Goal: Task Accomplishment & Management: Manage account settings

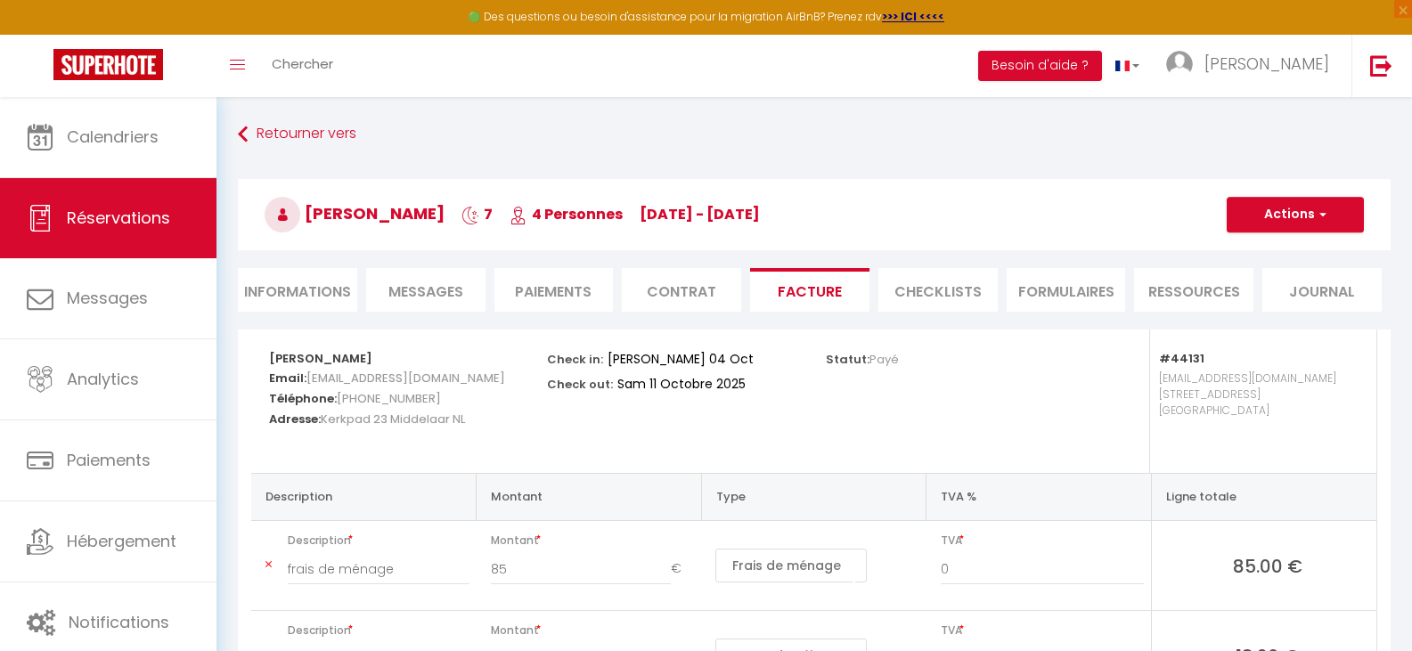
select select "cleaning"
select select "taxes"
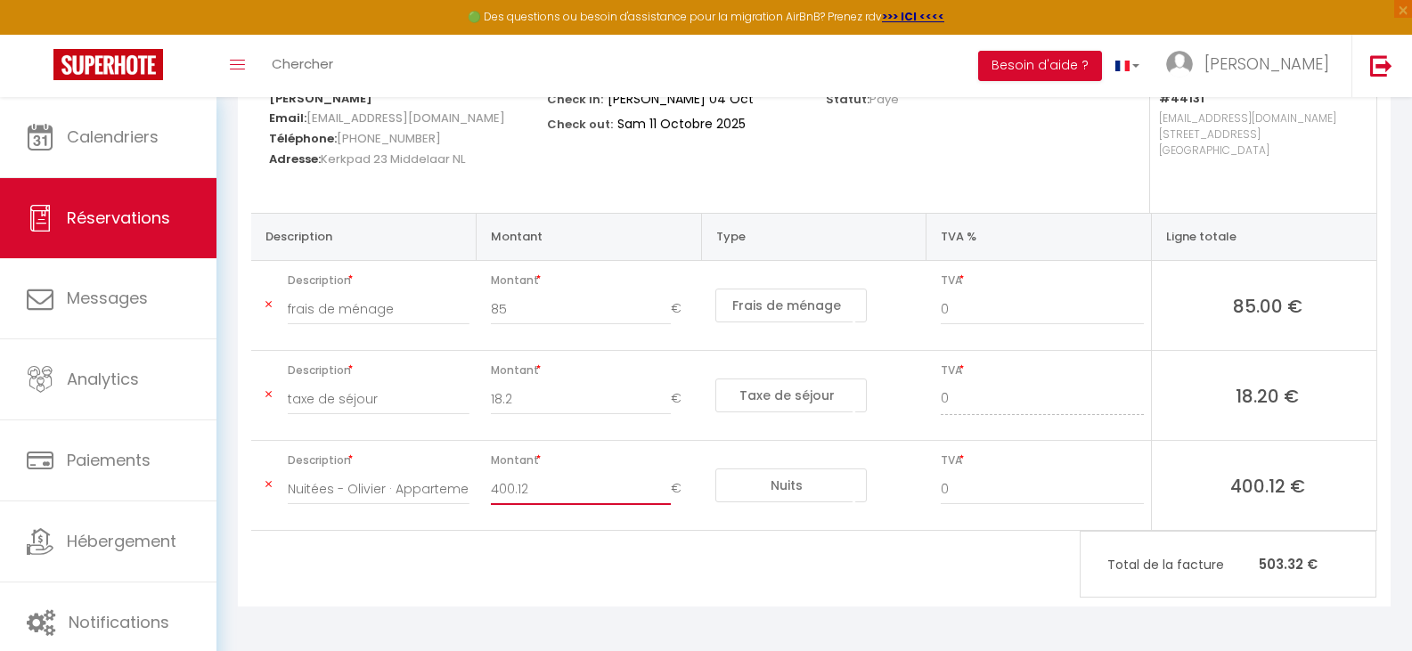
scroll to position [260, 0]
drag, startPoint x: 490, startPoint y: 488, endPoint x: 649, endPoint y: 473, distance: 160.2
click at [537, 492] on input "400.12" at bounding box center [581, 489] width 181 height 32
type input "380"
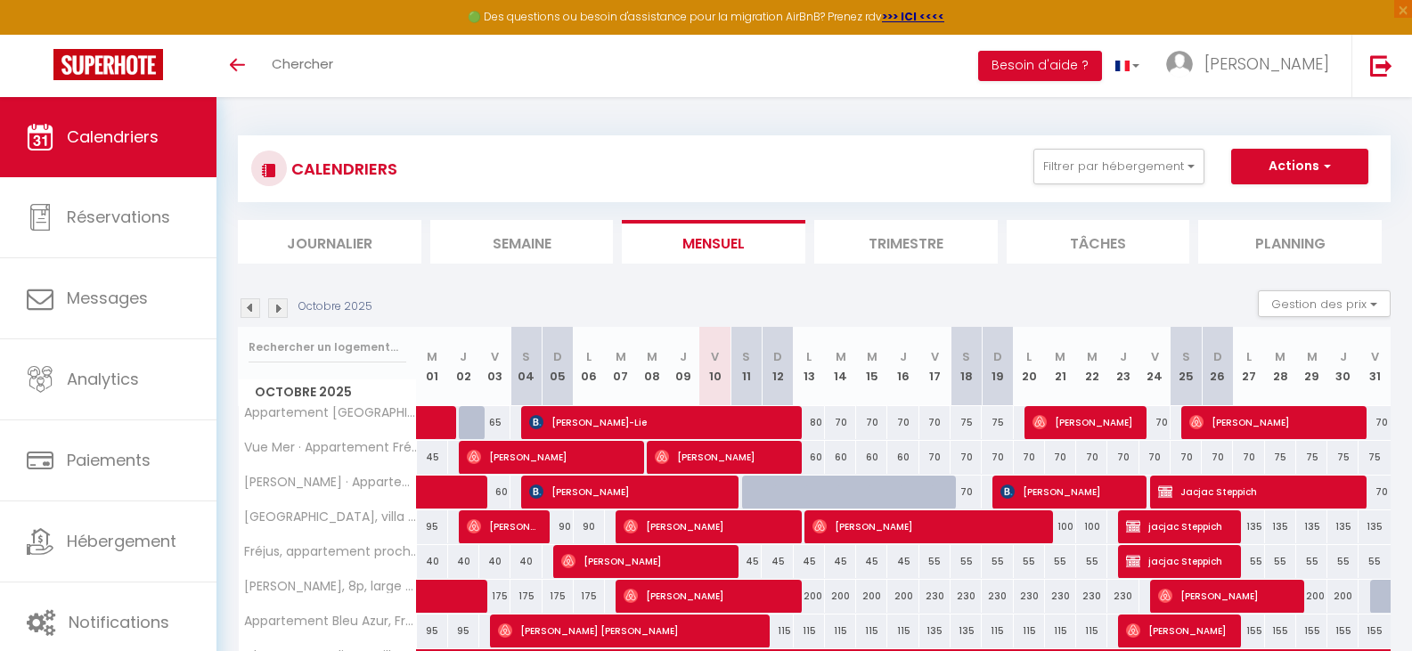
click at [770, 492] on div at bounding box center [777, 493] width 31 height 34
type input "60"
type input "Dim 12 Octobre 2025"
type input "Lun 13 Octobre 2025"
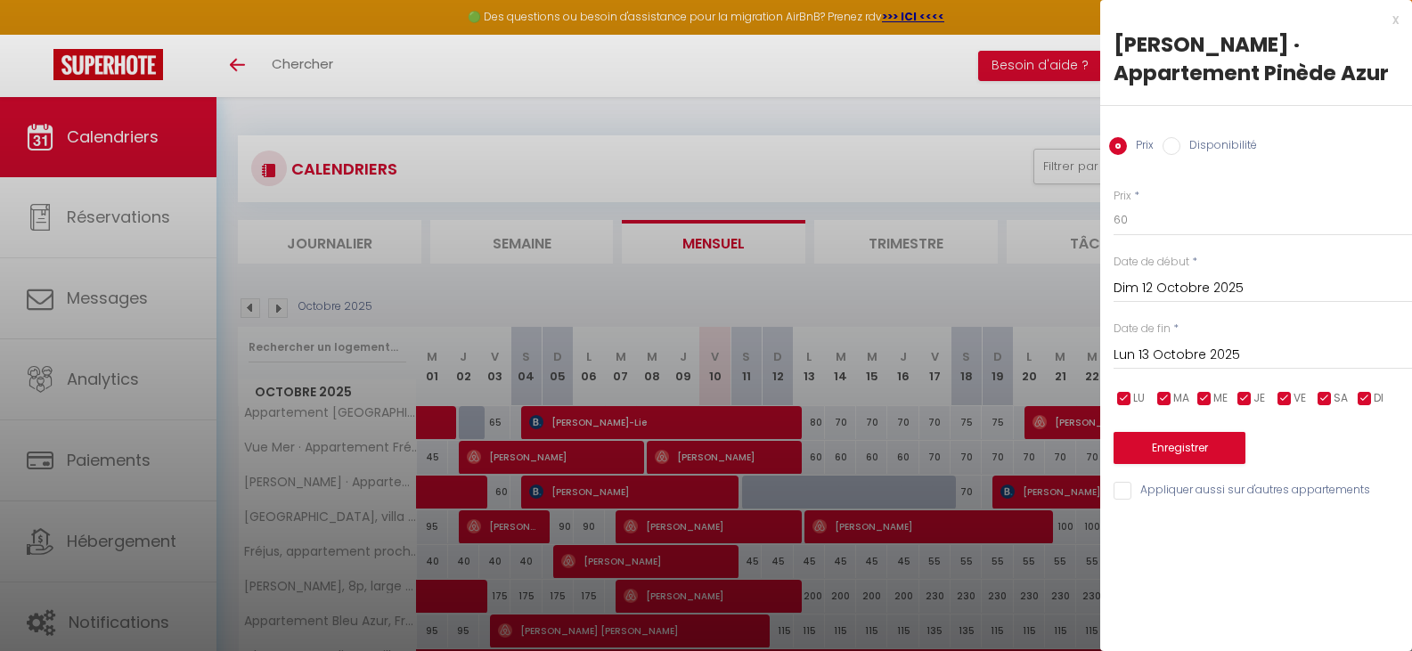
click at [1137, 281] on input "Dim 12 Octobre 2025" at bounding box center [1262, 288] width 298 height 23
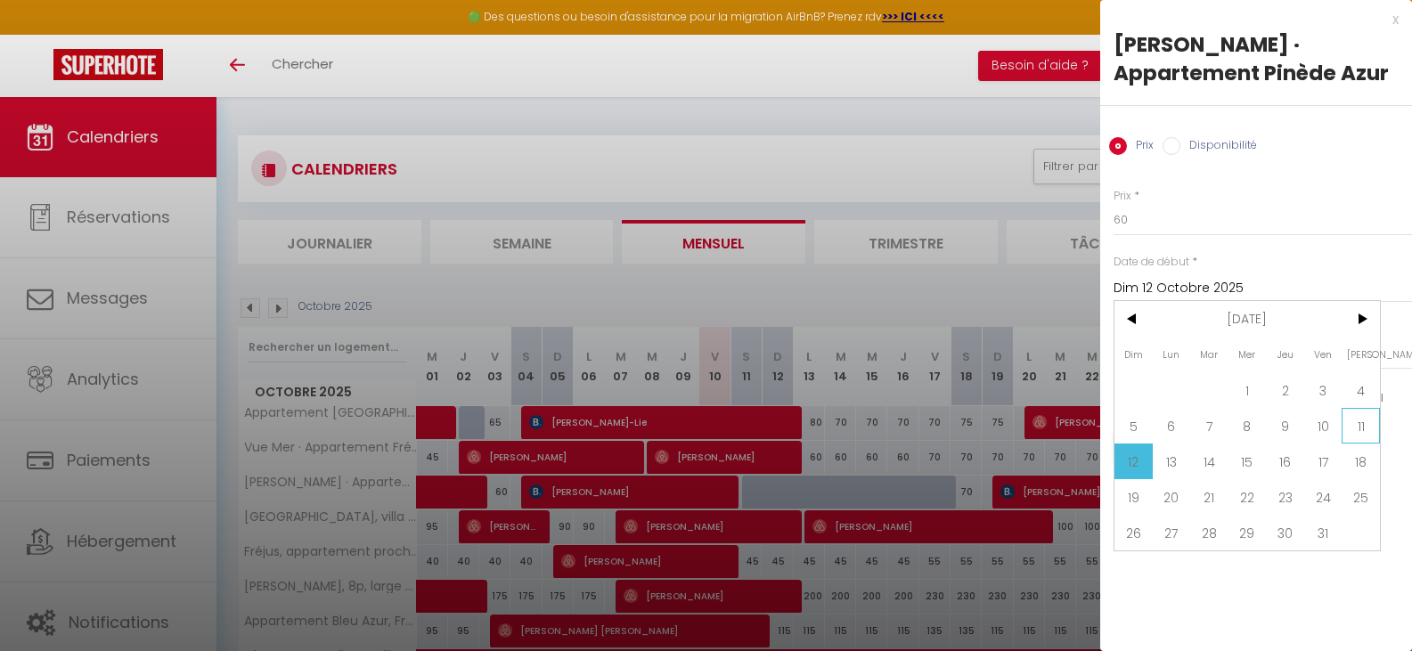
click at [1364, 424] on span "11" at bounding box center [1360, 426] width 38 height 36
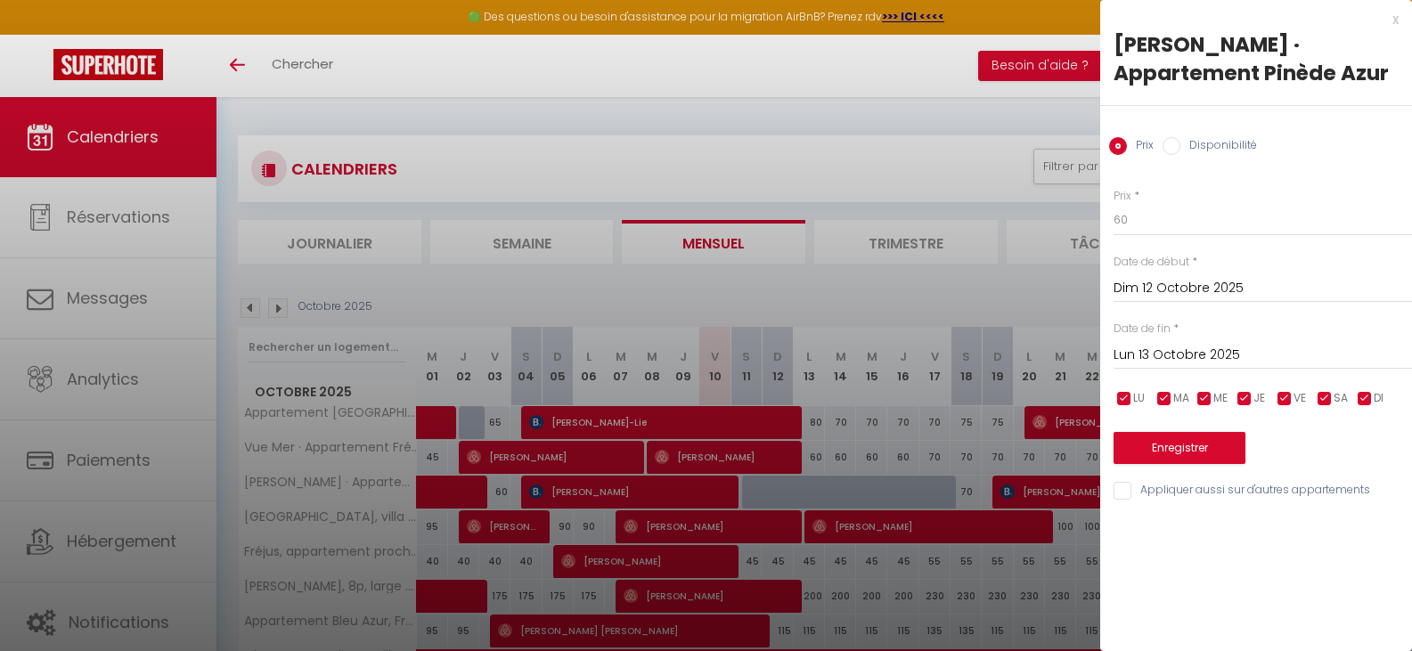
type input "Sam 11 Octobre 2025"
click at [1177, 343] on div "Lun 13 Octobre 2025 < Oct 2025 > Dim Lun Mar Mer Jeu Ven Sam 1 2 3 4 5 6 7 8 9 …" at bounding box center [1262, 354] width 298 height 32
click at [1173, 354] on input "Lun 13 Octobre 2025" at bounding box center [1262, 355] width 298 height 23
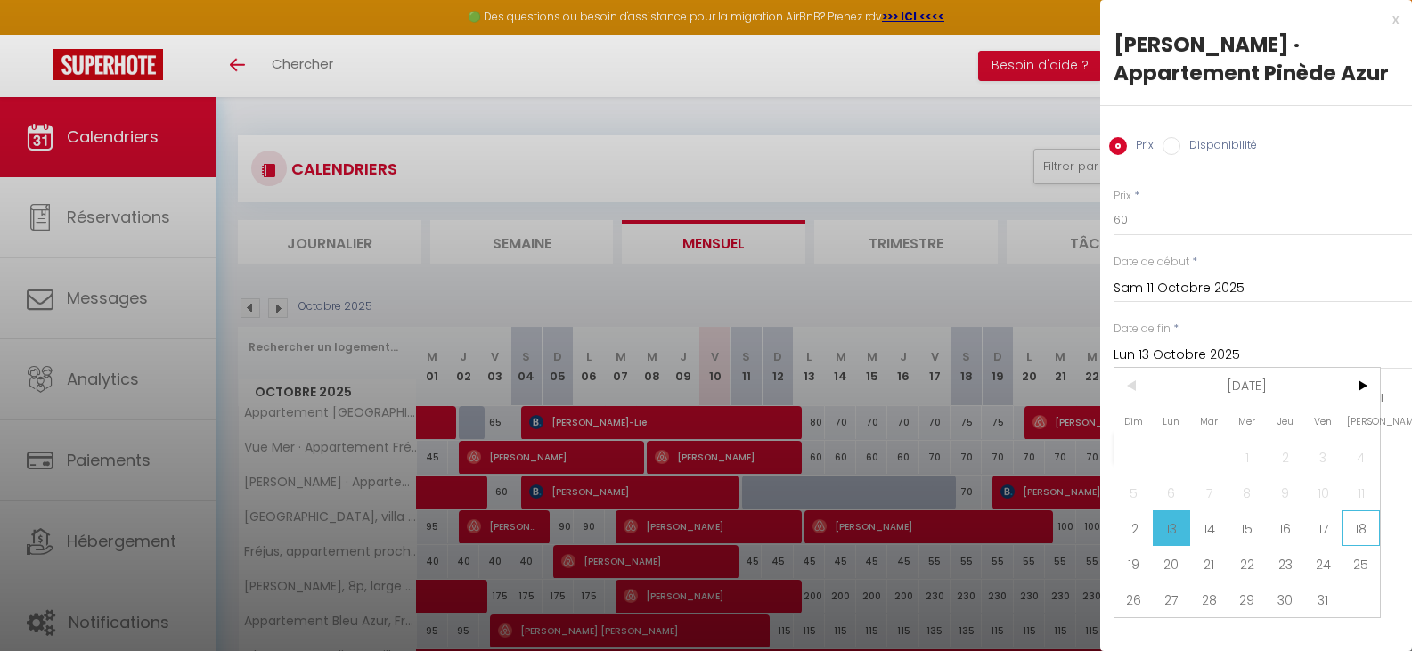
click at [1367, 517] on span "18" at bounding box center [1360, 528] width 38 height 36
type input "Sam 18 Octobre 2025"
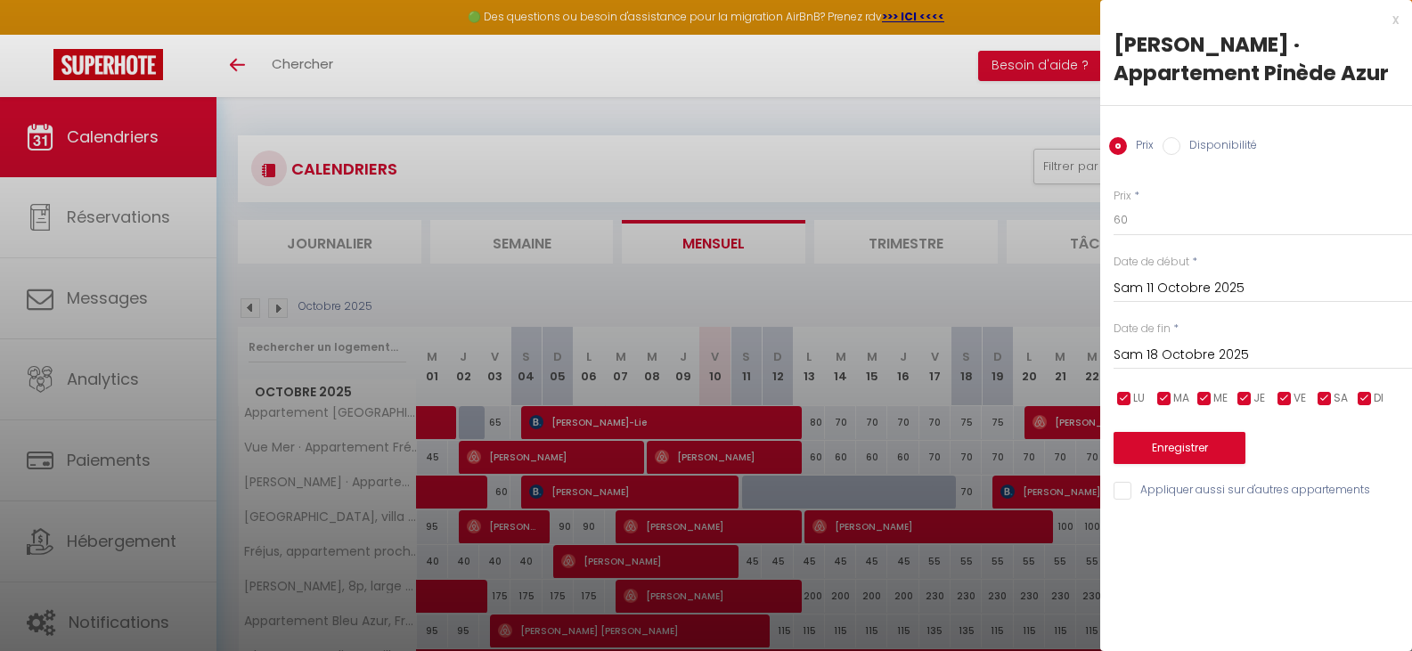
click at [1171, 141] on input "Disponibilité" at bounding box center [1171, 146] width 18 height 18
radio input "true"
radio input "false"
click at [1162, 447] on button "Enregistrer" at bounding box center [1179, 450] width 132 height 32
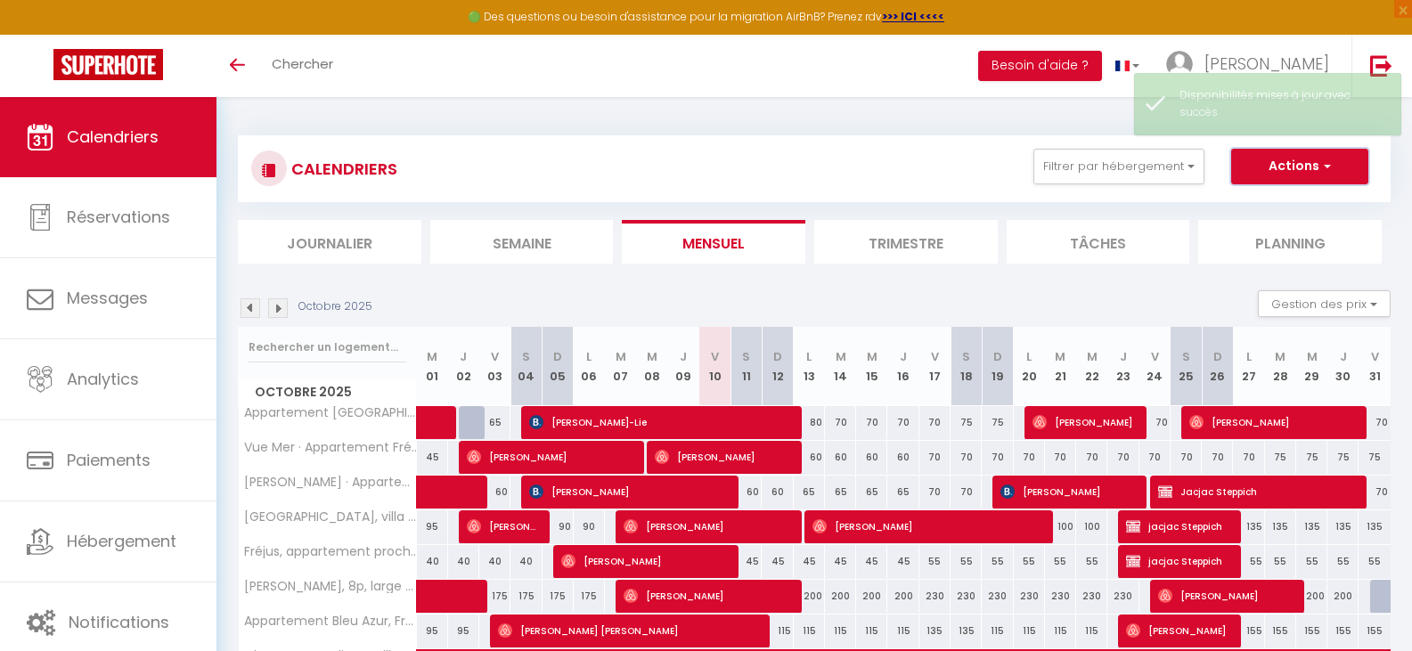
click at [1278, 162] on button "Actions" at bounding box center [1299, 167] width 137 height 36
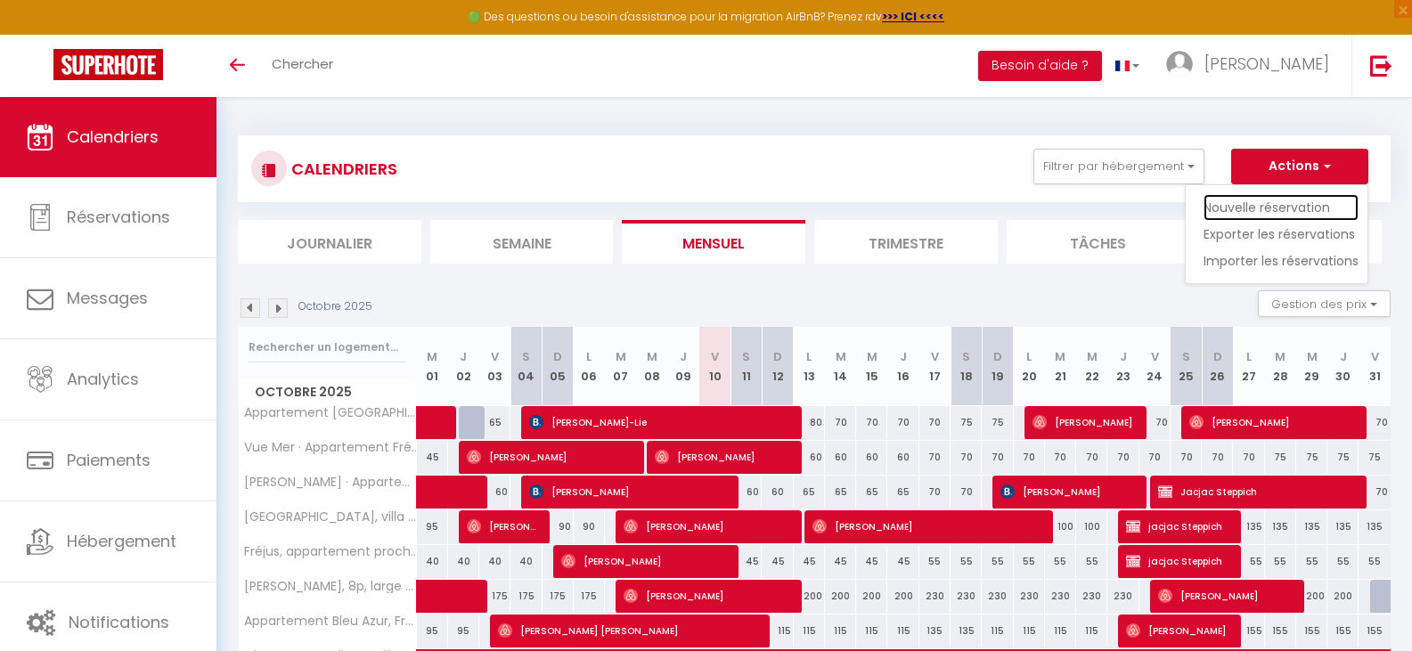
click at [1278, 208] on link "Nouvelle réservation" at bounding box center [1280, 207] width 155 height 27
select select
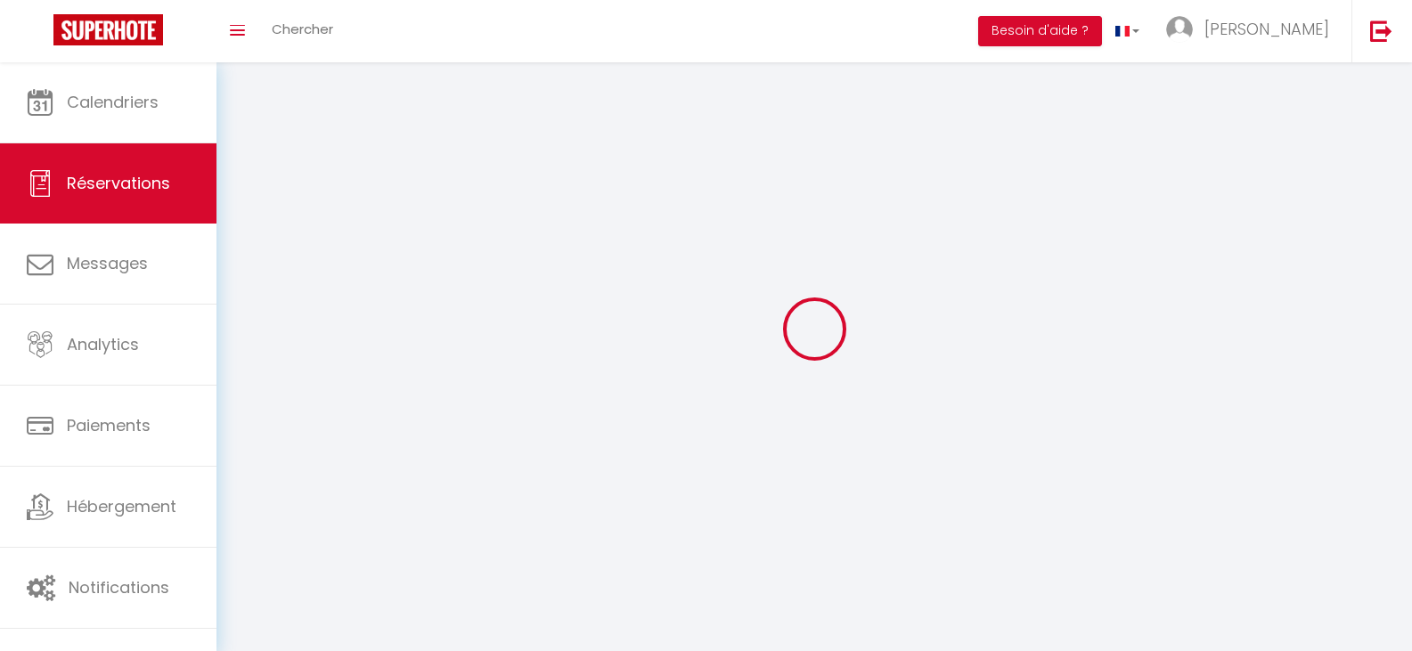
select select
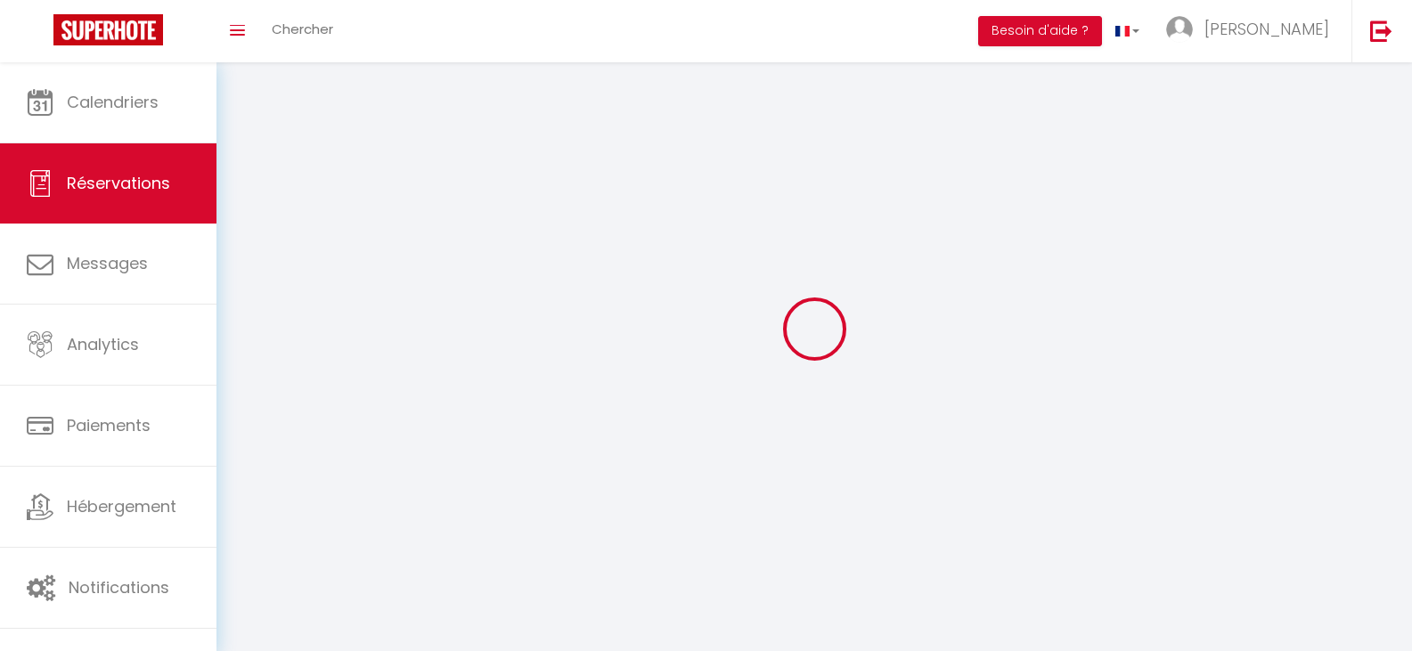
select select
checkbox input "false"
select select
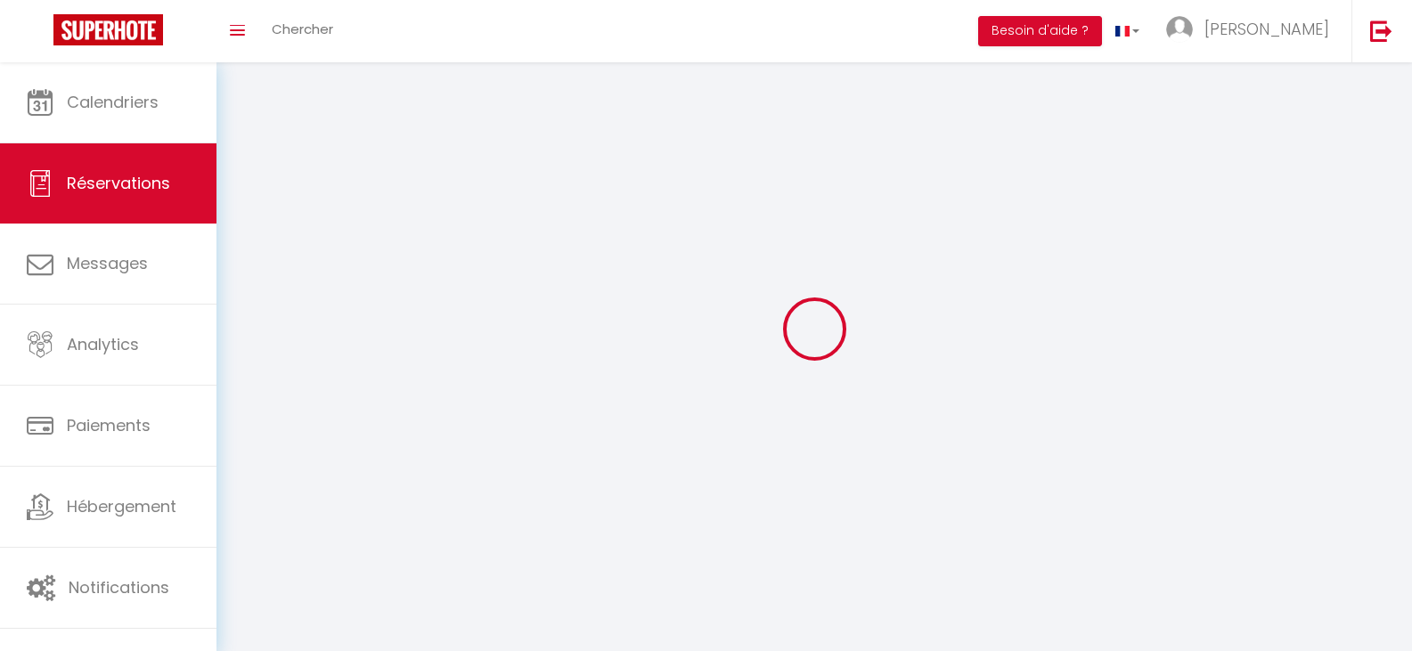
select select
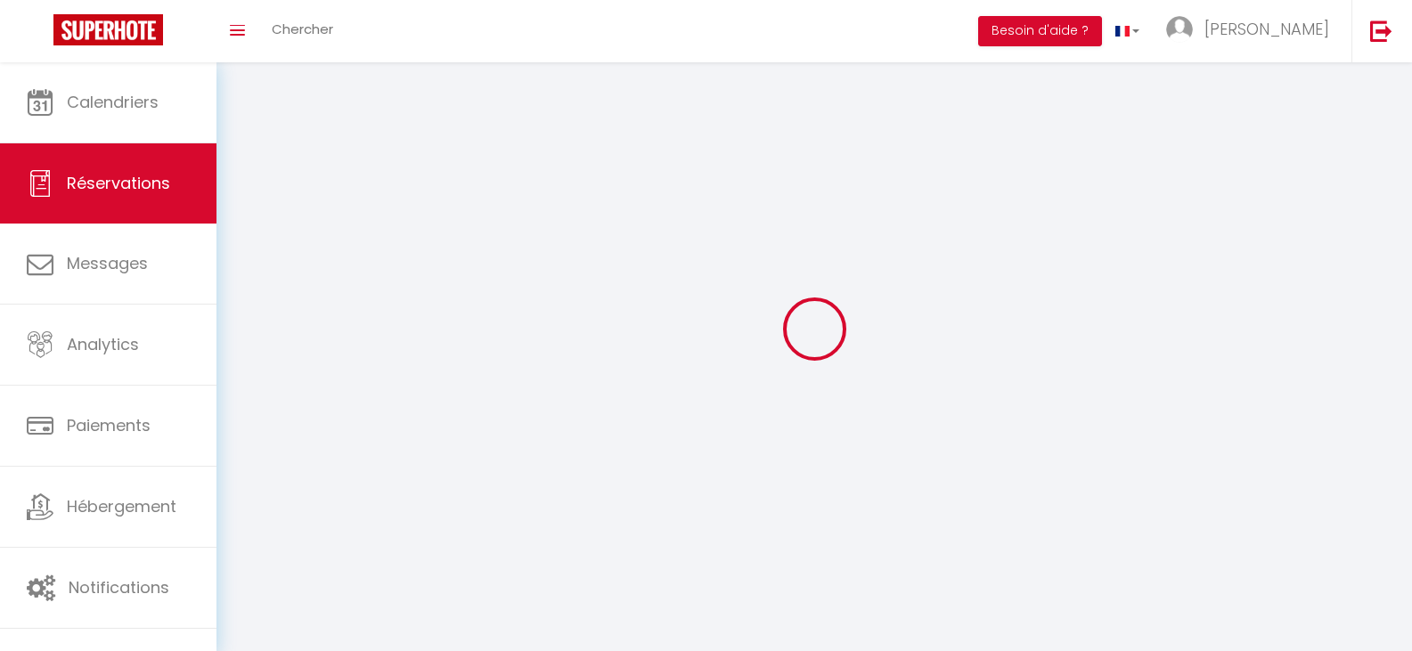
select select
checkbox input "false"
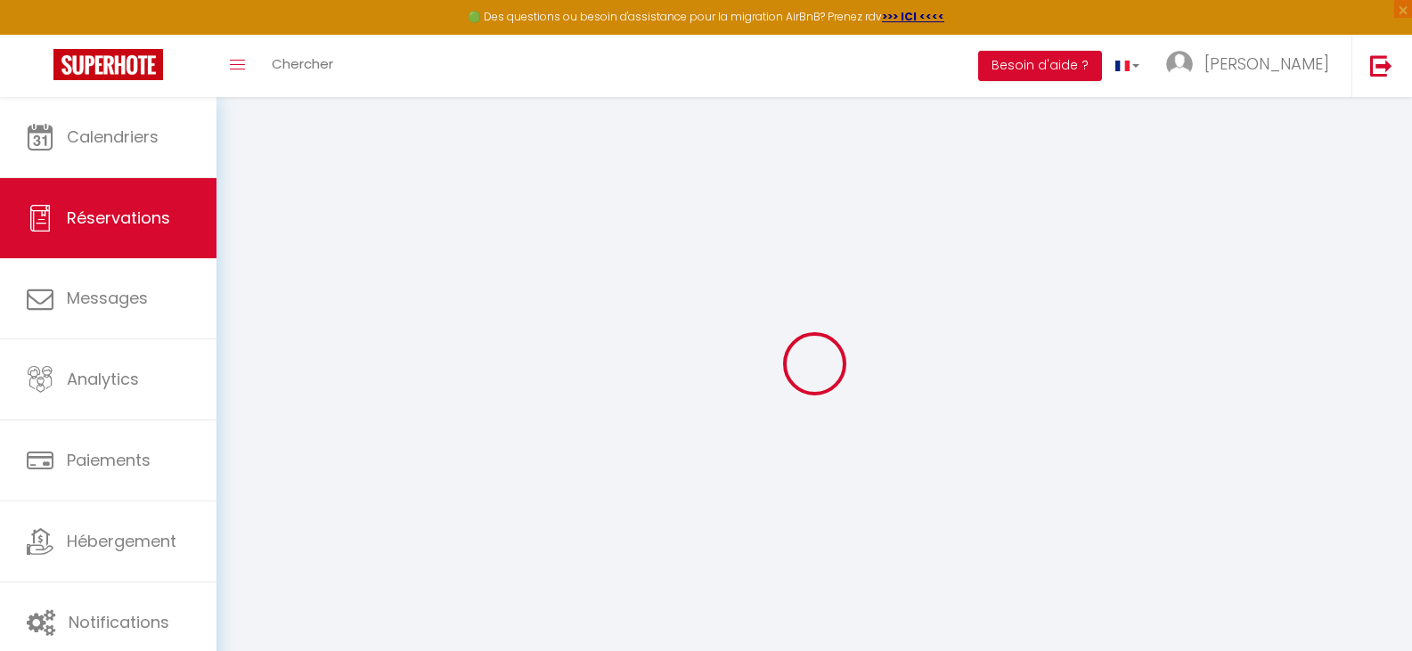
select select
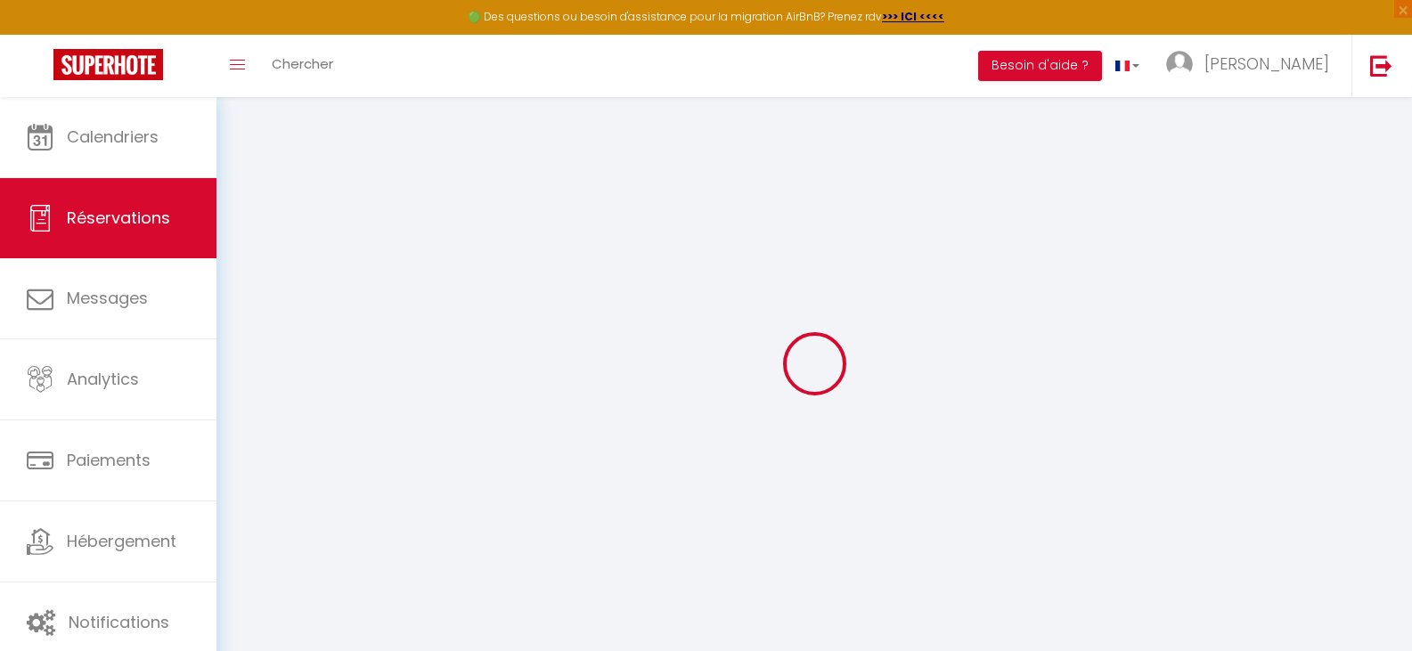
select select
checkbox input "false"
select select
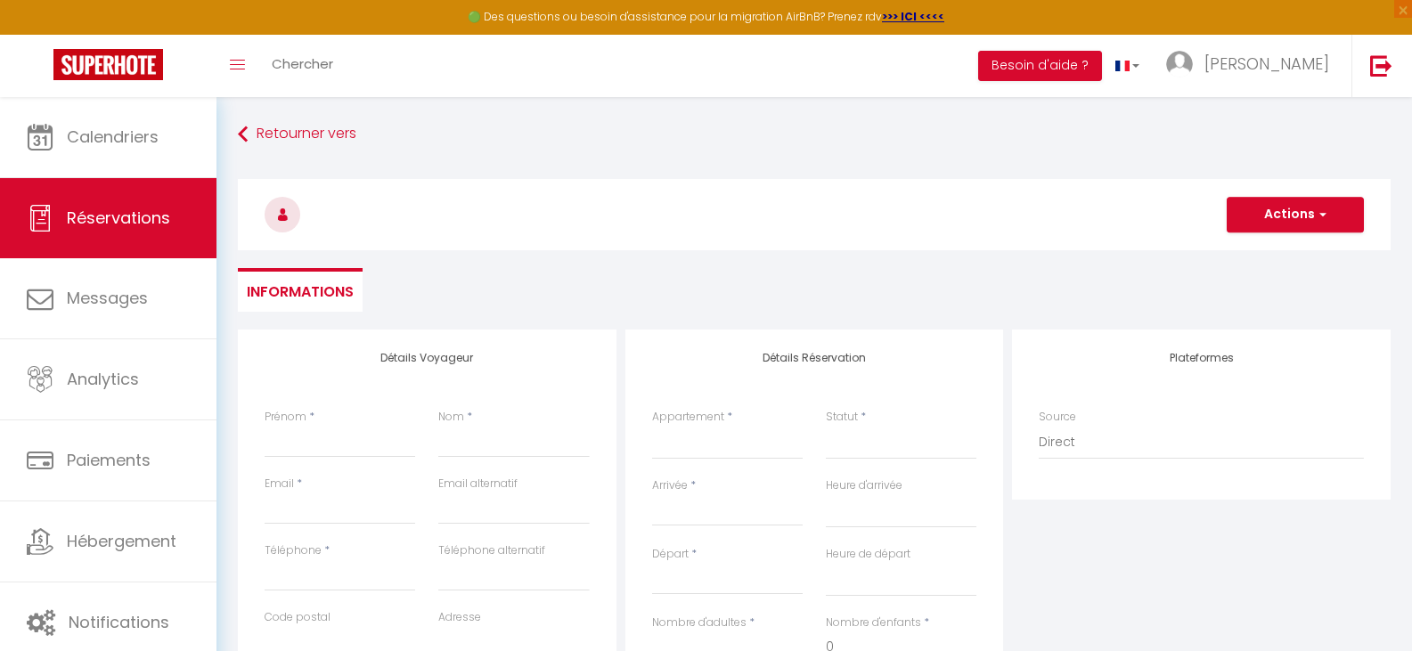
select select
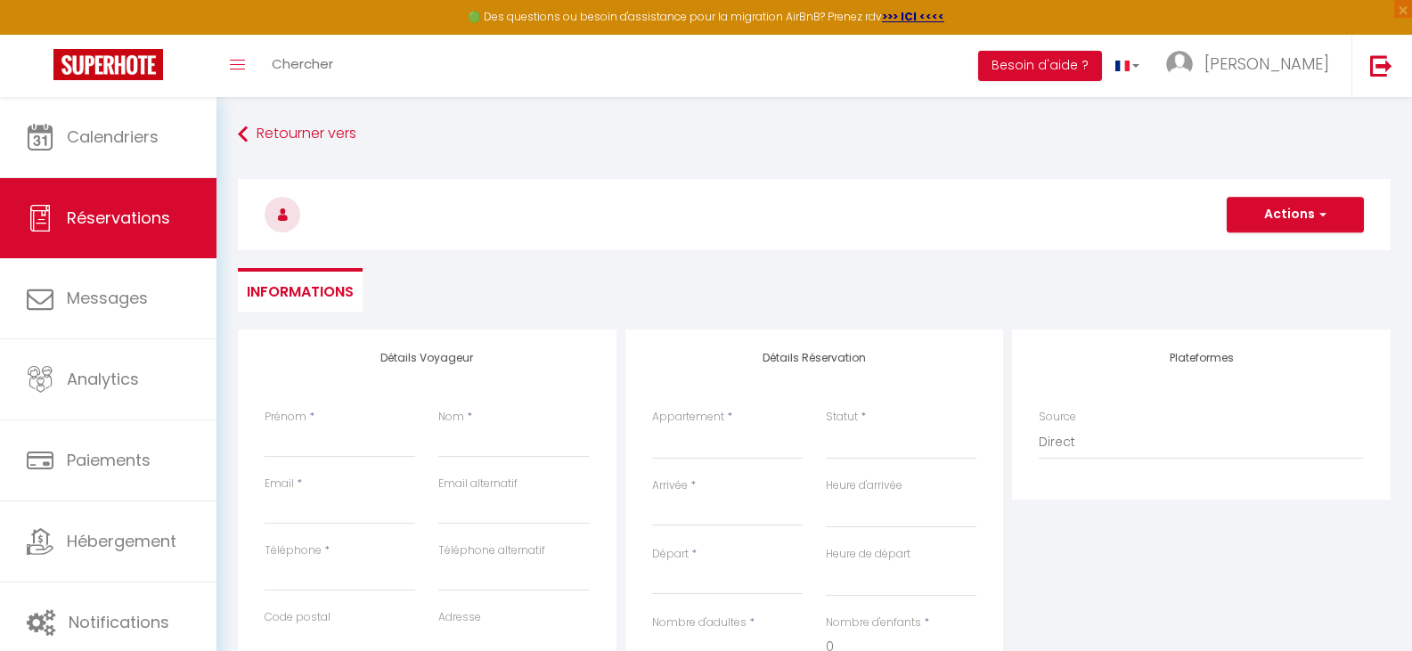
checkbox input "false"
select select
click at [305, 446] on input "Prénom" at bounding box center [340, 442] width 151 height 32
type input "J"
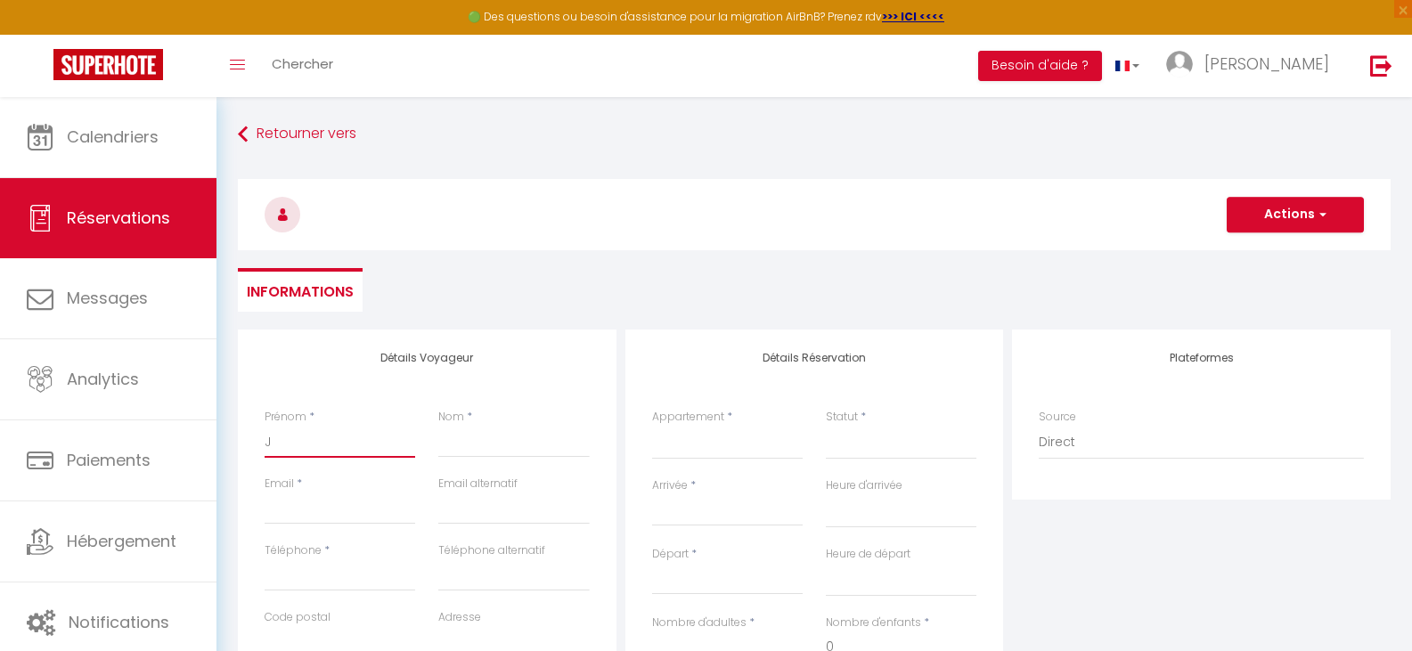
select select
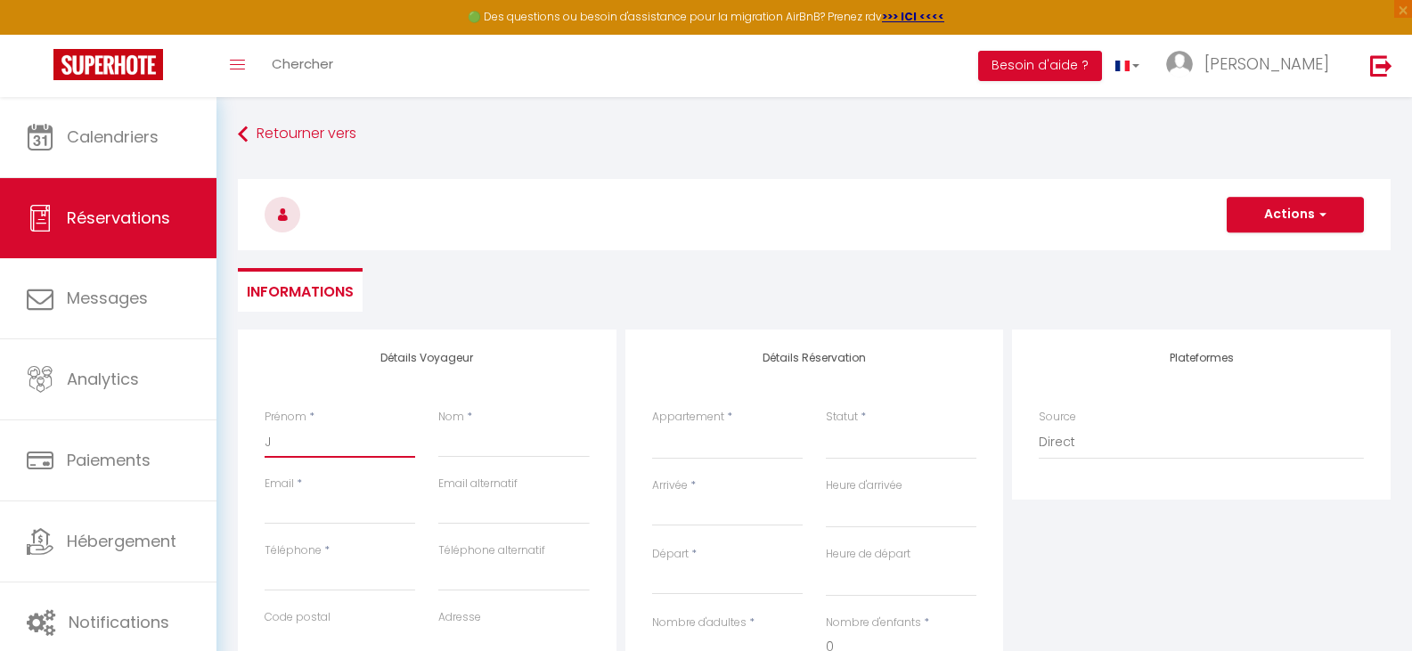
select select
checkbox input "false"
type input "Jo"
select select
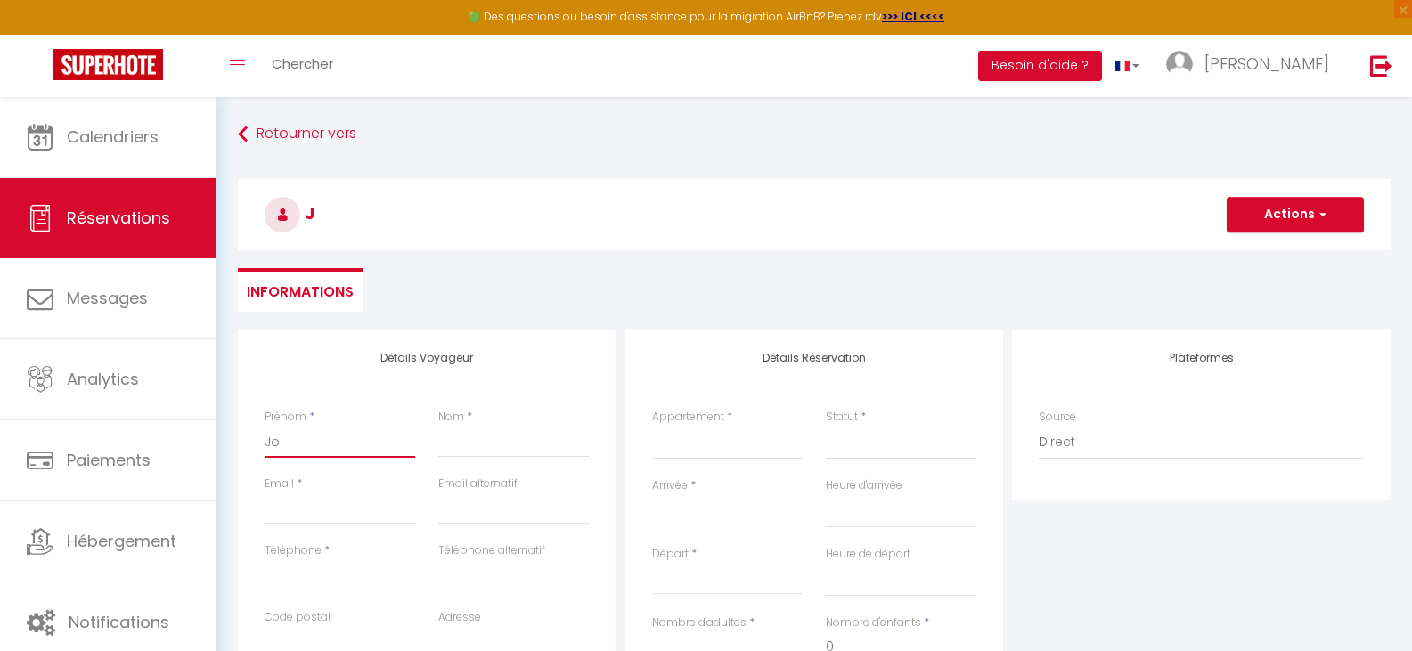
select select
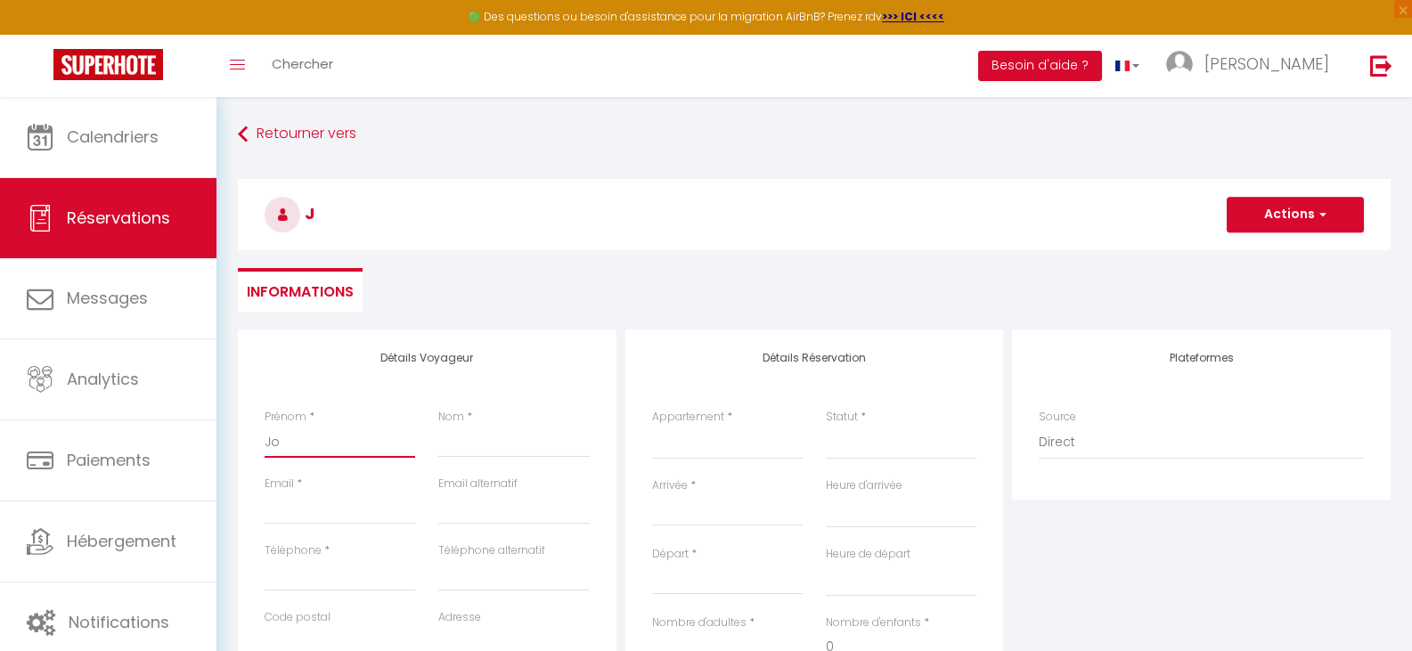
select select
checkbox input "false"
type input "Joh"
select select
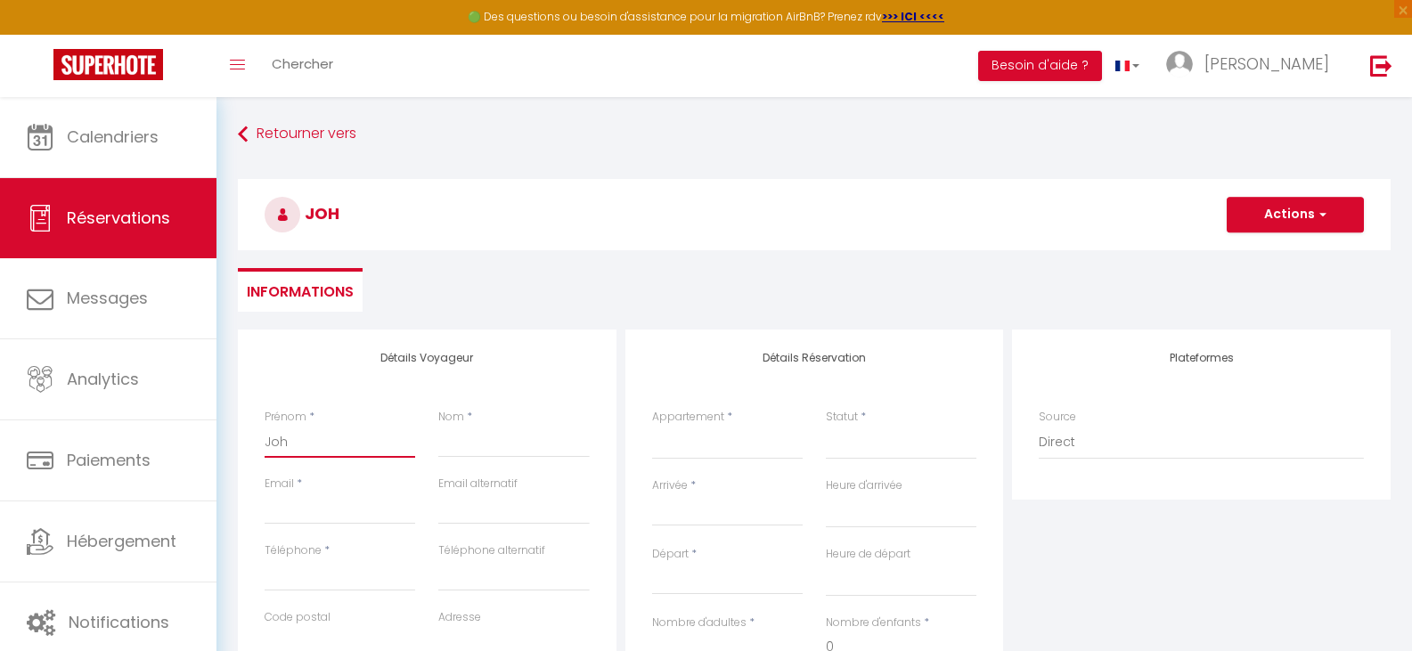
select select
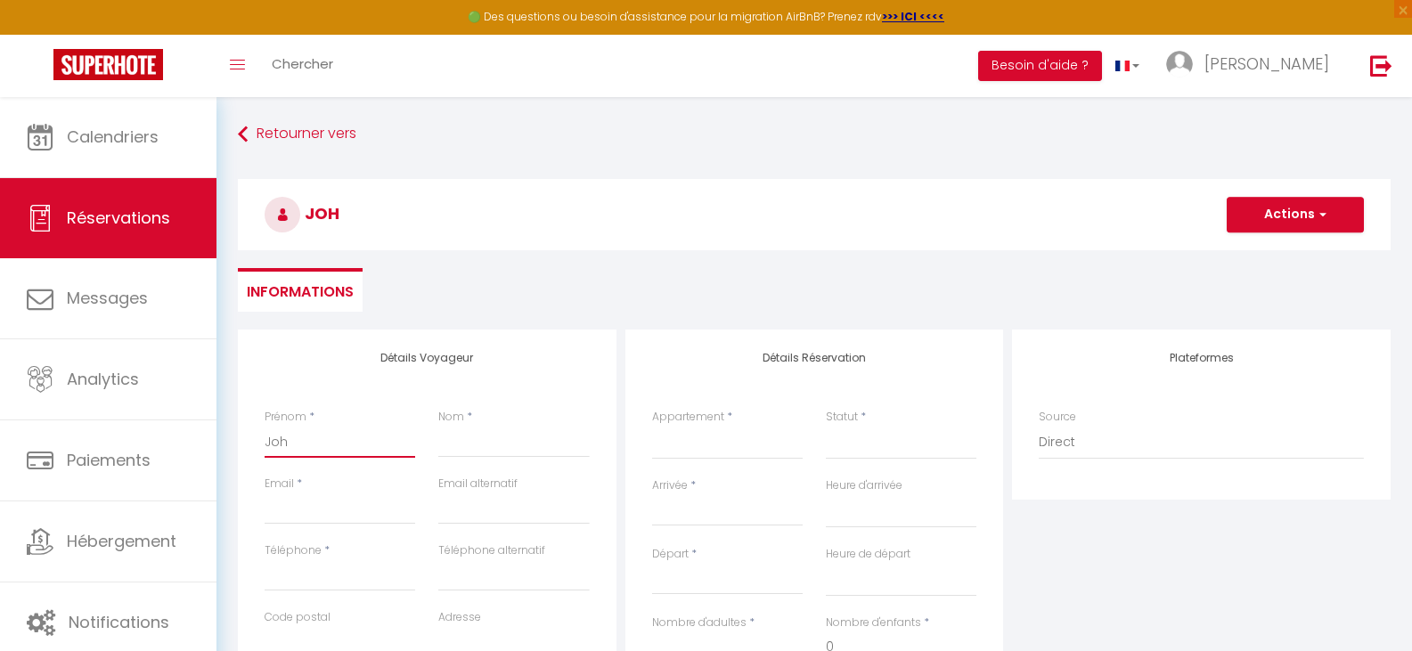
checkbox input "false"
type input "[PERSON_NAME]"
select select
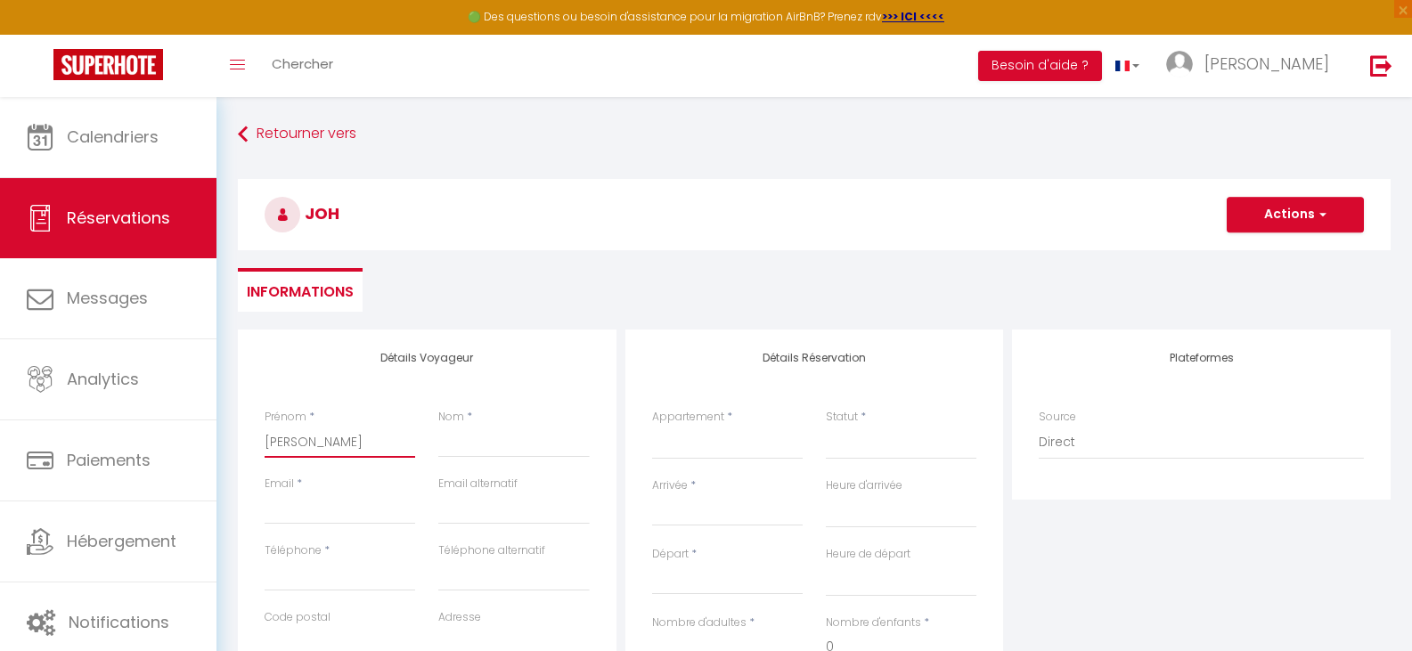
select select
checkbox input "false"
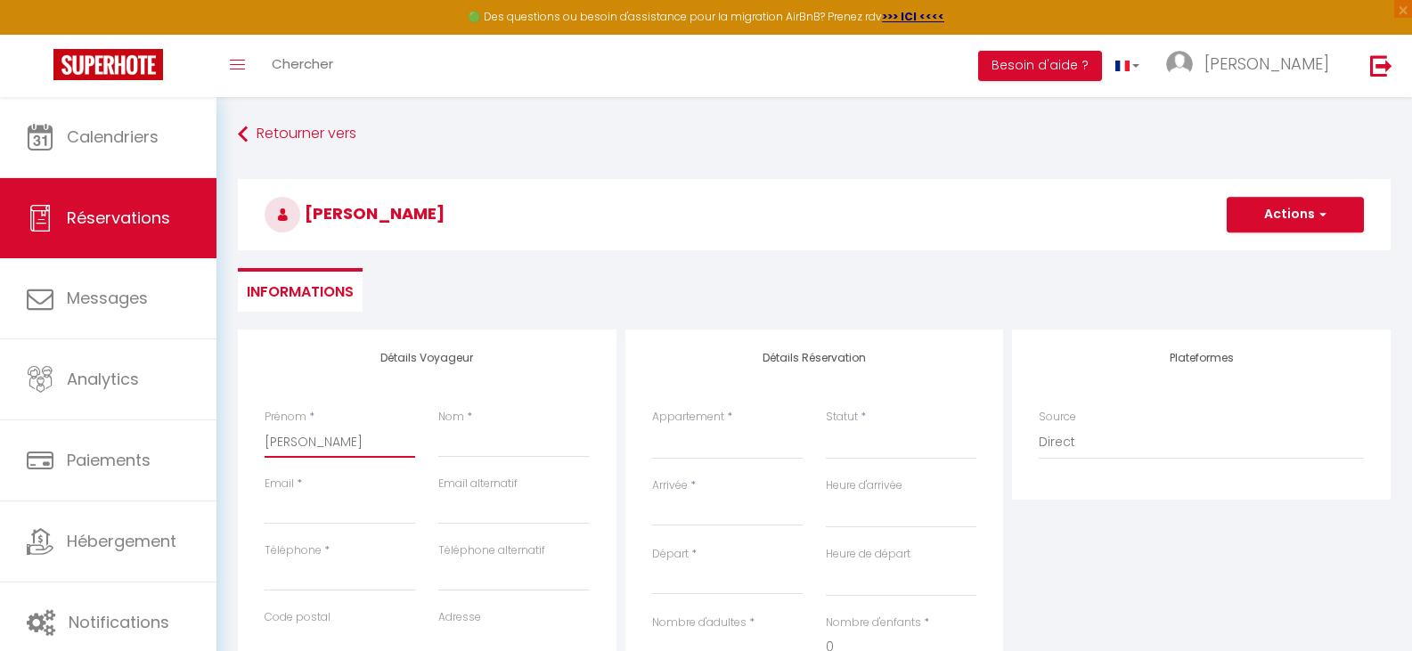
type input "[PERSON_NAME]"
click at [458, 442] on input "Nom" at bounding box center [513, 442] width 151 height 32
type input "T"
select select
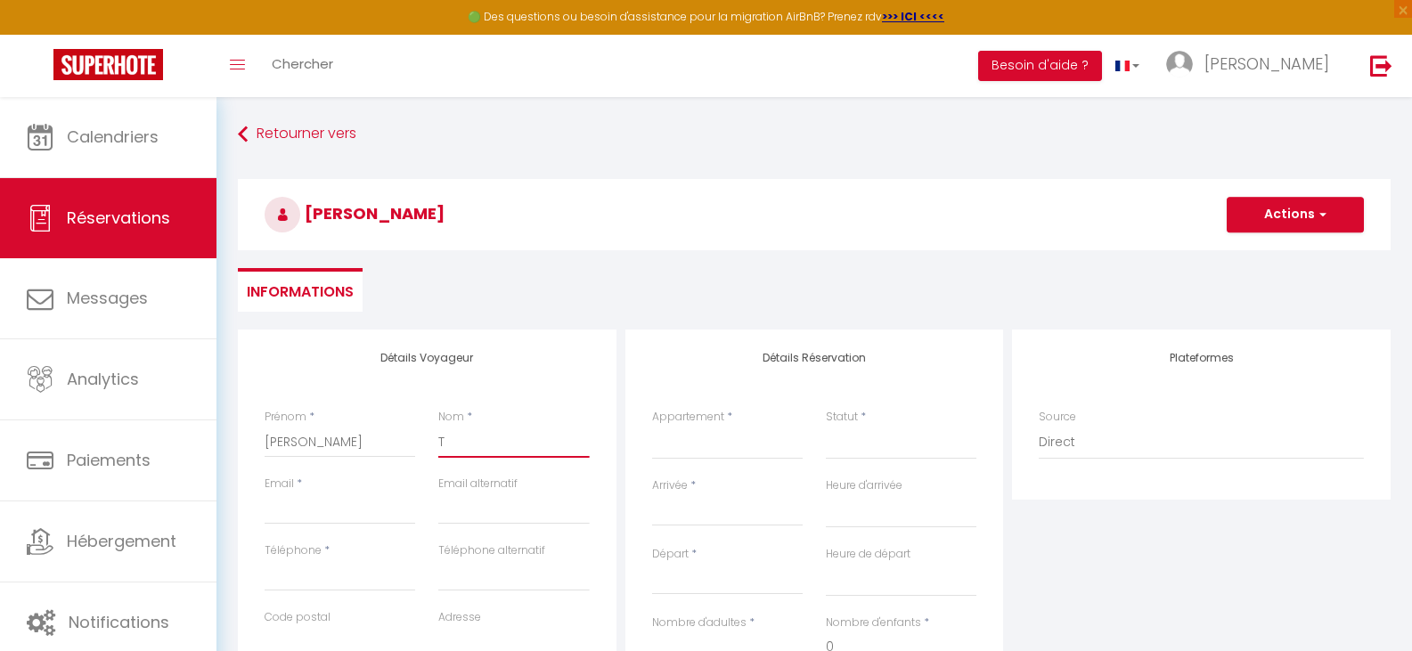
select select
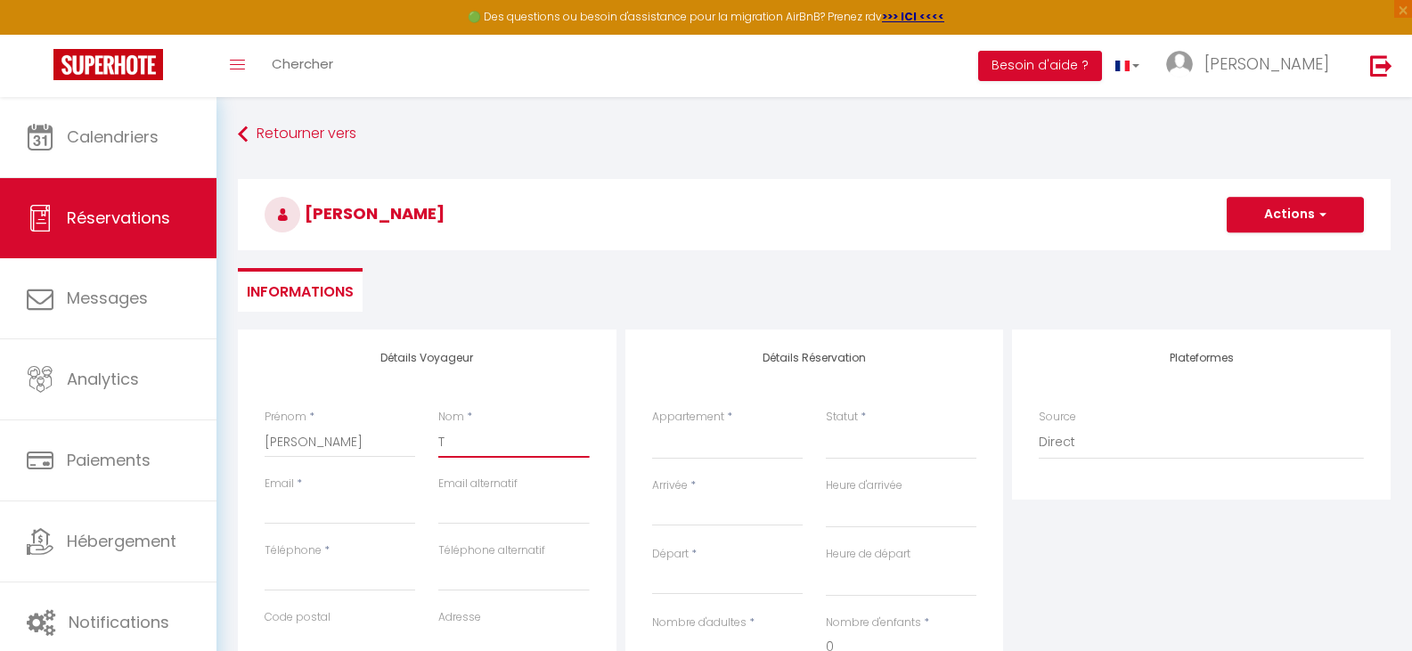
checkbox input "false"
type input "Tr"
select select
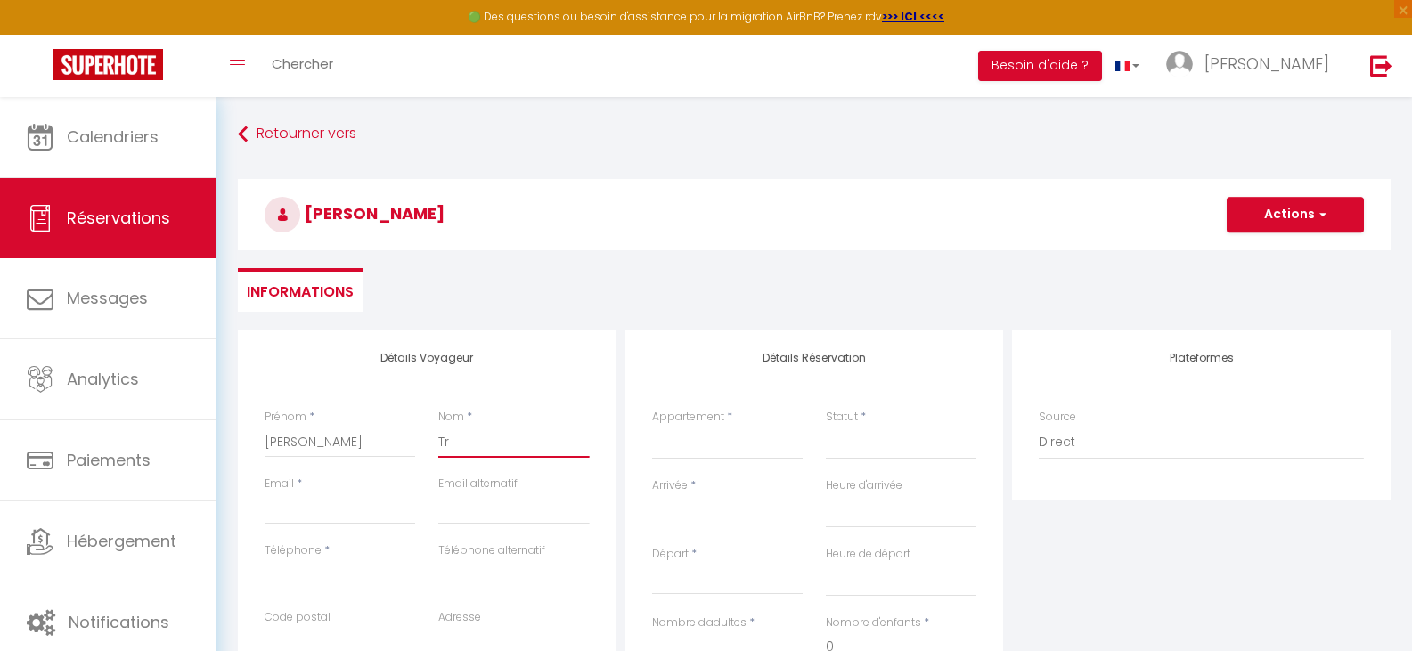
select select
checkbox input "false"
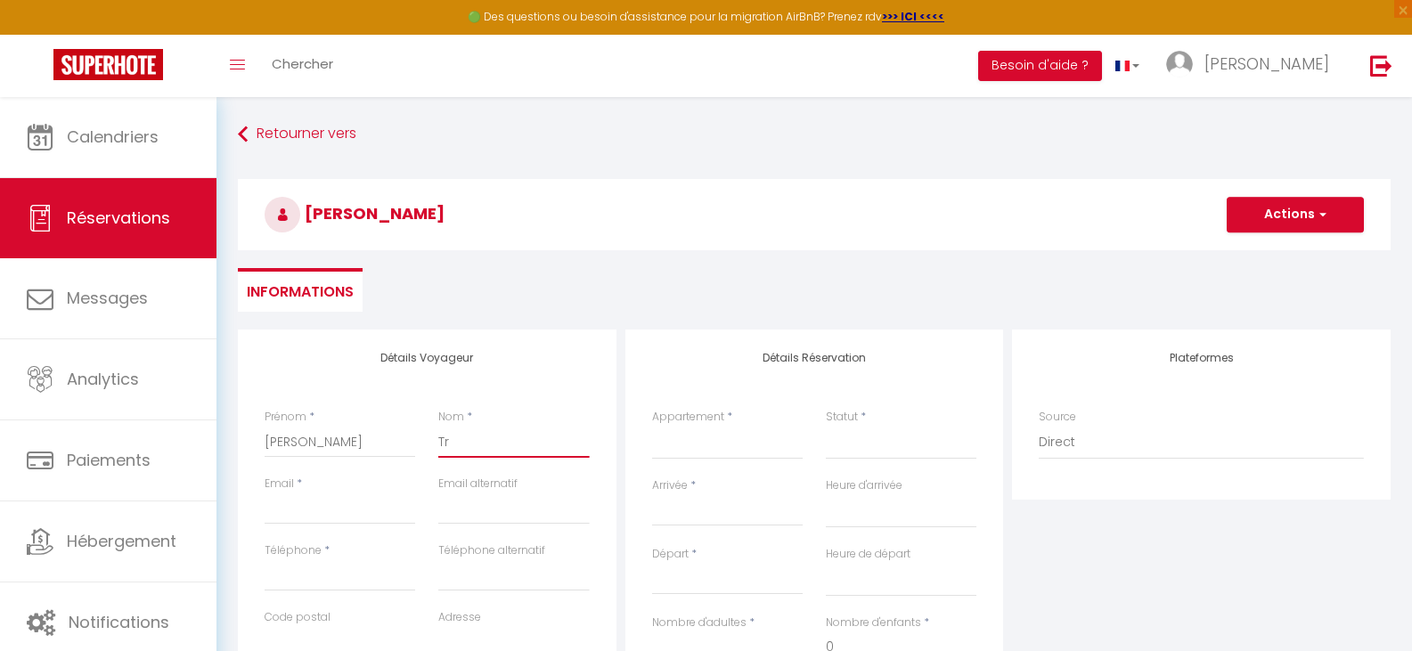
type input "Tro"
select select
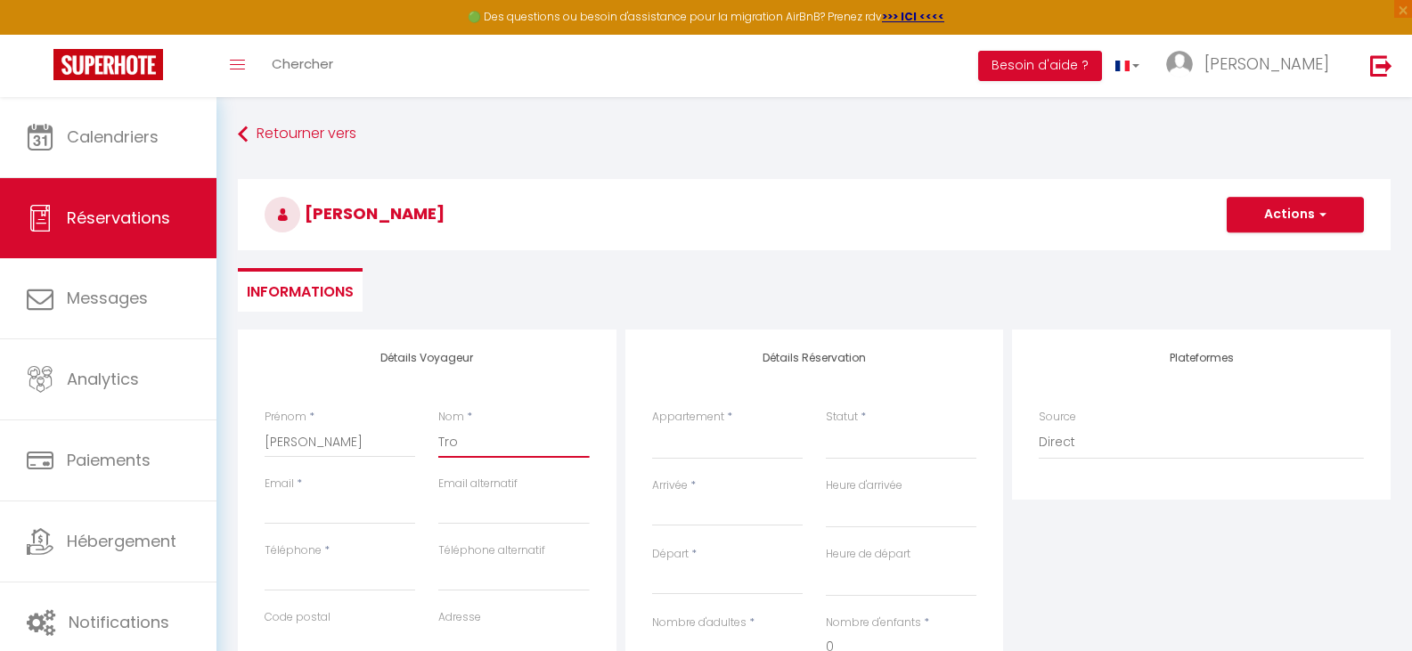
select select
checkbox input "false"
type input "Troo"
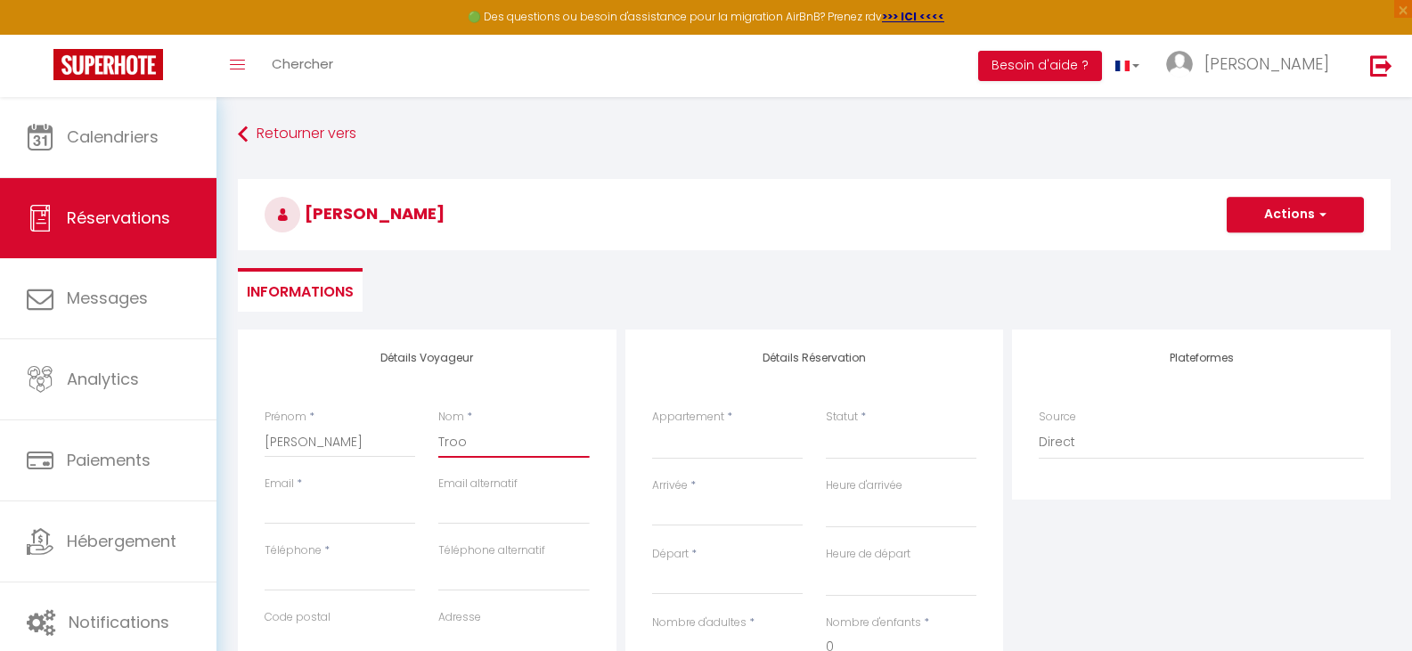
select select
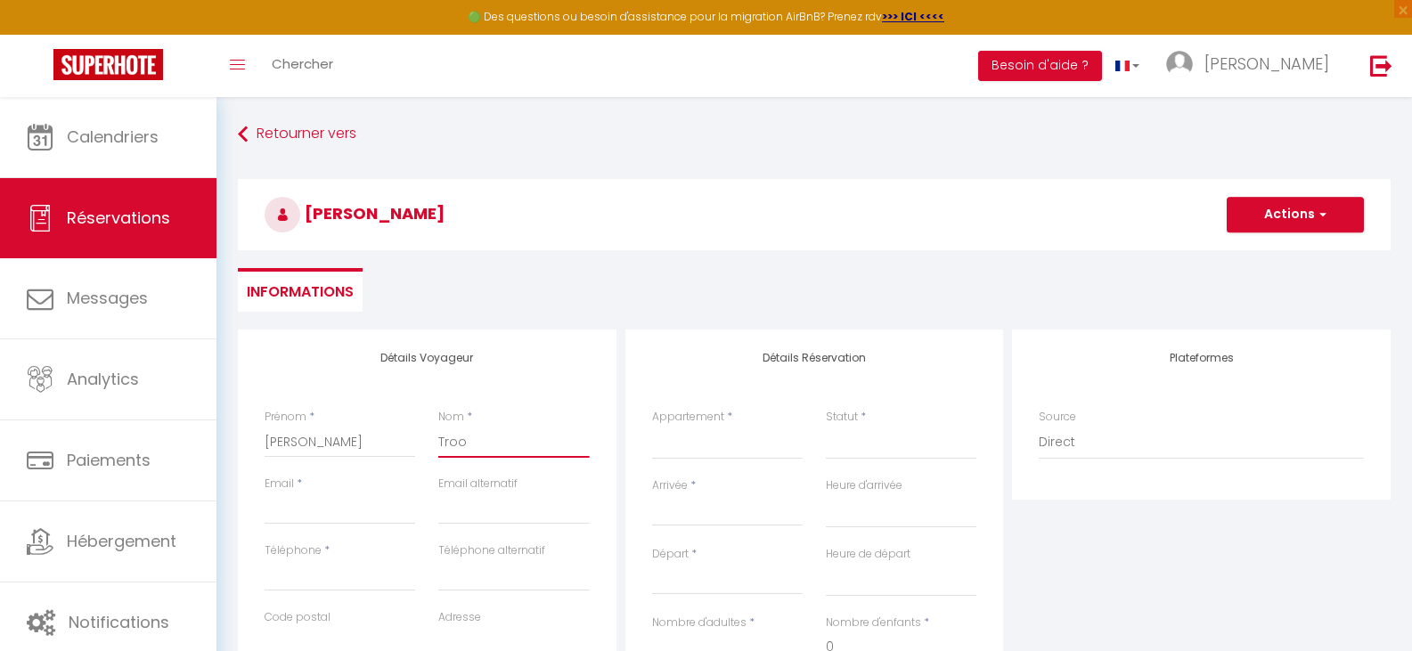
select select
checkbox input "false"
type input "Troos"
select select
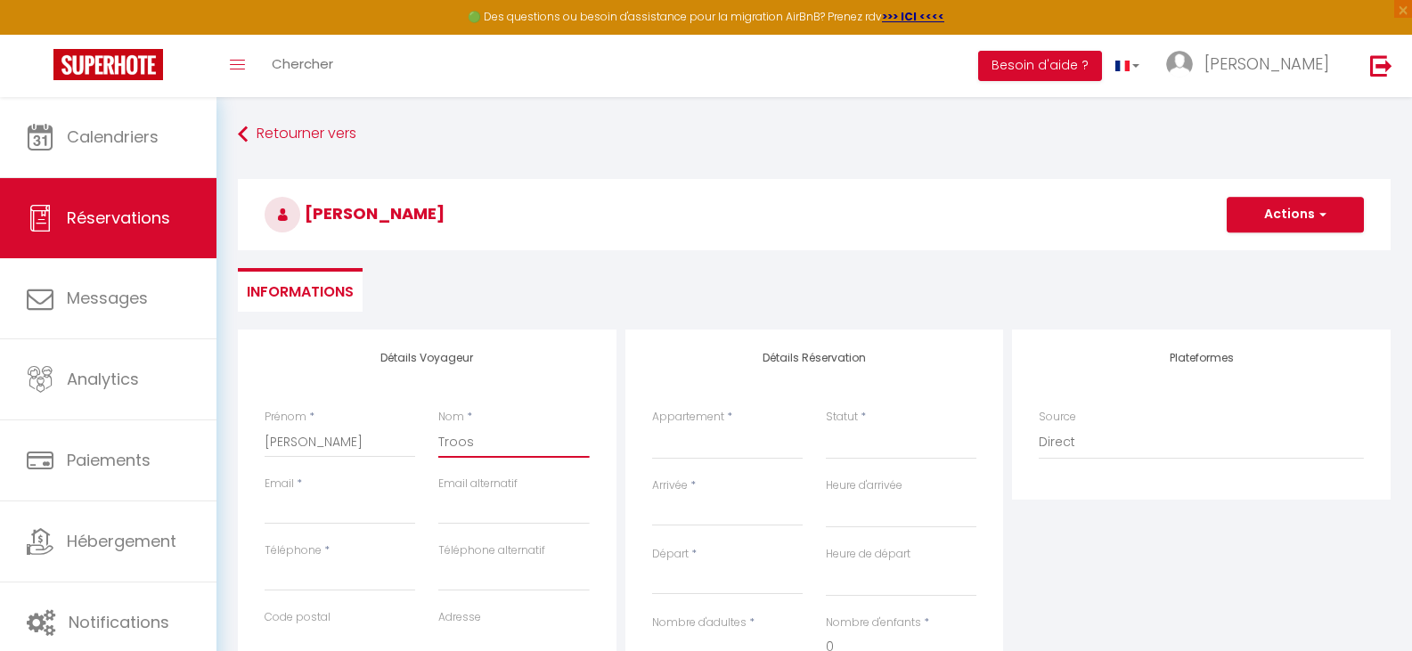
select select
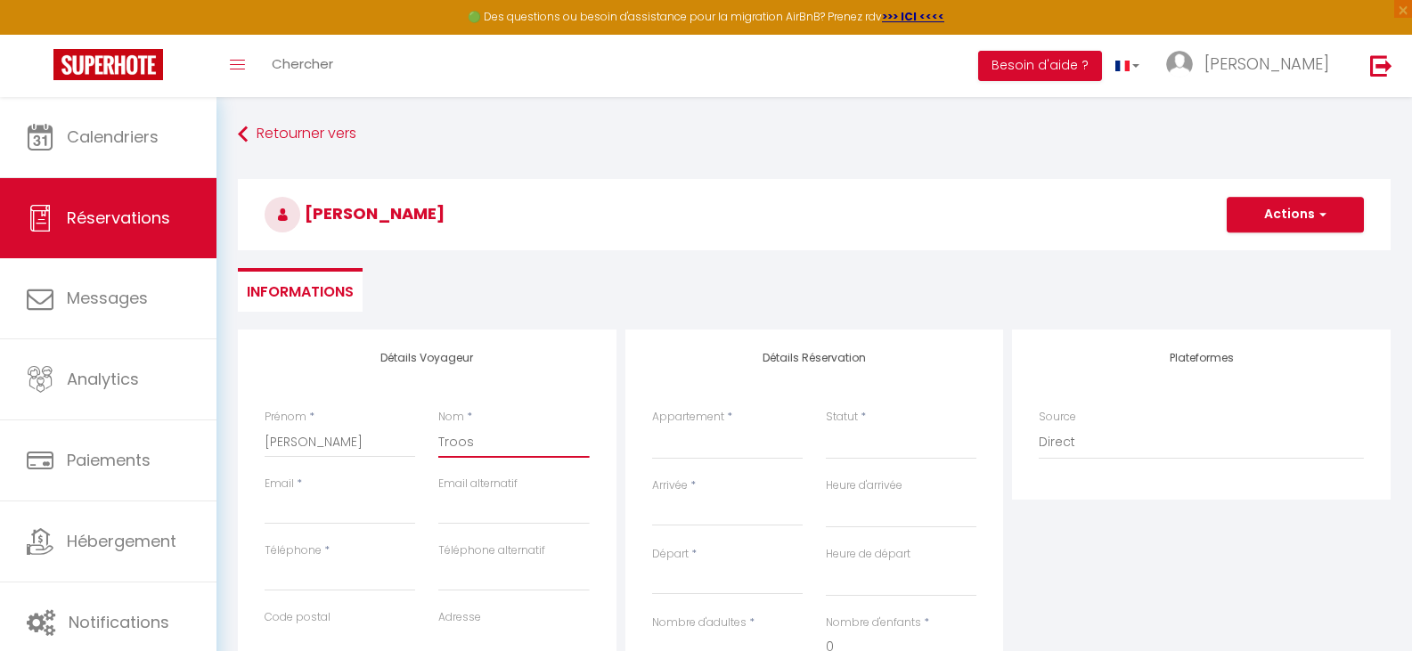
select select
checkbox input "false"
type input "Troost"
select select
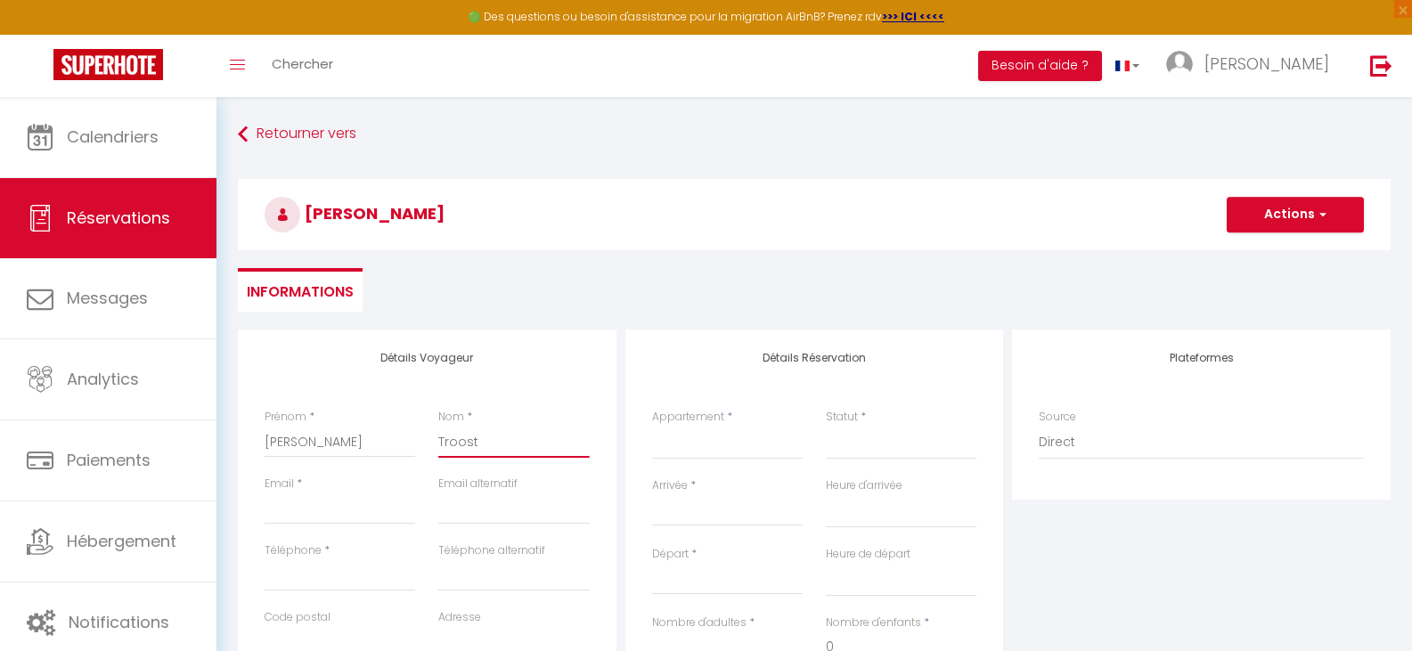
select select
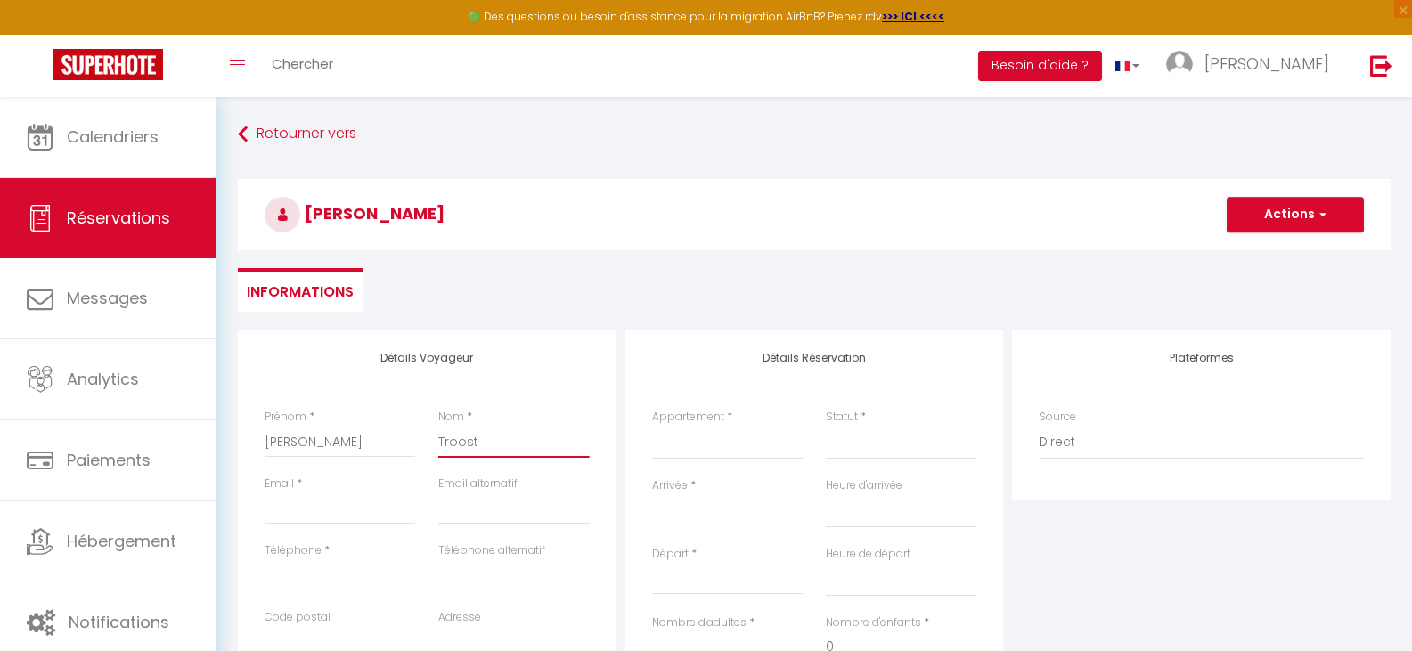
checkbox input "false"
type input "Troost"
drag, startPoint x: 292, startPoint y: 508, endPoint x: 302, endPoint y: 495, distance: 15.9
click at [292, 508] on input "Email client" at bounding box center [340, 509] width 151 height 32
type input "t"
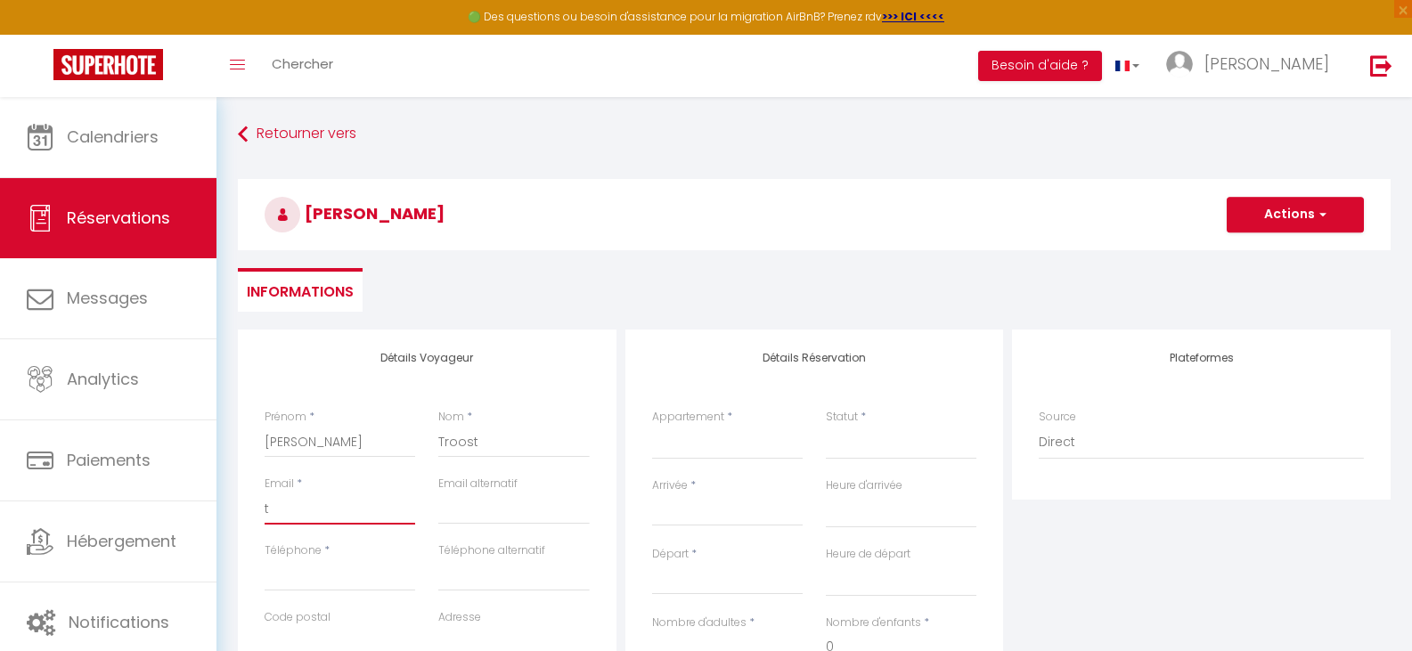
select select
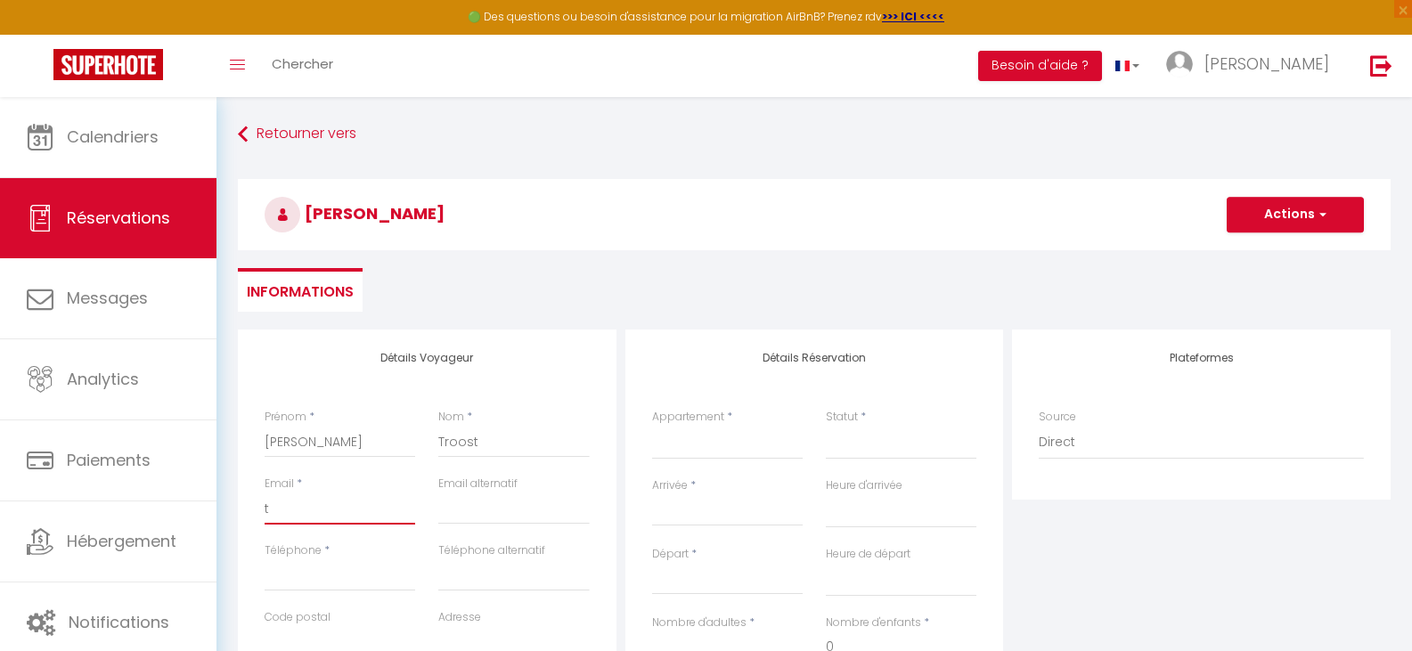
select select
checkbox input "false"
type input "to"
select select
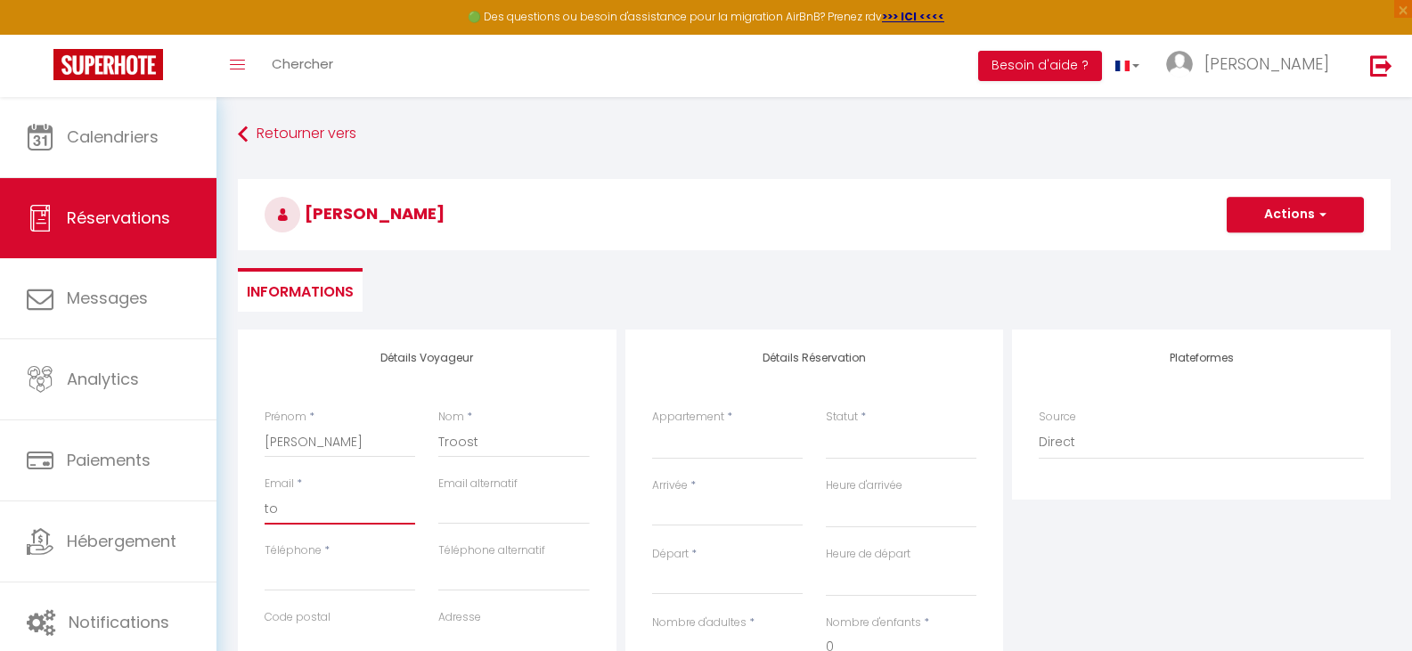
select select
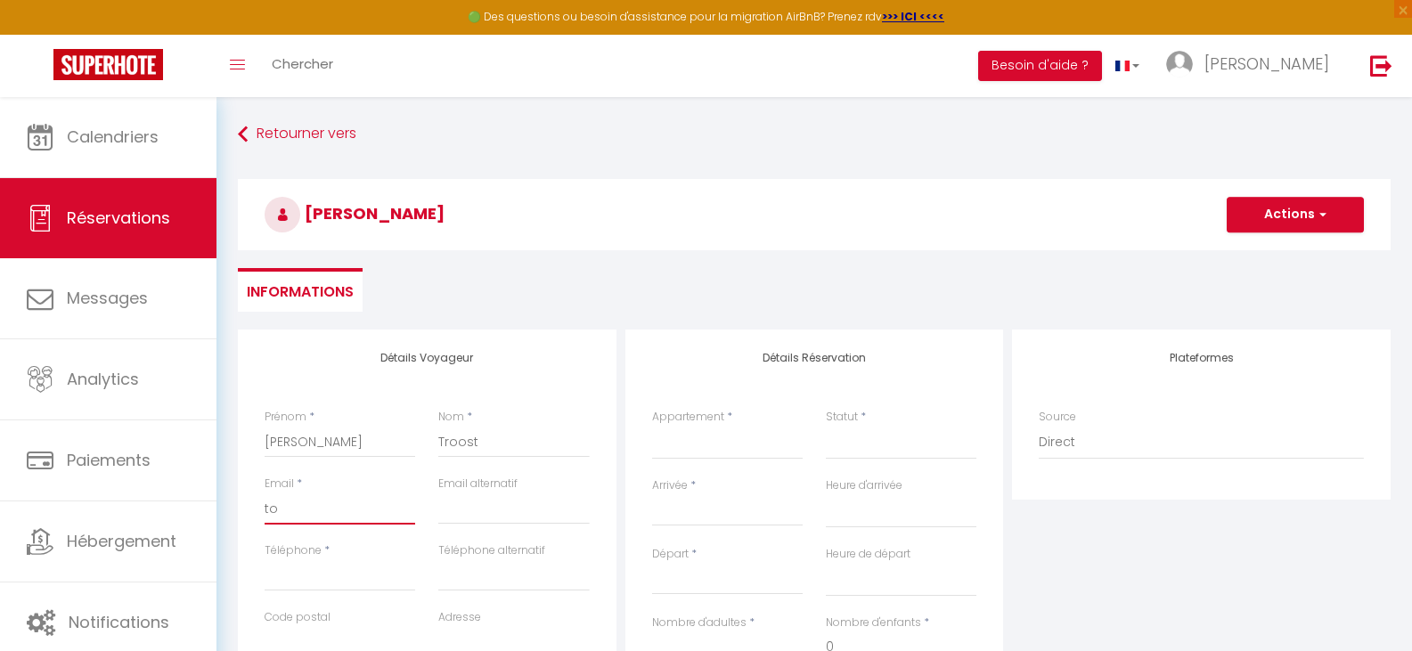
select select
checkbox input "false"
type input "top"
select select
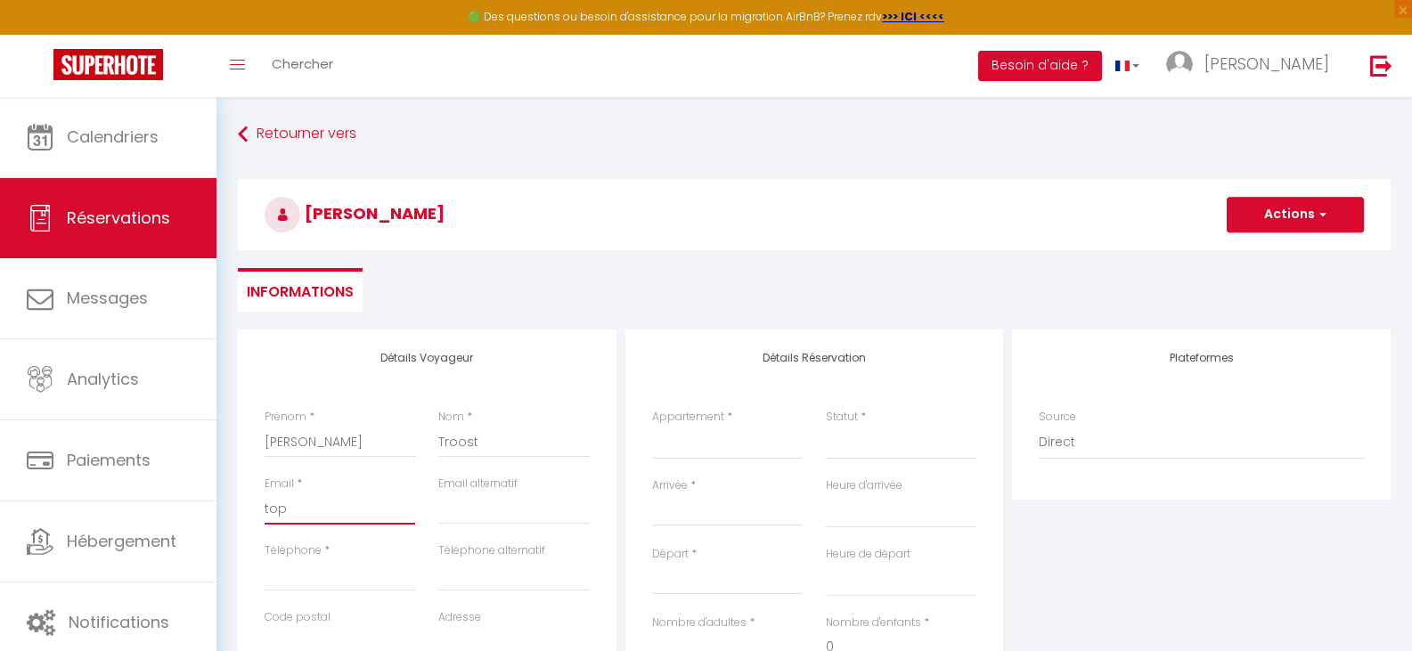
select select
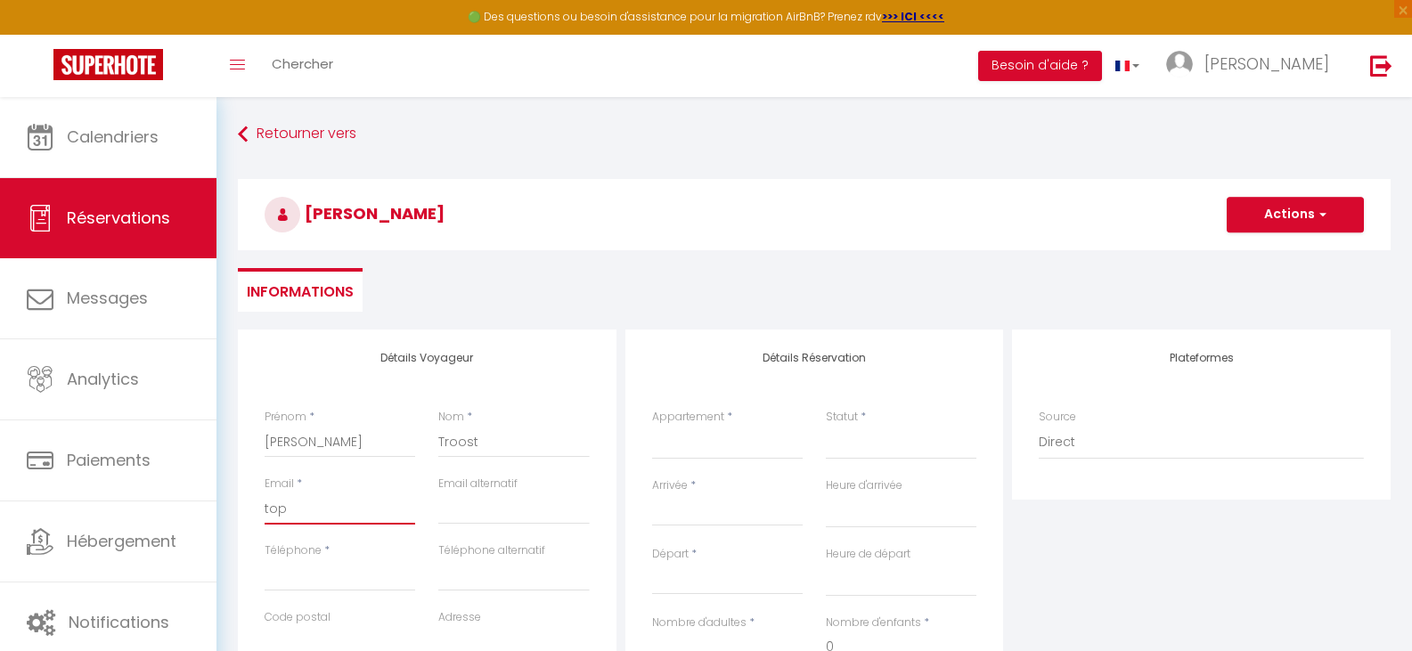
checkbox input "false"
type input "tops"
select select
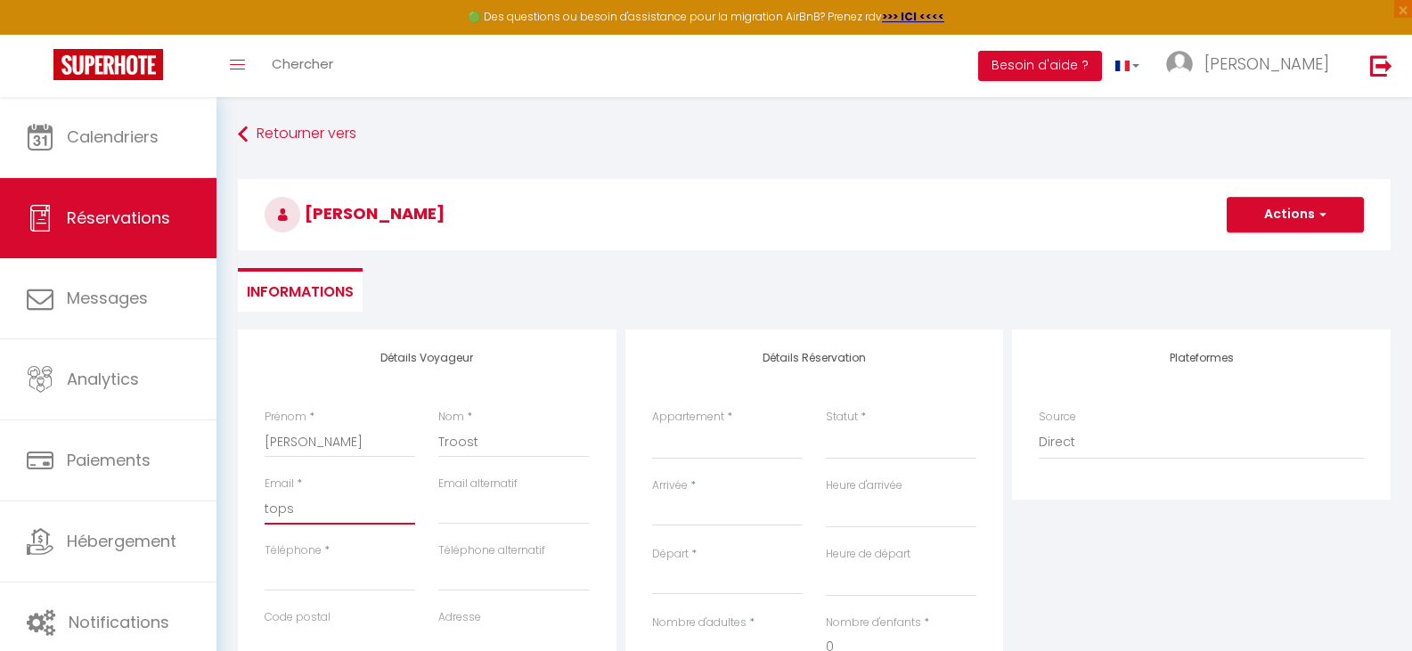
select select
checkbox input "false"
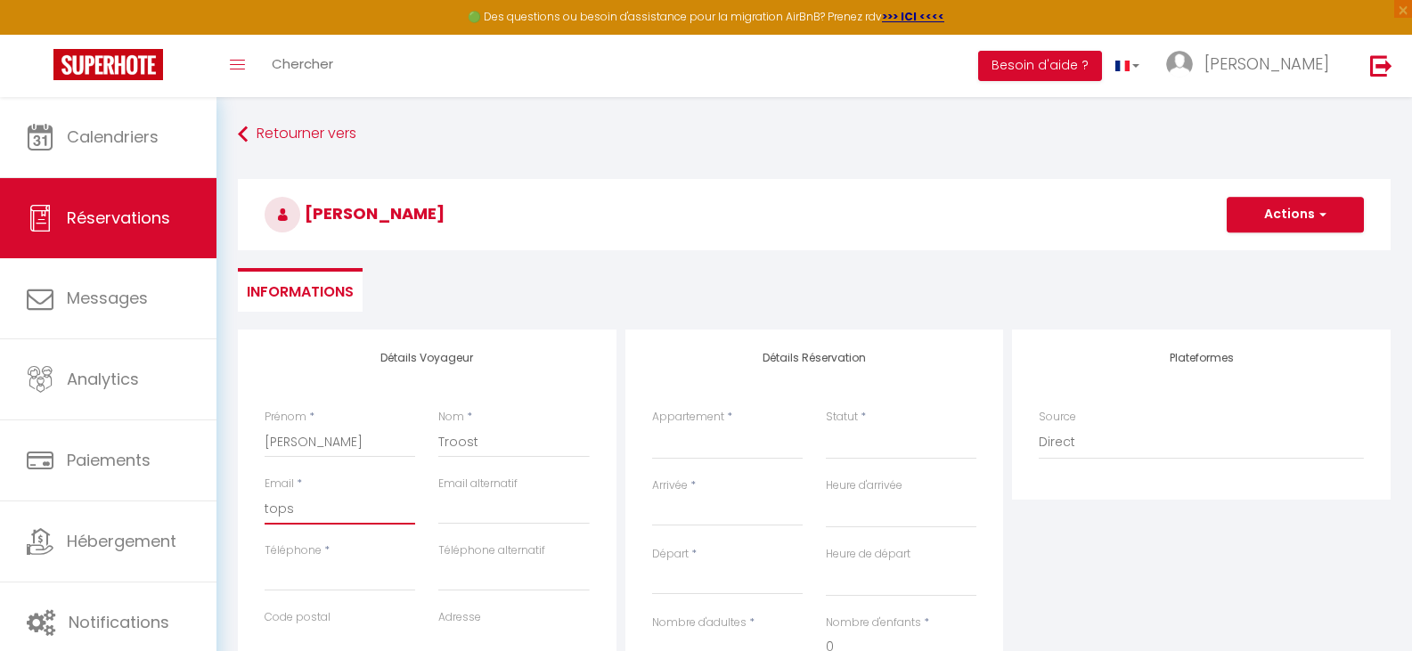
type input "topsp"
select select
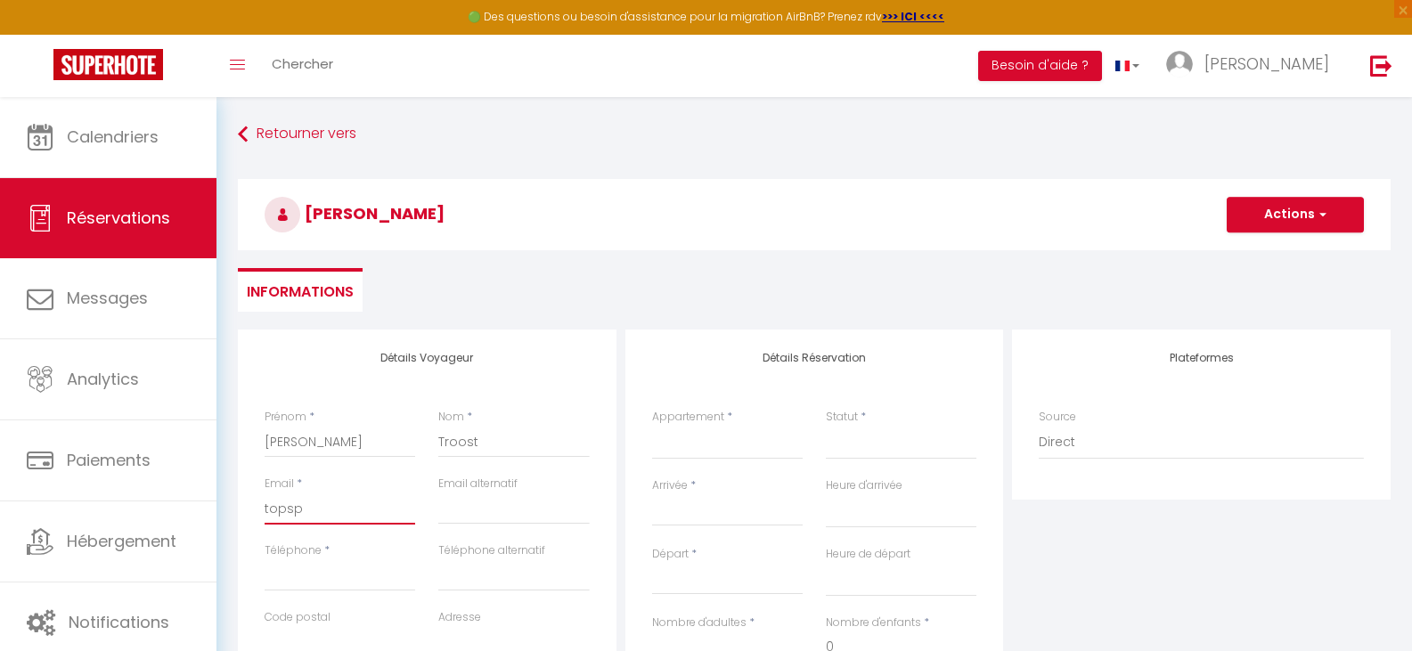
select select
checkbox input "false"
type input "topspo"
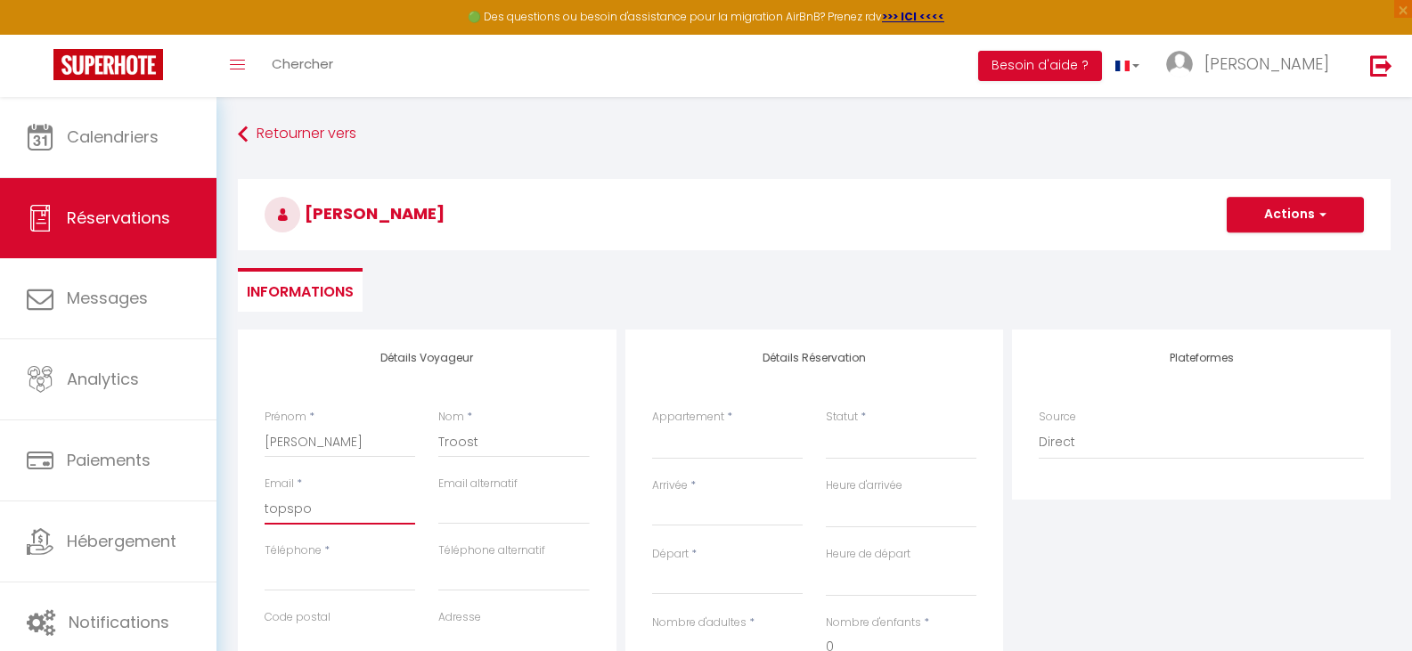
select select
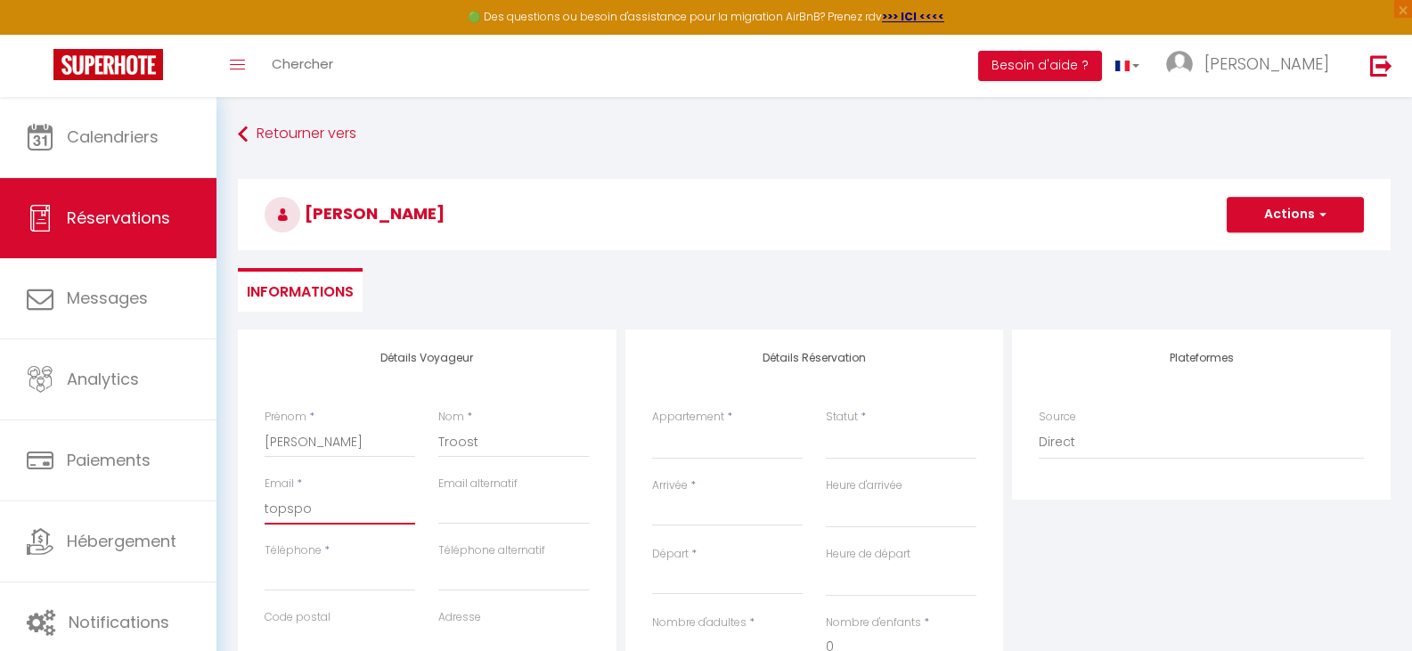
select select
checkbox input "false"
type input "topspor"
select select
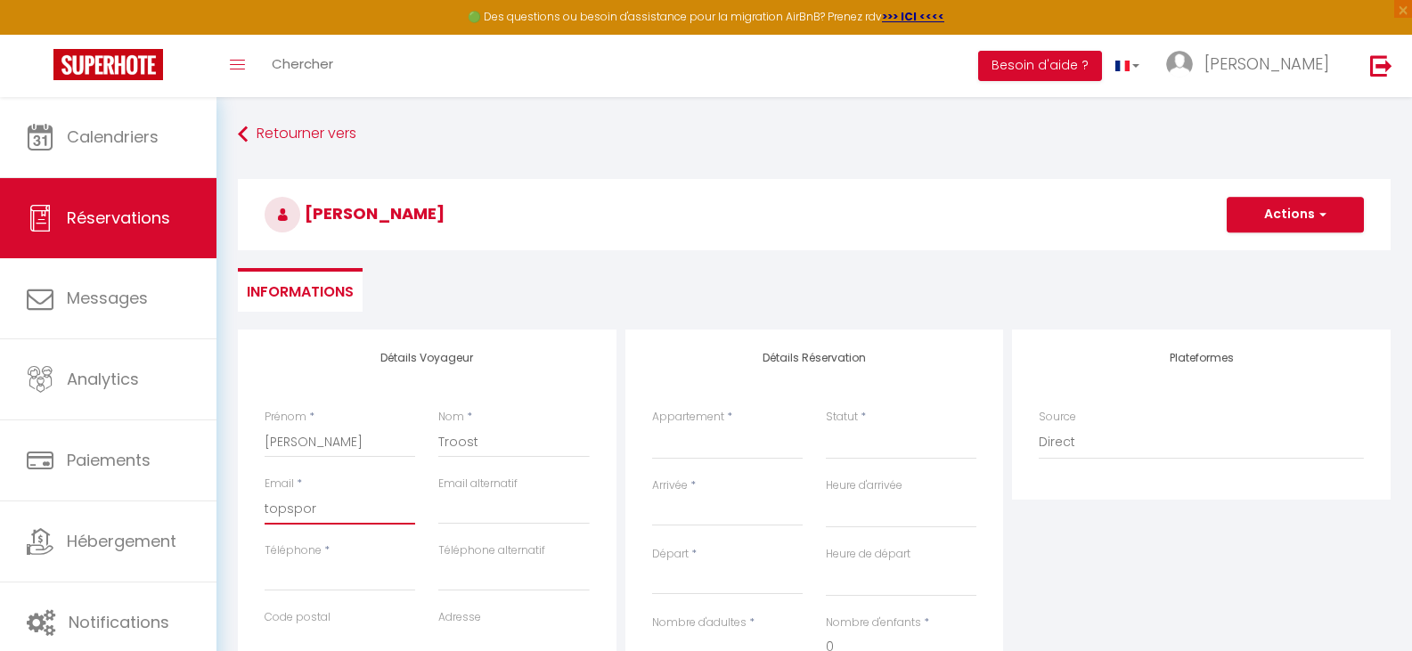
select select
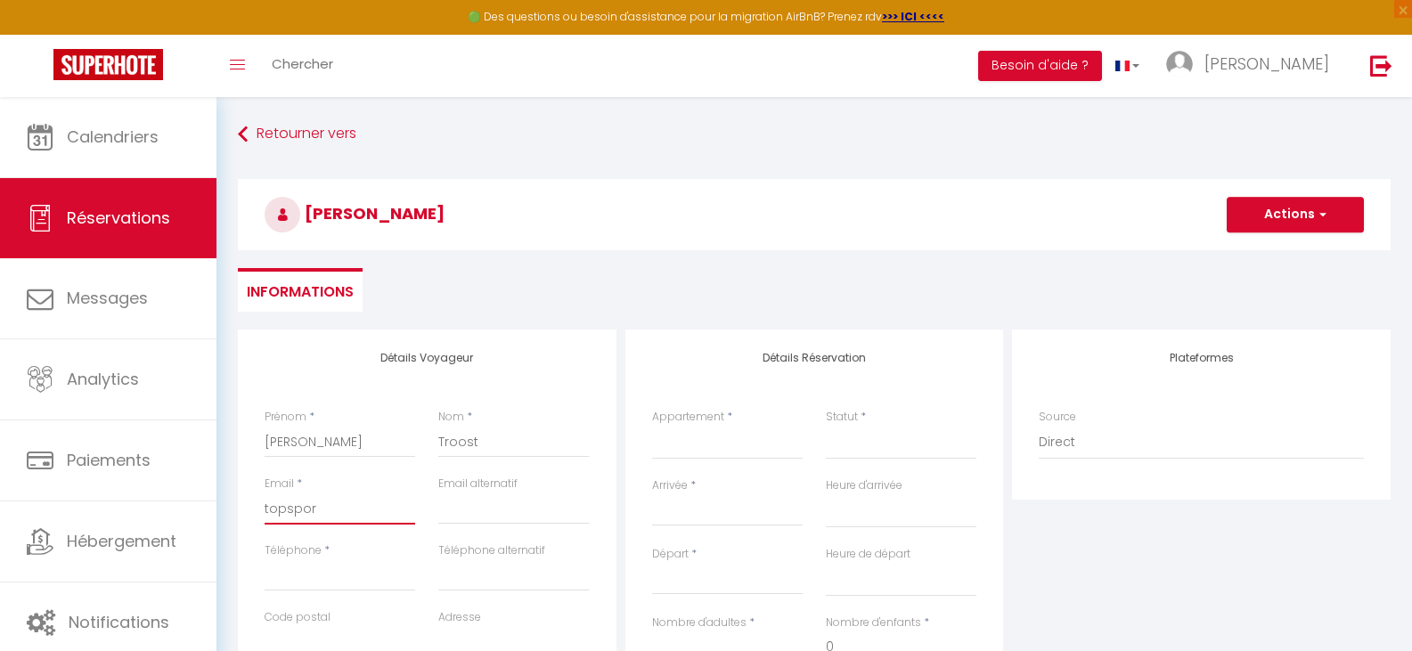
select select
checkbox input "false"
type input "topsport"
select select
click at [287, 587] on input "Téléphone" at bounding box center [340, 575] width 151 height 32
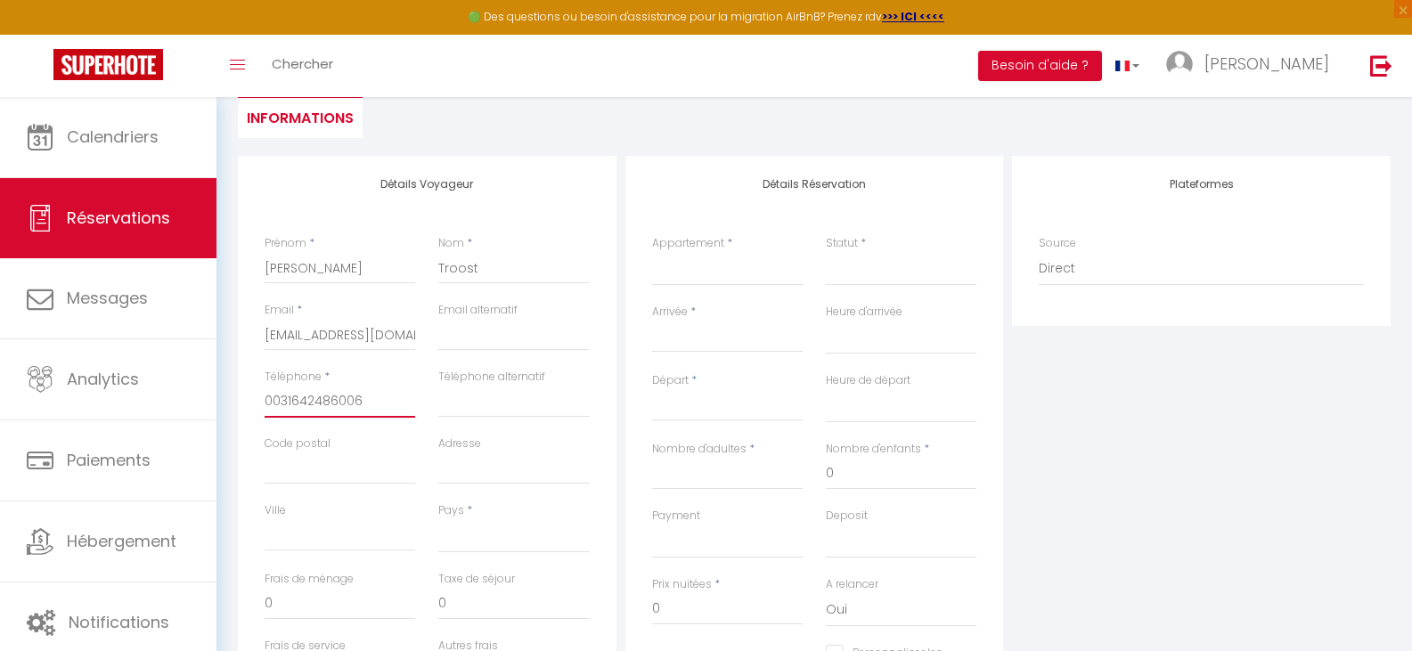
scroll to position [178, 0]
click at [472, 537] on select "France Portugal Afghanistan Albania Algeria American Samoa Andorra Angola Angui…" at bounding box center [513, 532] width 151 height 34
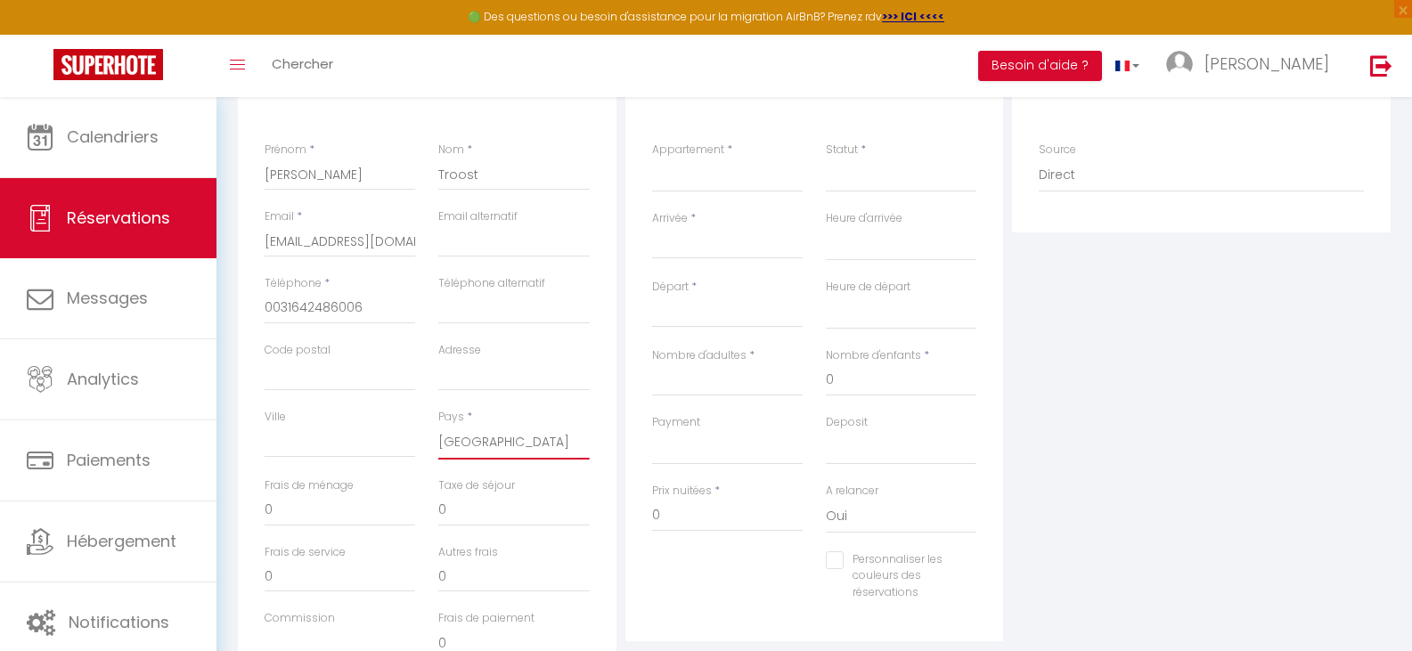
click at [463, 443] on select "France Portugal Afghanistan Albania Algeria American Samoa Andorra Angola Angui…" at bounding box center [513, 443] width 151 height 34
click at [438, 426] on select "France Portugal Afghanistan Albania Algeria American Samoa Andorra Angola Angui…" at bounding box center [513, 443] width 151 height 34
click at [316, 373] on input "Code postal" at bounding box center [340, 375] width 151 height 32
click at [314, 440] on input "Ville" at bounding box center [340, 442] width 151 height 32
click at [467, 379] on input "Adresse" at bounding box center [513, 375] width 151 height 32
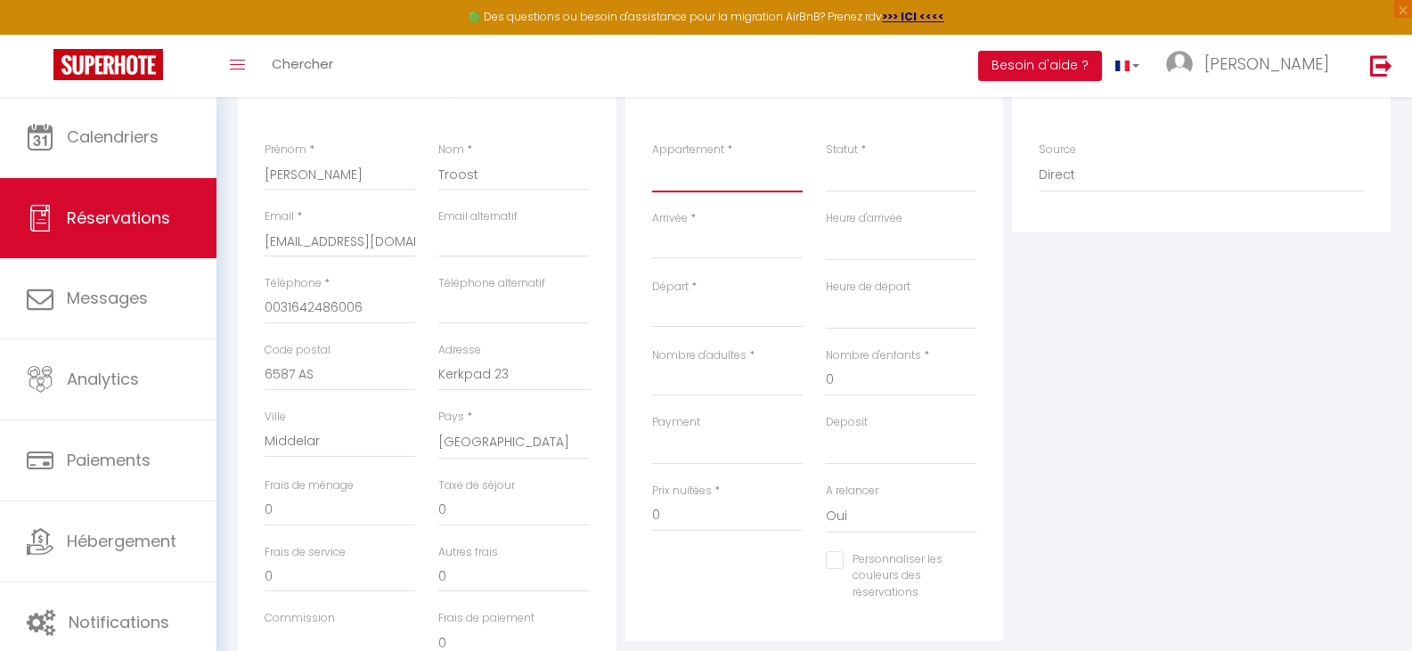
click at [734, 175] on select "Vue Mer · Appartement Fréjus Plage,1 Ch Appartement Bleu Azur, Fréjus Plage, ne…" at bounding box center [727, 176] width 151 height 34
click at [652, 159] on select "Vue Mer · Appartement Fréjus Plage,1 Ch Appartement Bleu Azur, Fréjus Plage, ne…" at bounding box center [727, 176] width 151 height 34
click at [697, 242] on input "Arrivée" at bounding box center [727, 244] width 151 height 23
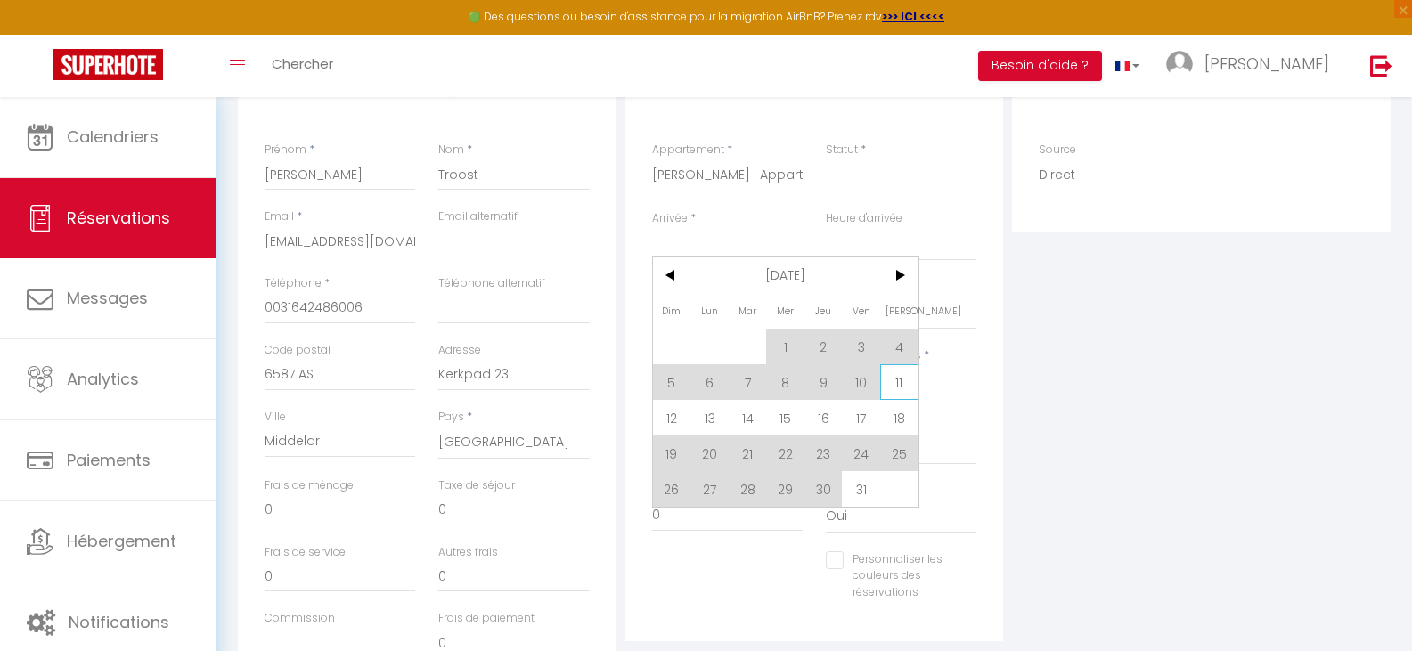
click at [896, 378] on span "11" at bounding box center [899, 382] width 38 height 36
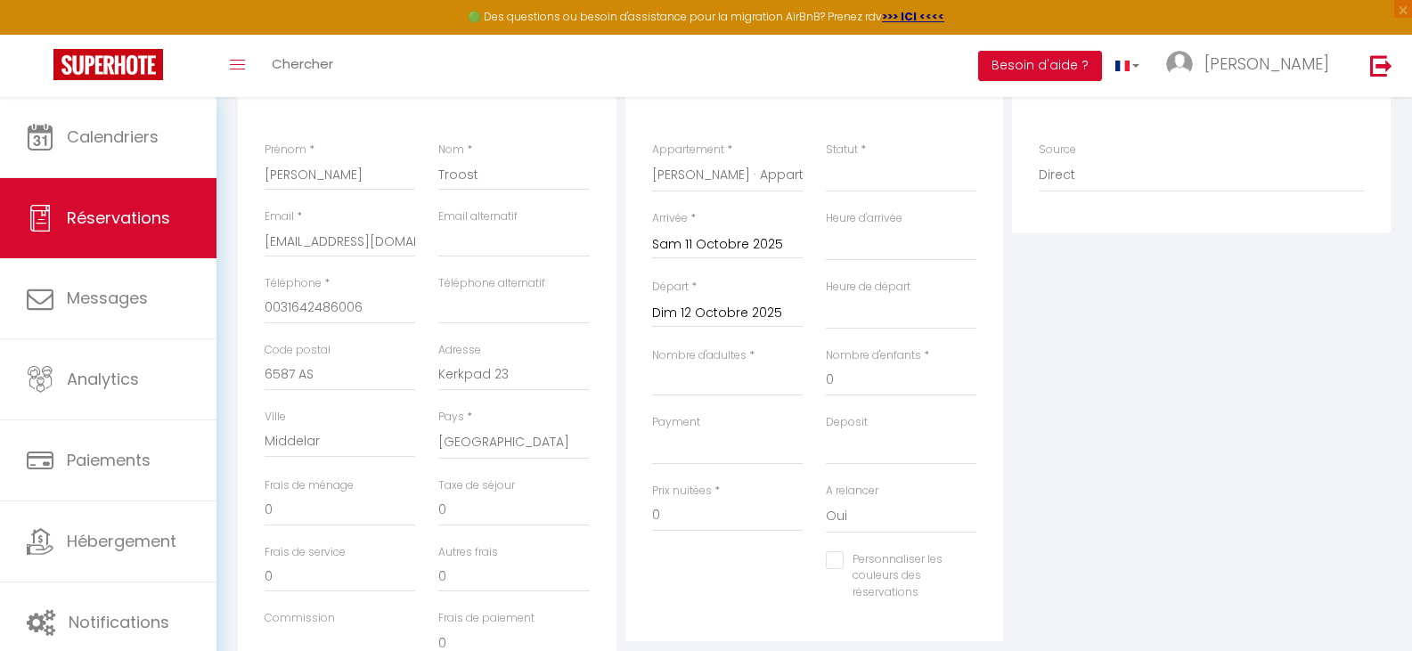
click at [719, 314] on input "Dim 12 Octobre 2025" at bounding box center [727, 313] width 151 height 23
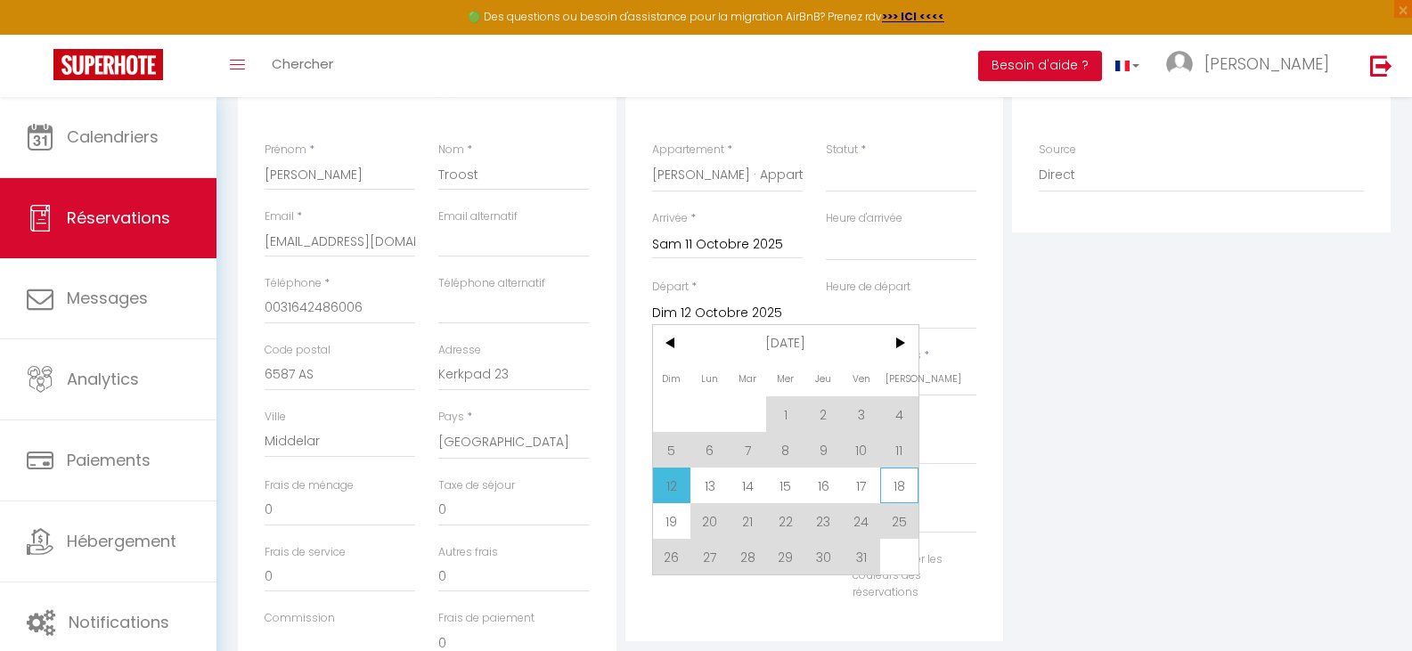
click at [897, 485] on span "18" at bounding box center [899, 486] width 38 height 36
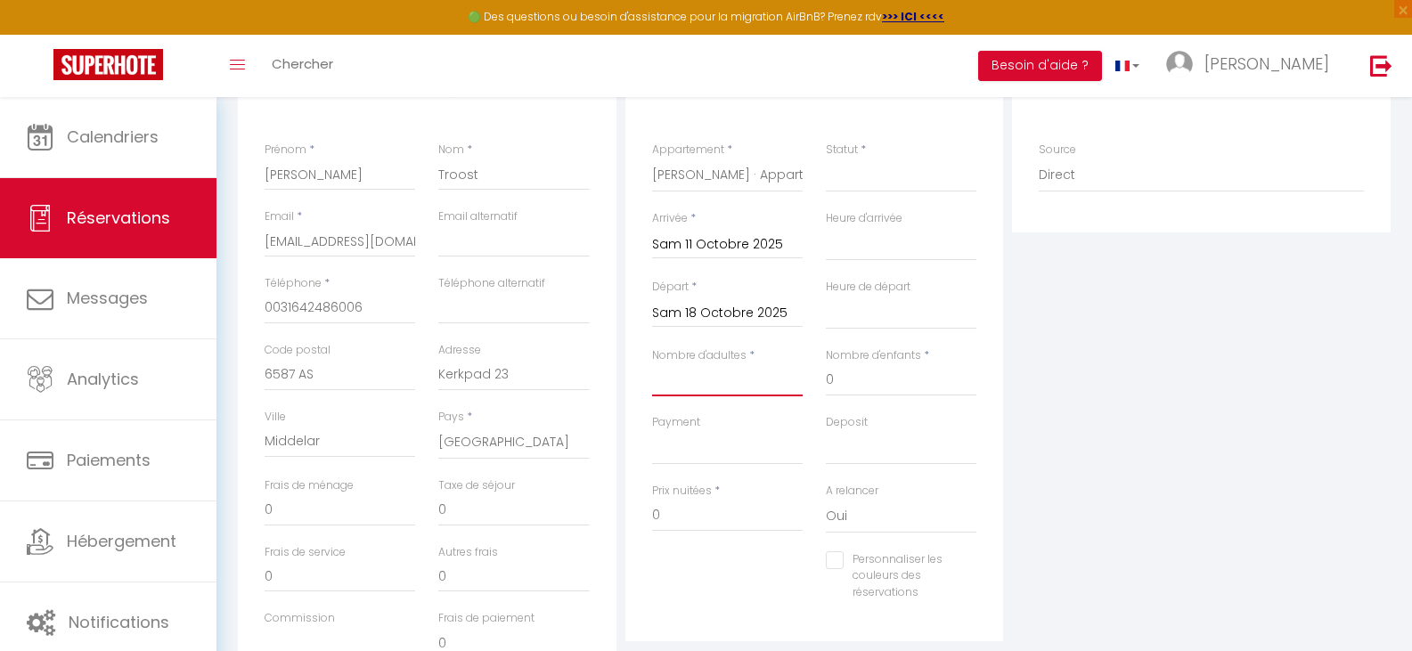
click at [680, 388] on input "Nombre d'adultes" at bounding box center [727, 380] width 151 height 32
click at [850, 384] on input "0" at bounding box center [901, 380] width 151 height 32
click at [827, 381] on input "02" at bounding box center [901, 380] width 151 height 32
drag, startPoint x: 288, startPoint y: 507, endPoint x: 261, endPoint y: 511, distance: 27.1
click at [261, 511] on div "Frais de ménage 85" at bounding box center [340, 510] width 174 height 67
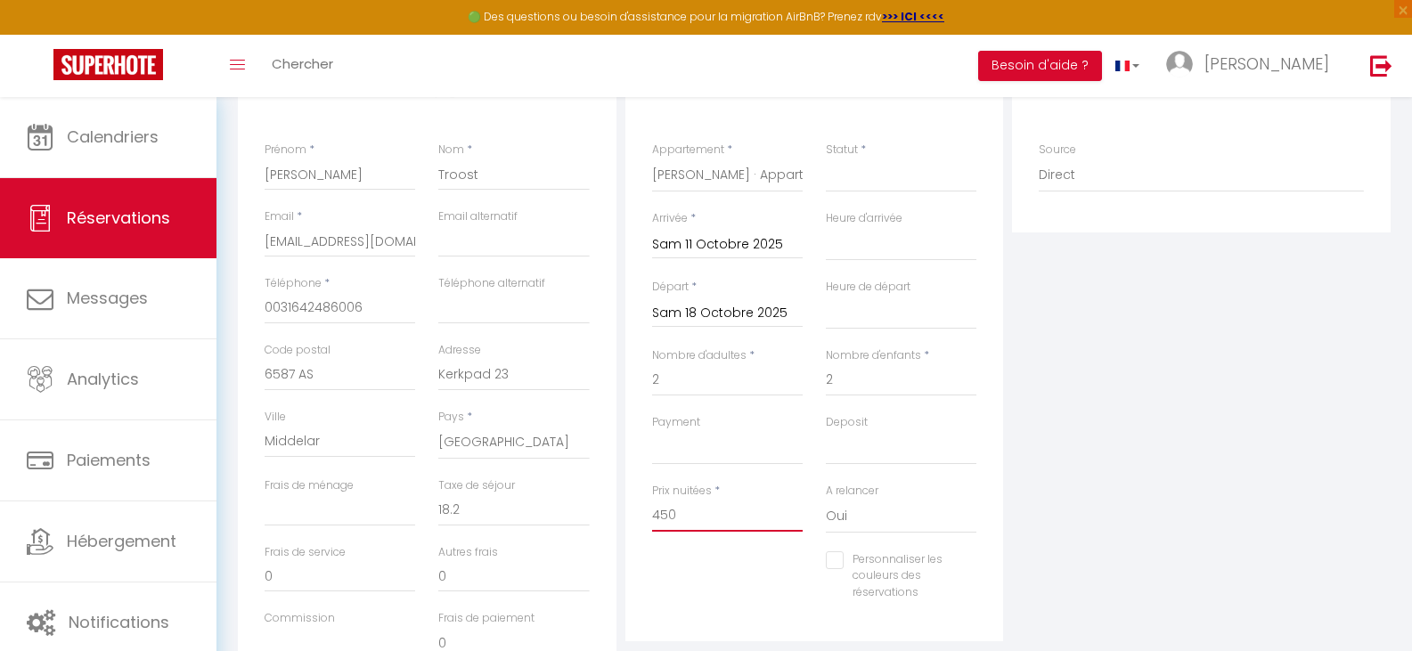
drag, startPoint x: 680, startPoint y: 508, endPoint x: 640, endPoint y: 518, distance: 41.3
click at [640, 518] on div "Prix nuitées * 450" at bounding box center [727, 517] width 174 height 69
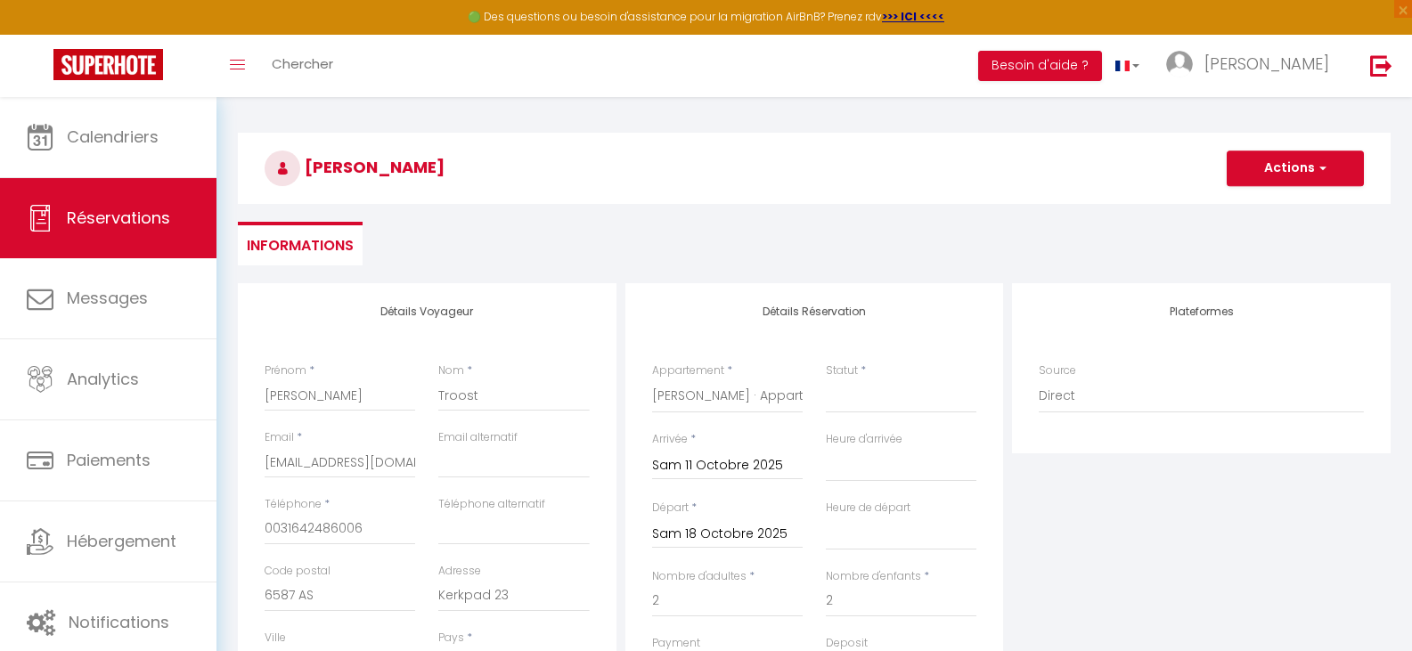
scroll to position [0, 0]
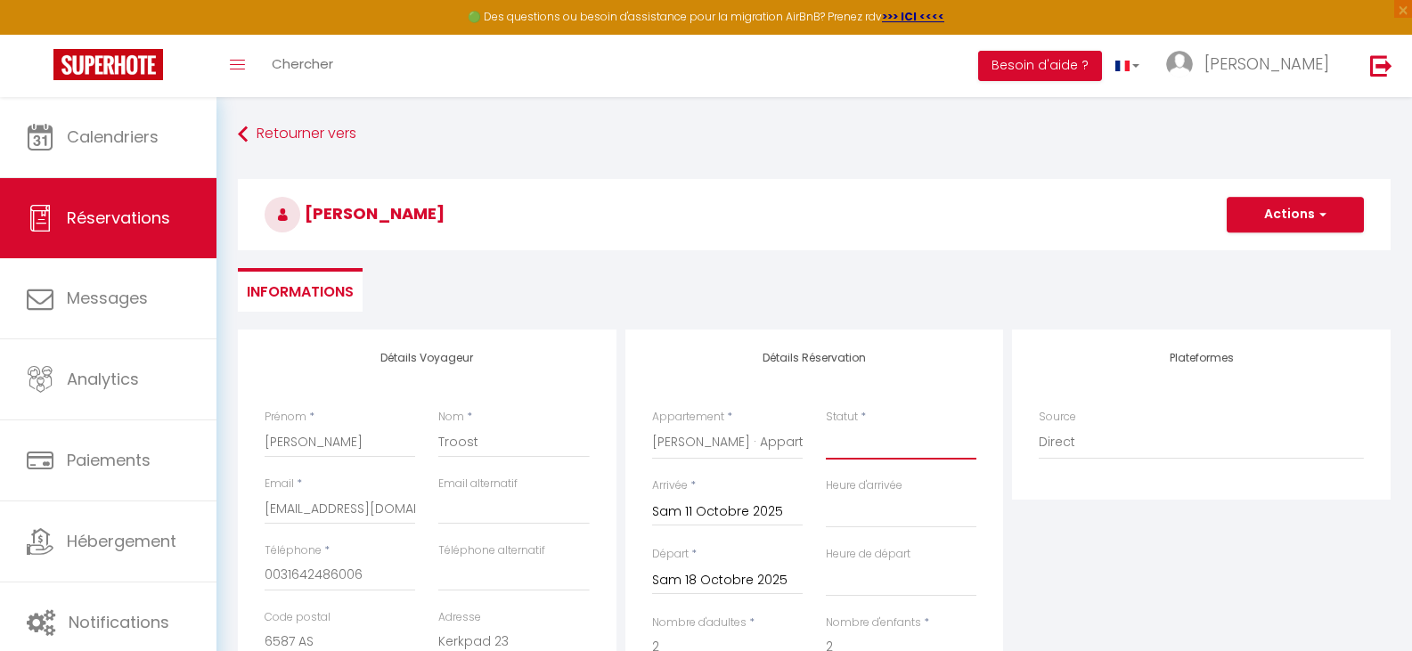
click at [860, 441] on select "Confirmé Non Confirmé Annulé Annulé par le voyageur No Show Request" at bounding box center [901, 443] width 151 height 34
click at [826, 426] on select "Confirmé Non Confirmé Annulé Annulé par le voyageur No Show Request" at bounding box center [901, 443] width 151 height 34
click at [1286, 207] on button "Actions" at bounding box center [1295, 215] width 137 height 36
click at [1268, 249] on link "Enregistrer" at bounding box center [1277, 253] width 141 height 23
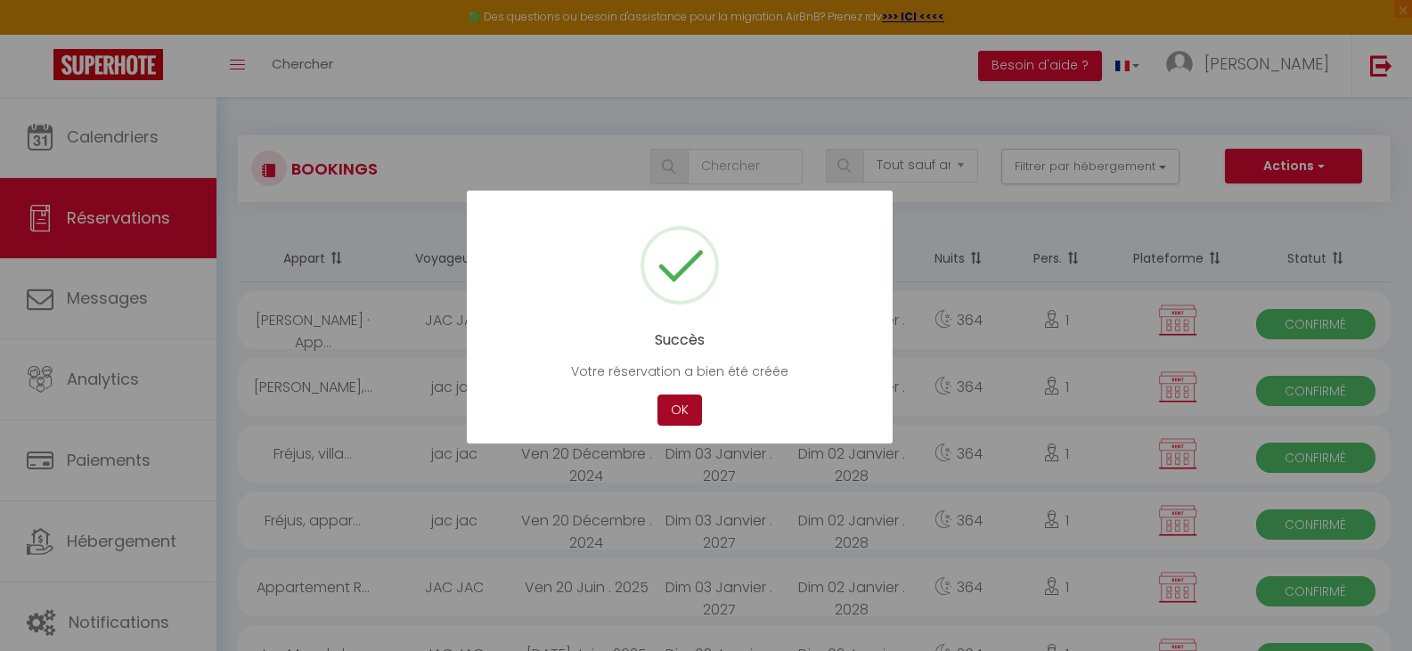
click at [670, 408] on button "OK" at bounding box center [679, 410] width 45 height 31
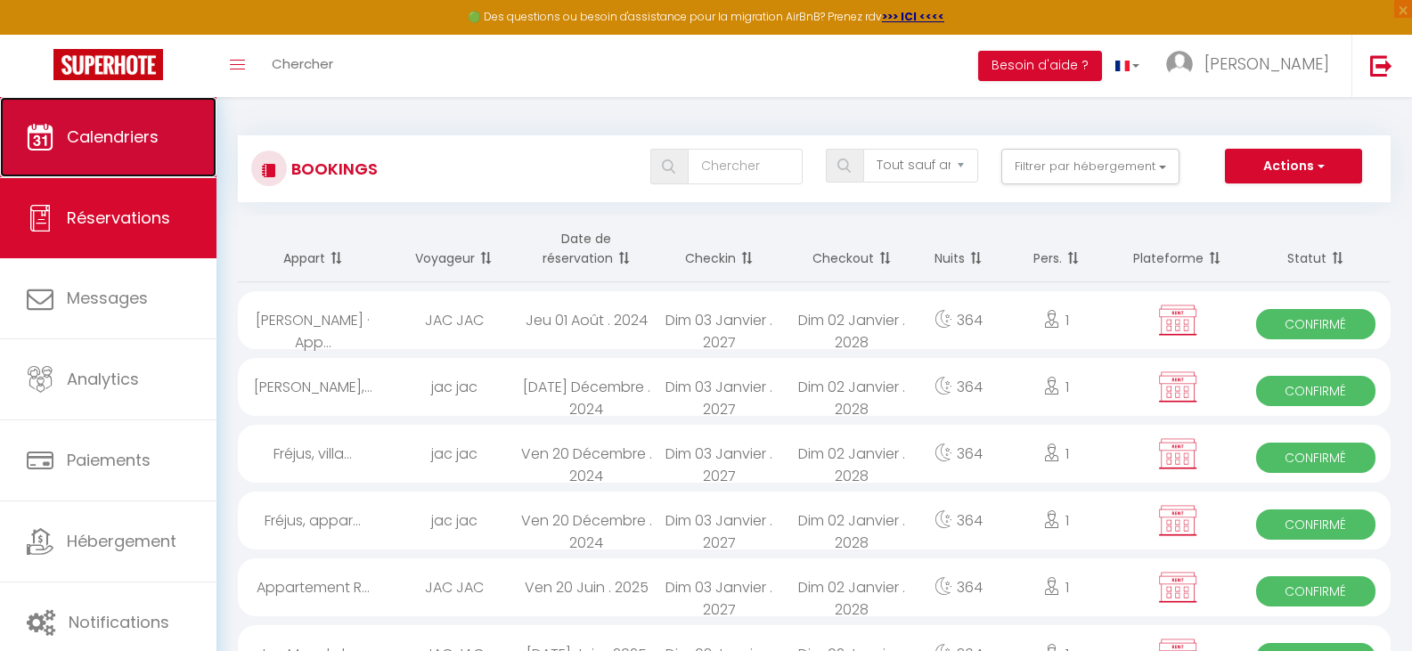
click at [137, 132] on span "Calendriers" at bounding box center [113, 137] width 92 height 22
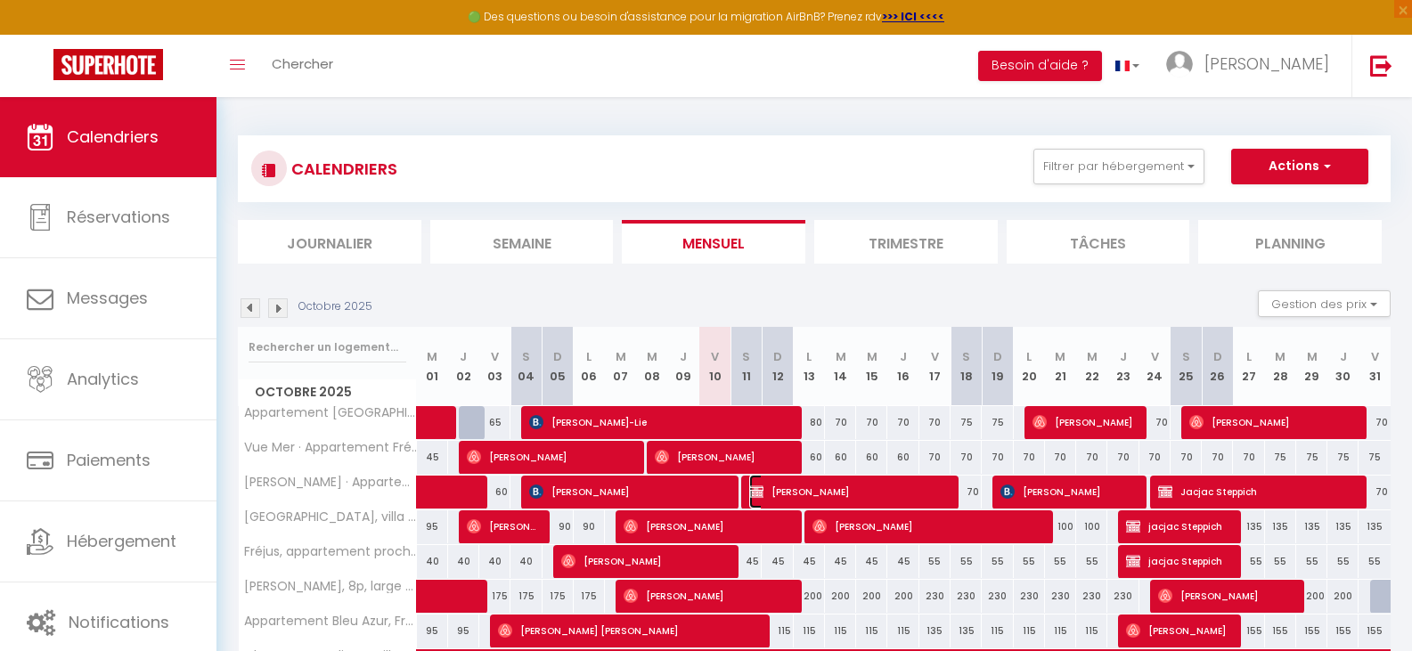
click at [811, 490] on span "John Troost" at bounding box center [848, 492] width 198 height 34
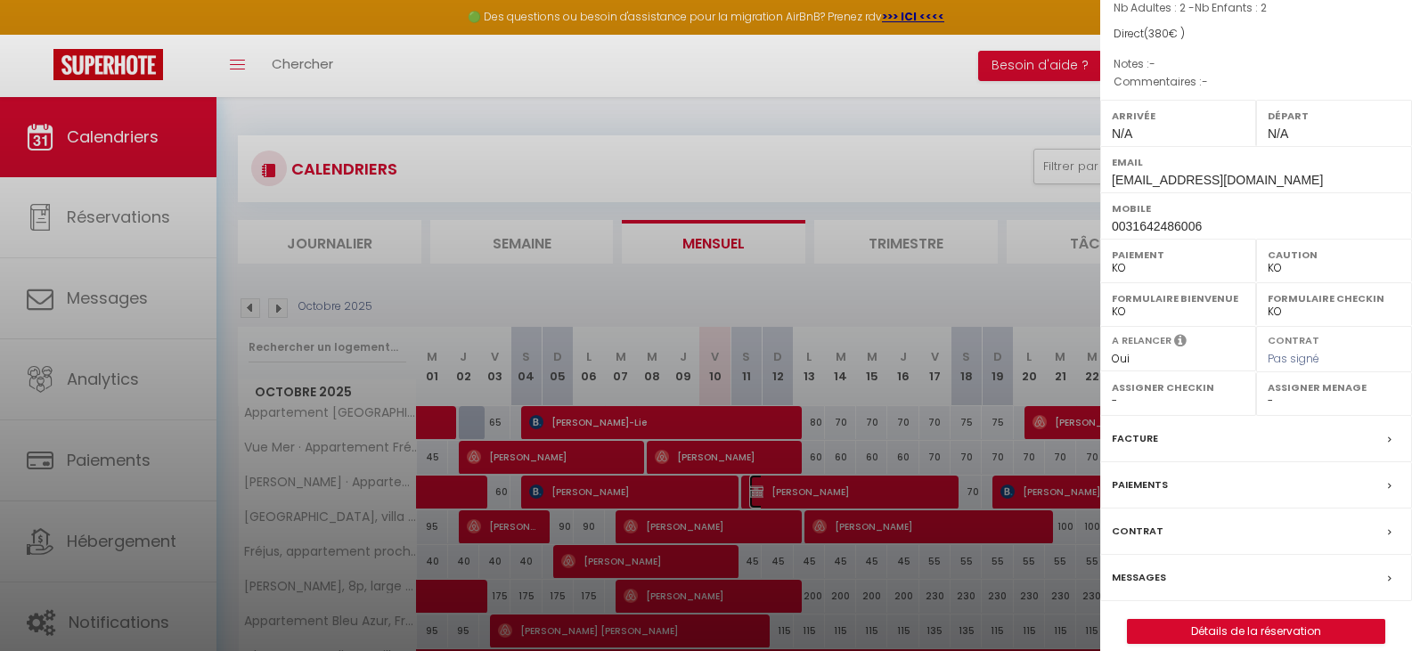
scroll to position [179, 0]
click at [1149, 428] on label "Facture" at bounding box center [1135, 437] width 46 height 19
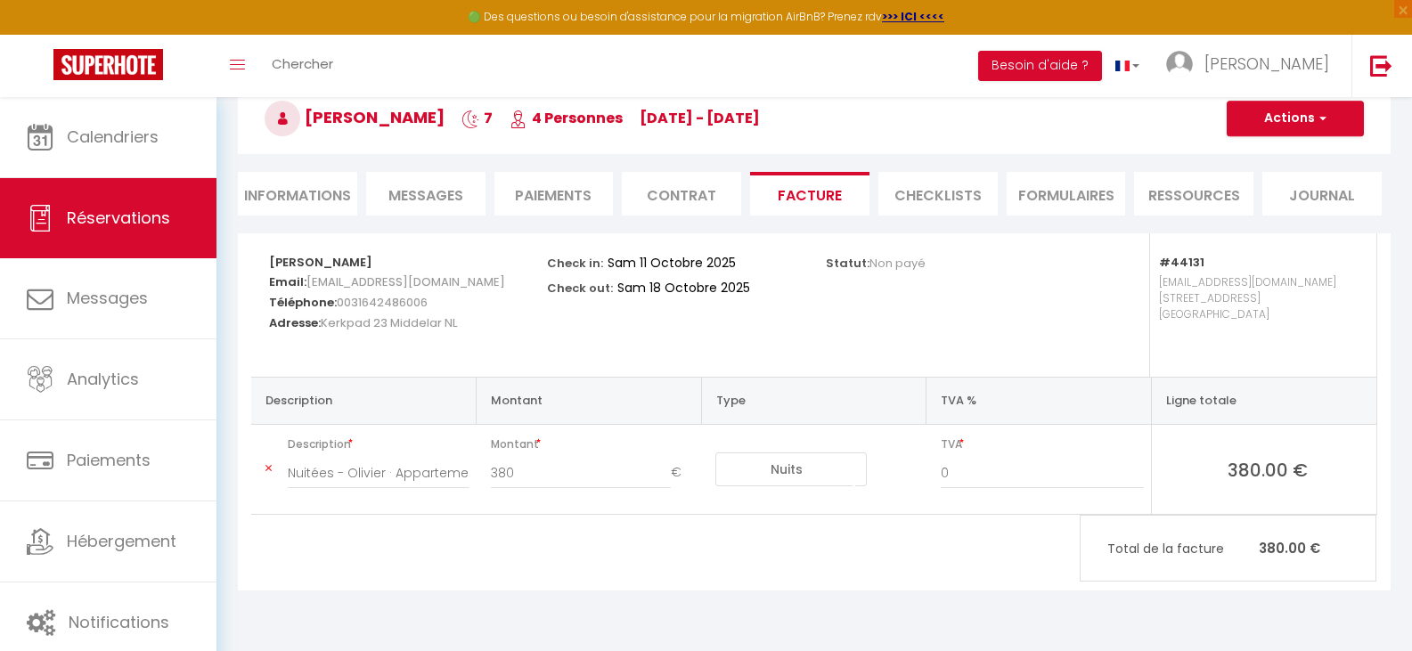
scroll to position [97, 0]
click at [112, 212] on span "Réservations" at bounding box center [118, 218] width 103 height 22
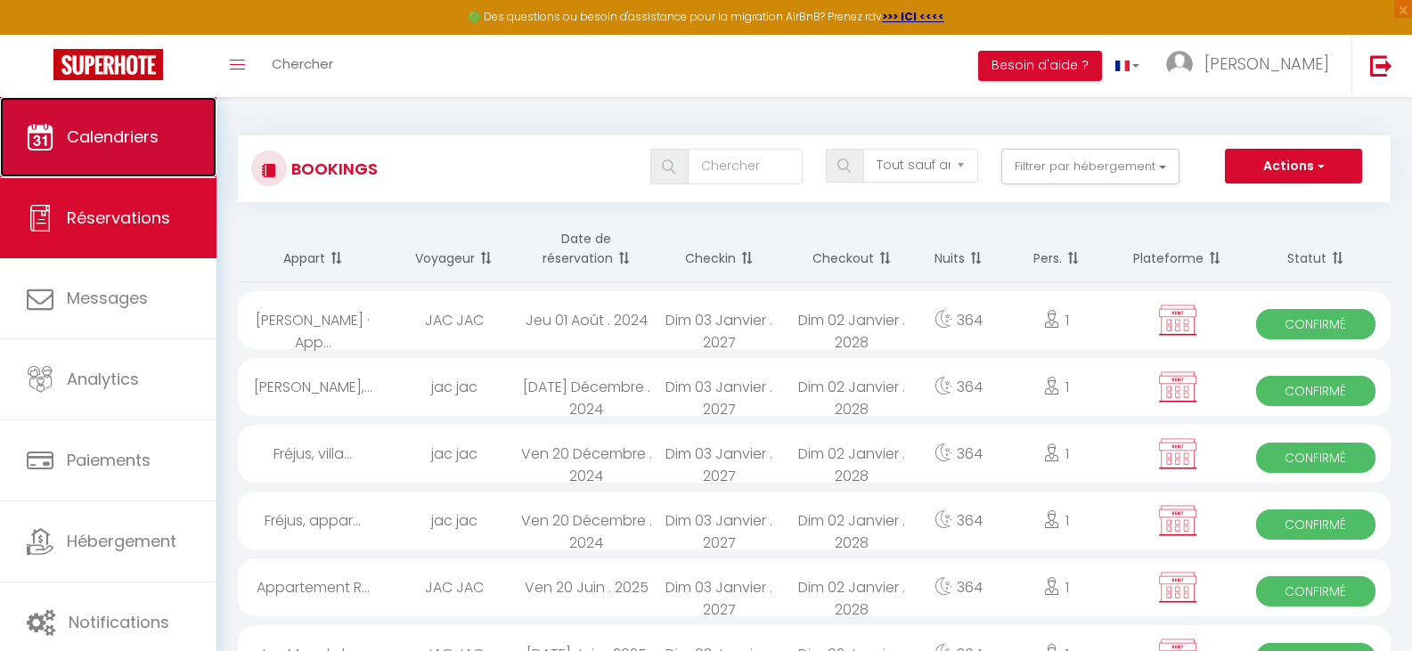
click at [125, 132] on span "Calendriers" at bounding box center [113, 137] width 92 height 22
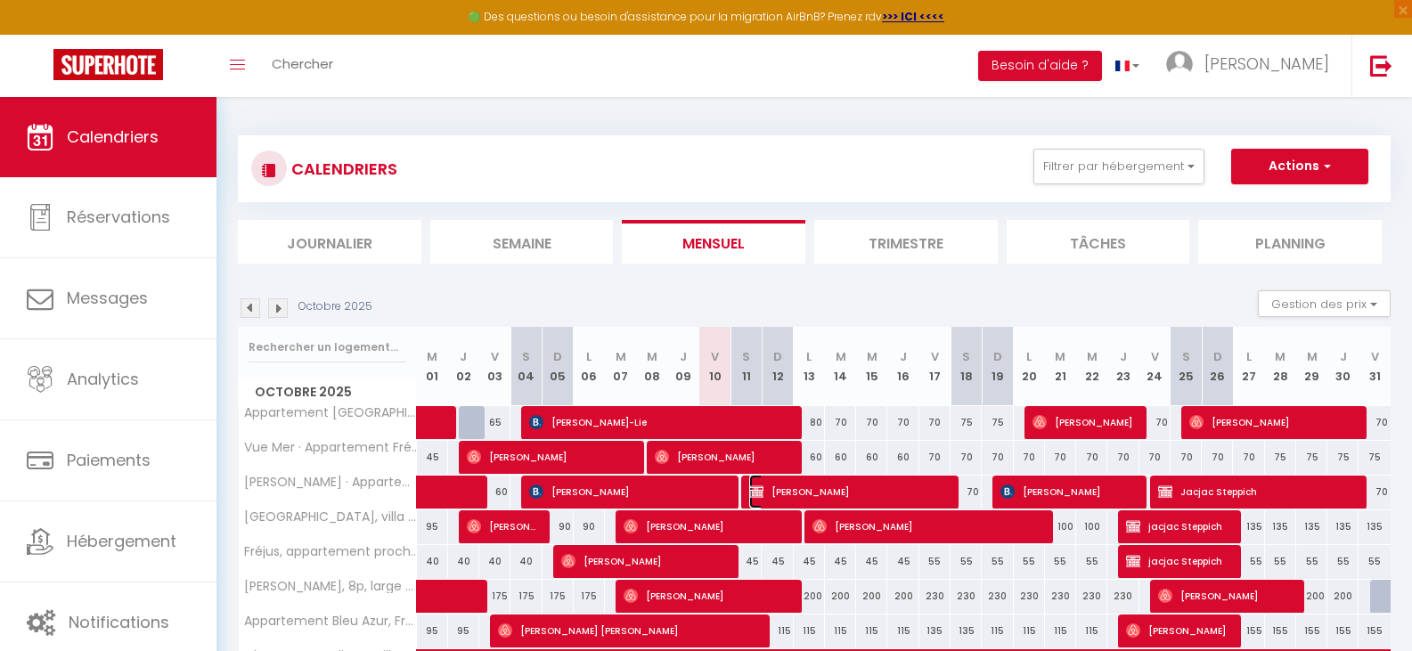
click at [809, 489] on span "John Troost" at bounding box center [848, 492] width 198 height 34
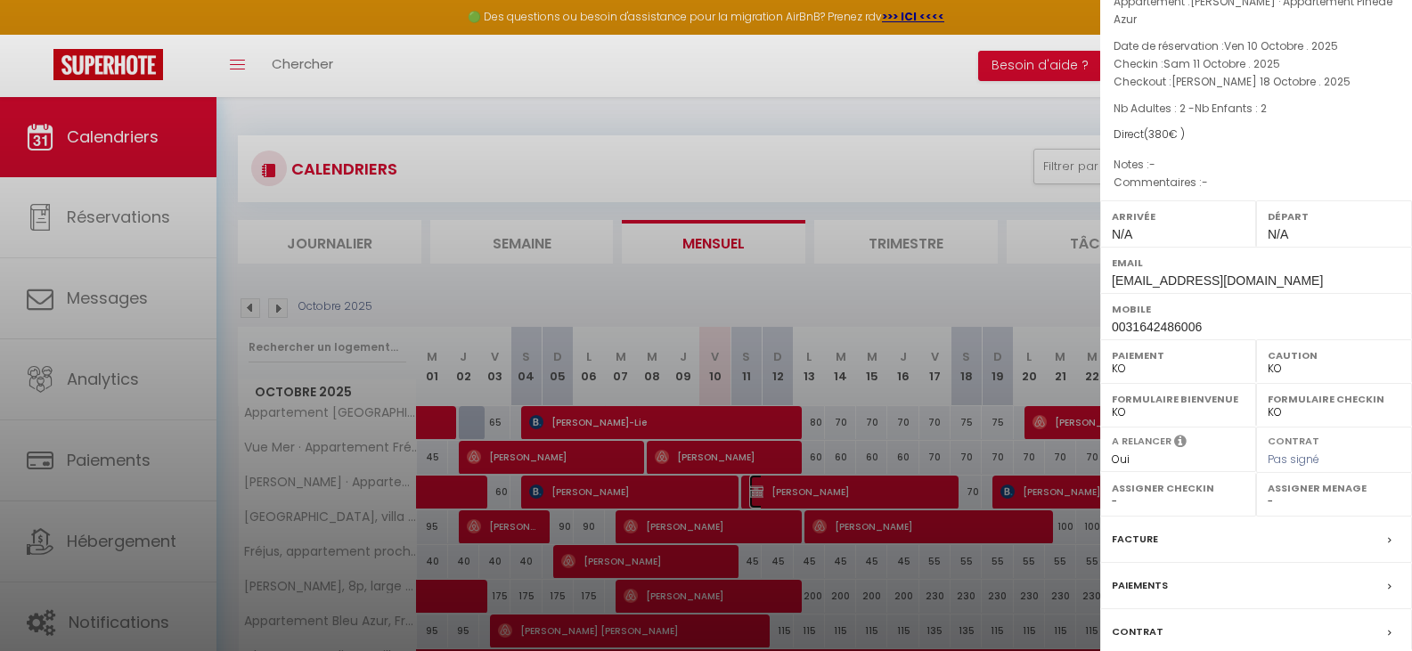
scroll to position [179, 0]
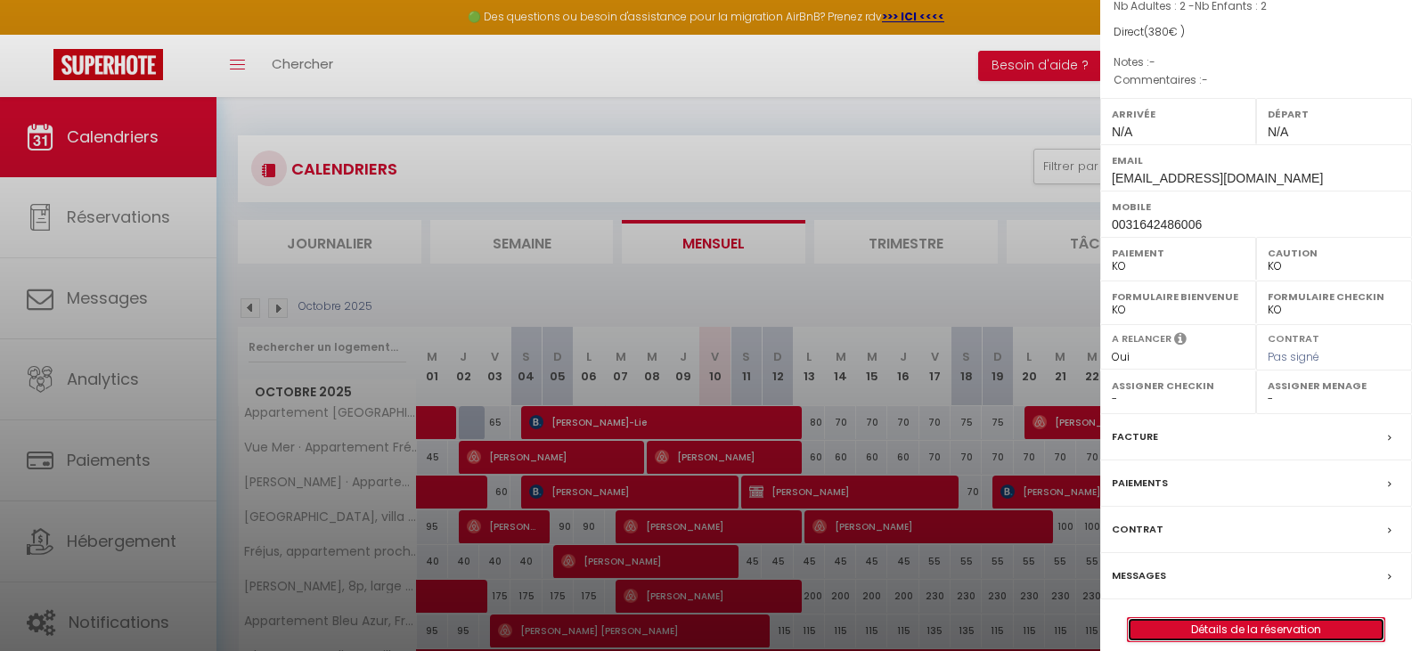
click at [1258, 618] on link "Détails de la réservation" at bounding box center [1256, 629] width 257 height 23
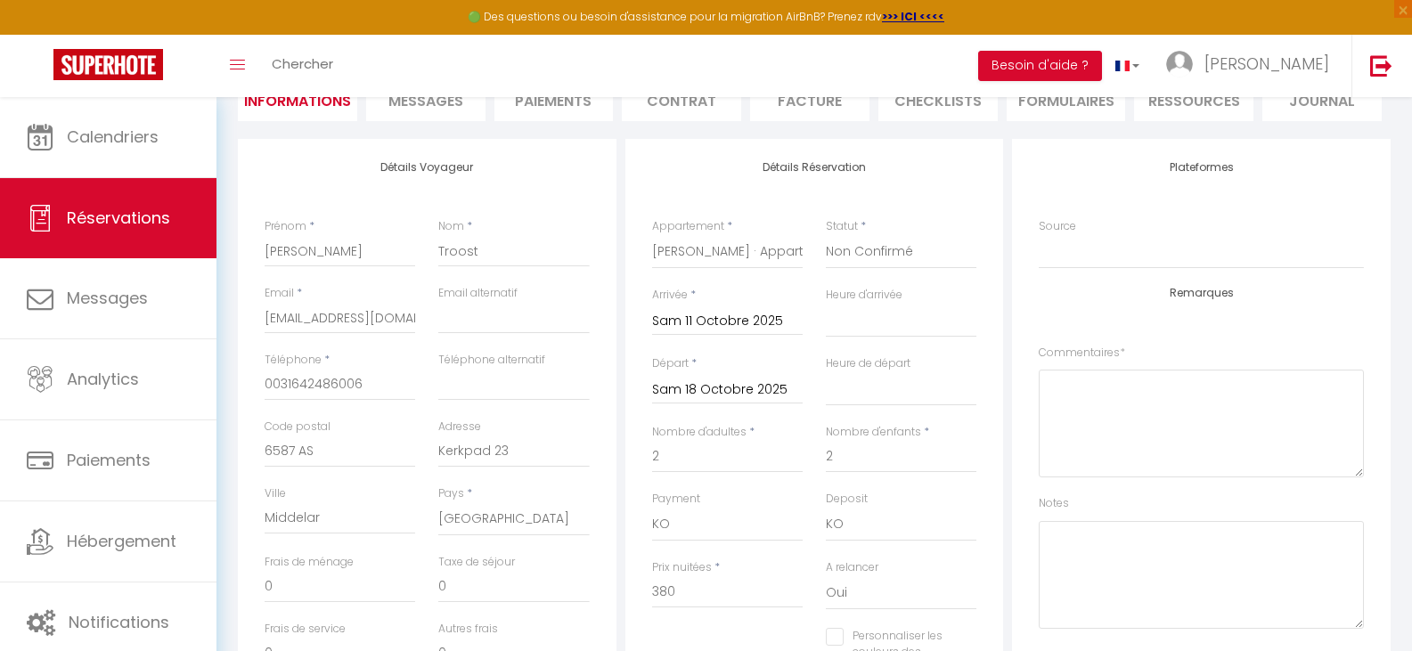
scroll to position [267, 0]
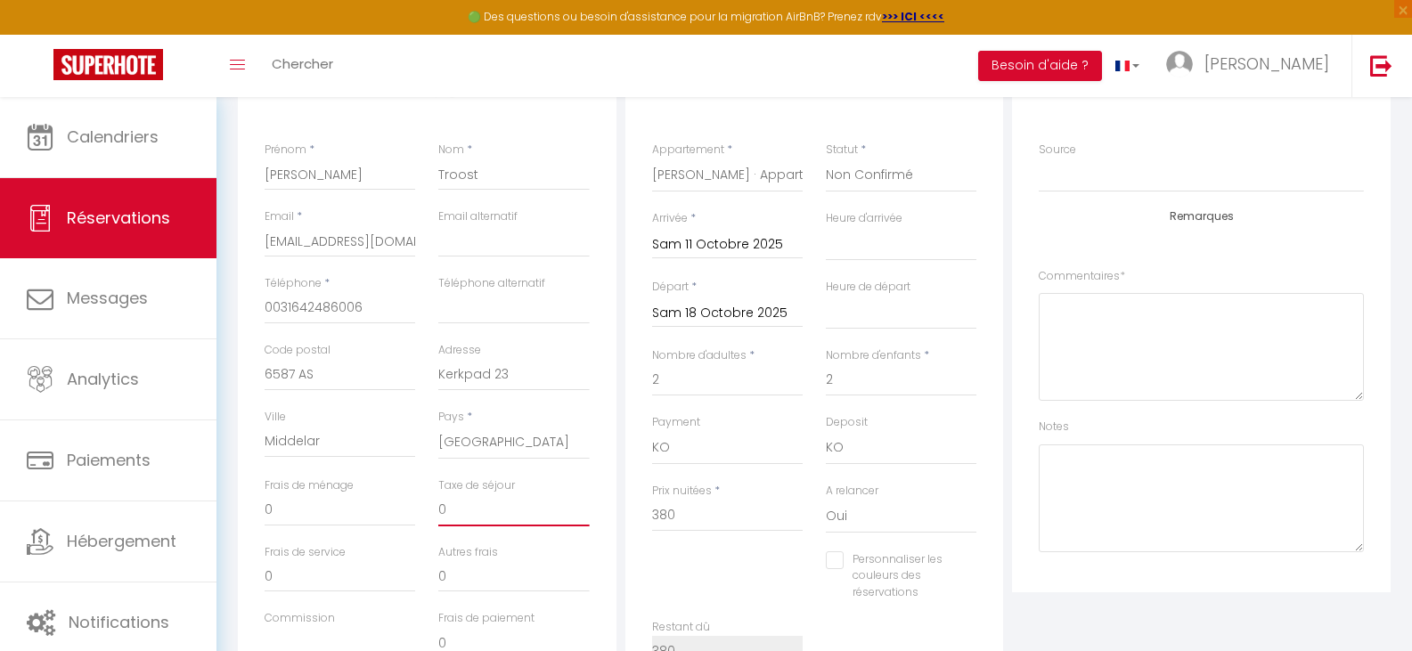
click at [455, 514] on input "0" at bounding box center [513, 510] width 151 height 32
click at [444, 511] on input "0" at bounding box center [513, 510] width 151 height 32
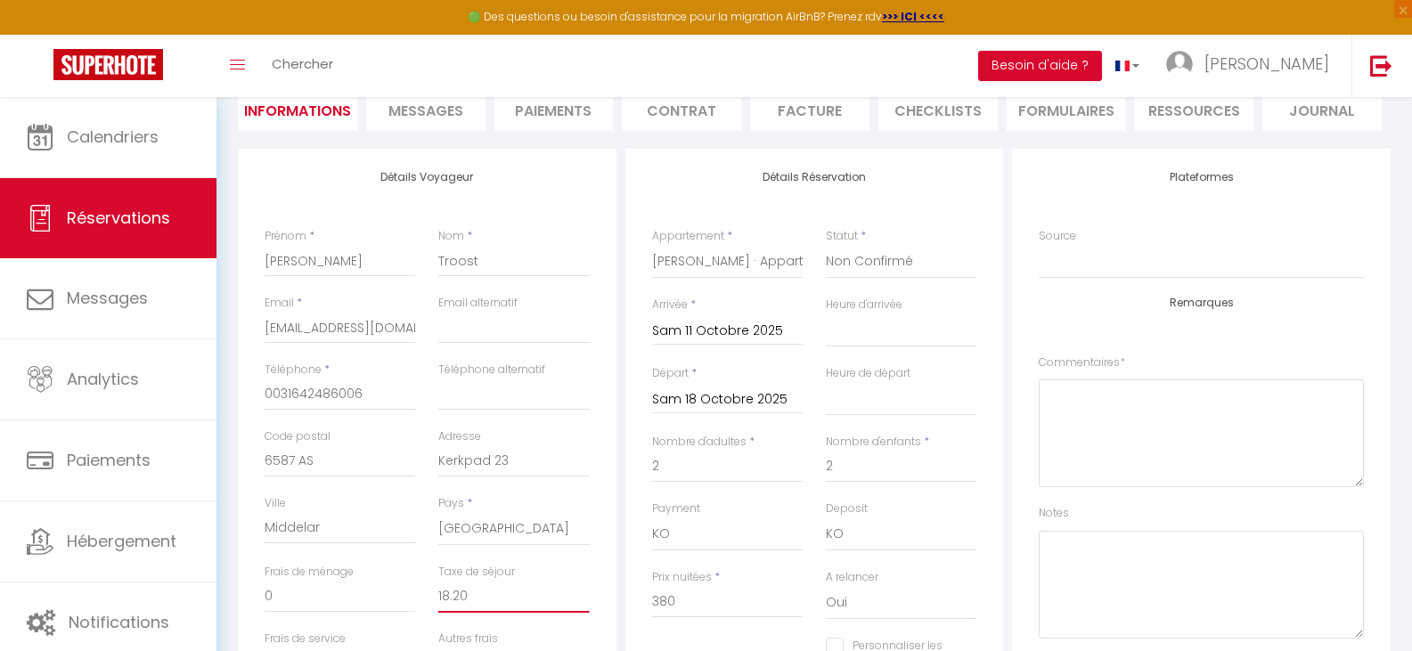
scroll to position [0, 0]
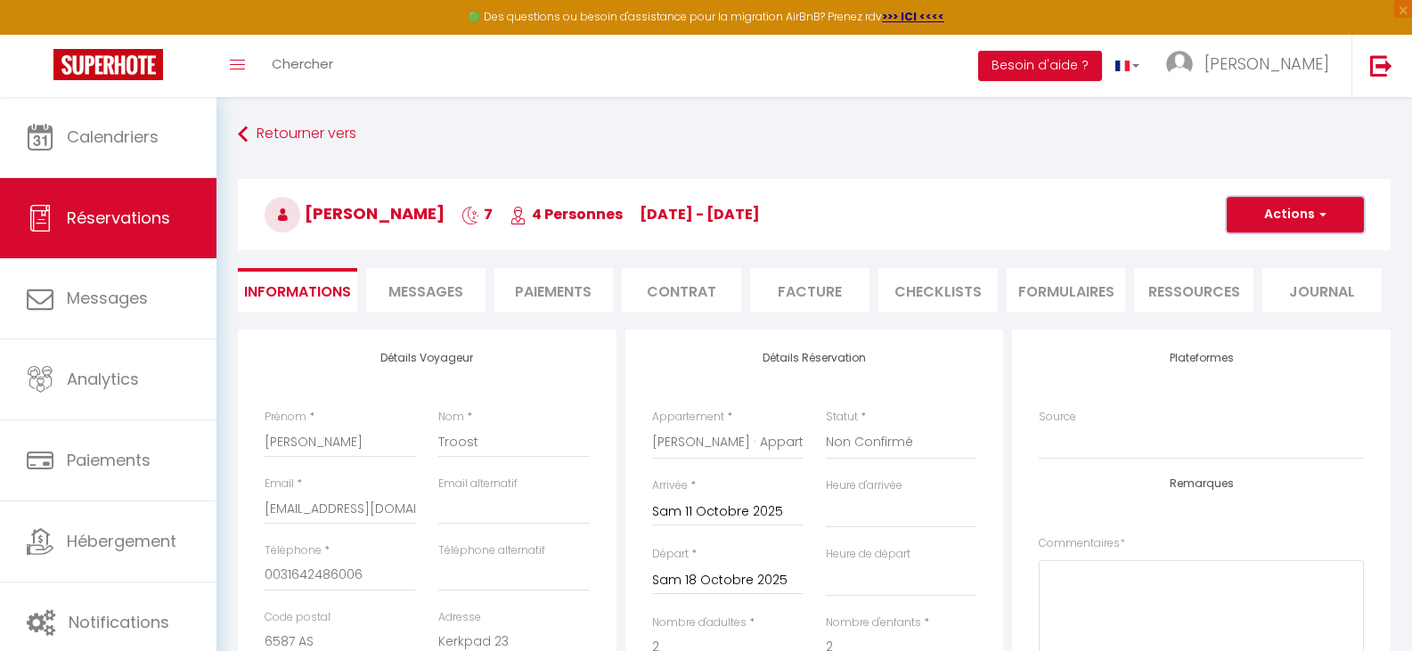
click at [1289, 207] on button "Actions" at bounding box center [1295, 215] width 137 height 36
click at [1241, 257] on link "Enregistrer" at bounding box center [1277, 253] width 141 height 23
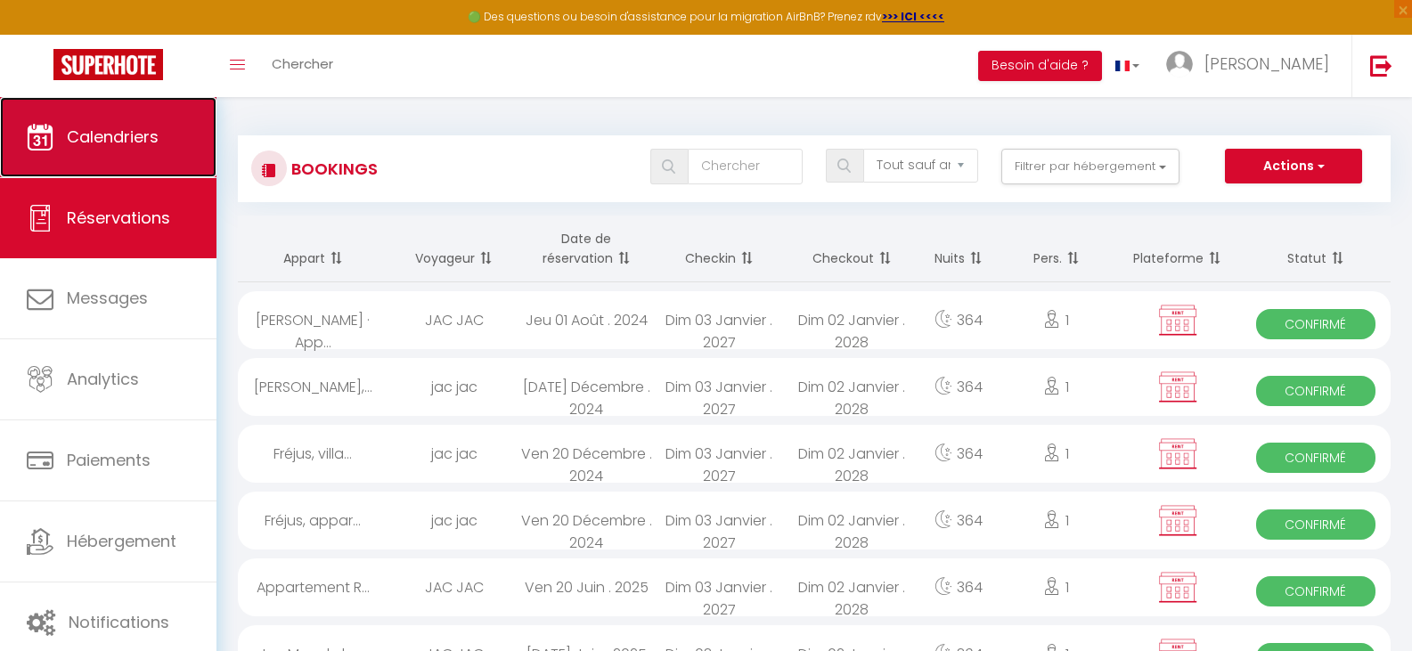
click at [127, 124] on link "Calendriers" at bounding box center [108, 137] width 216 height 80
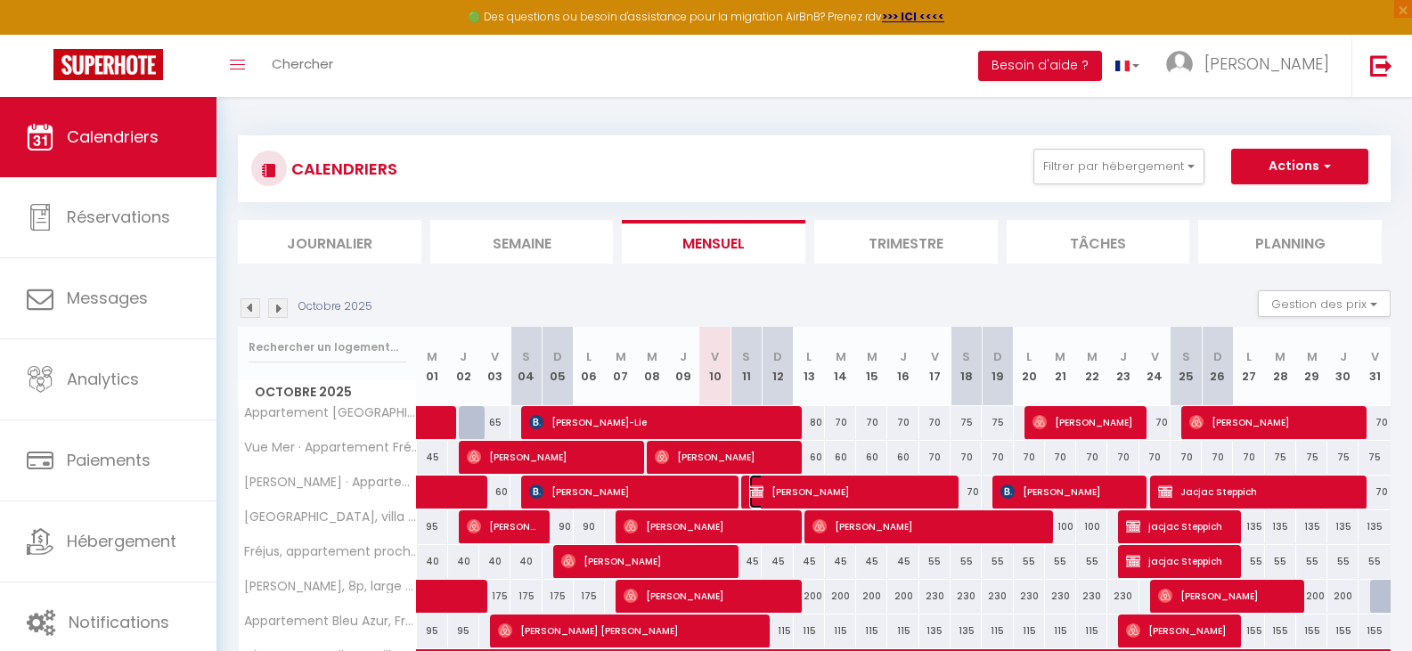
click at [844, 485] on span "John Troost" at bounding box center [848, 492] width 198 height 34
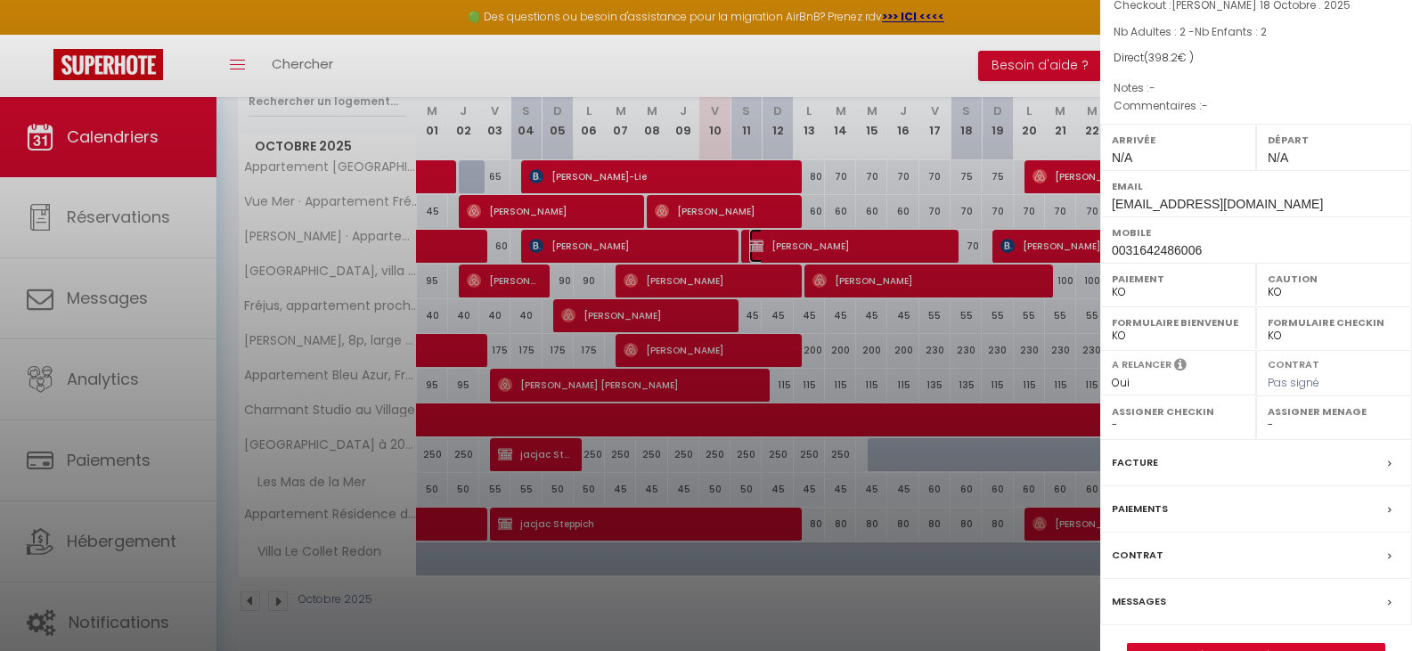
scroll to position [179, 0]
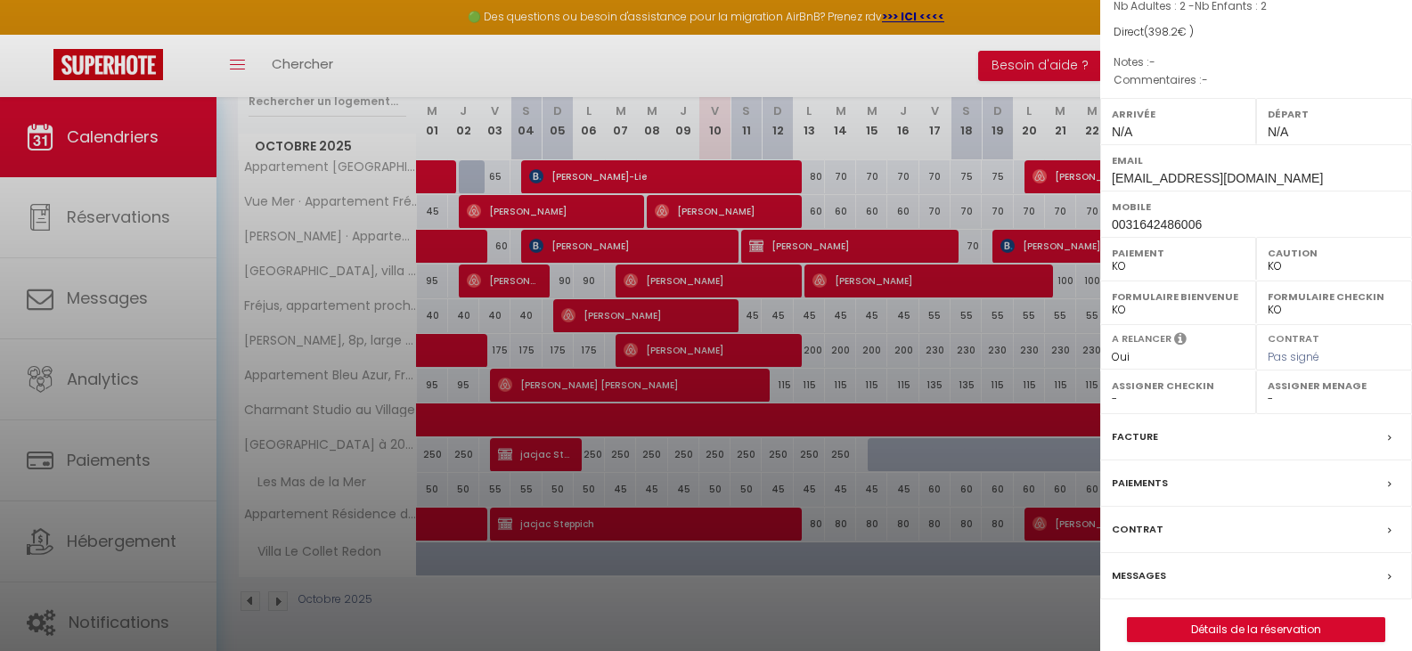
click at [1126, 428] on label "Facture" at bounding box center [1135, 437] width 46 height 19
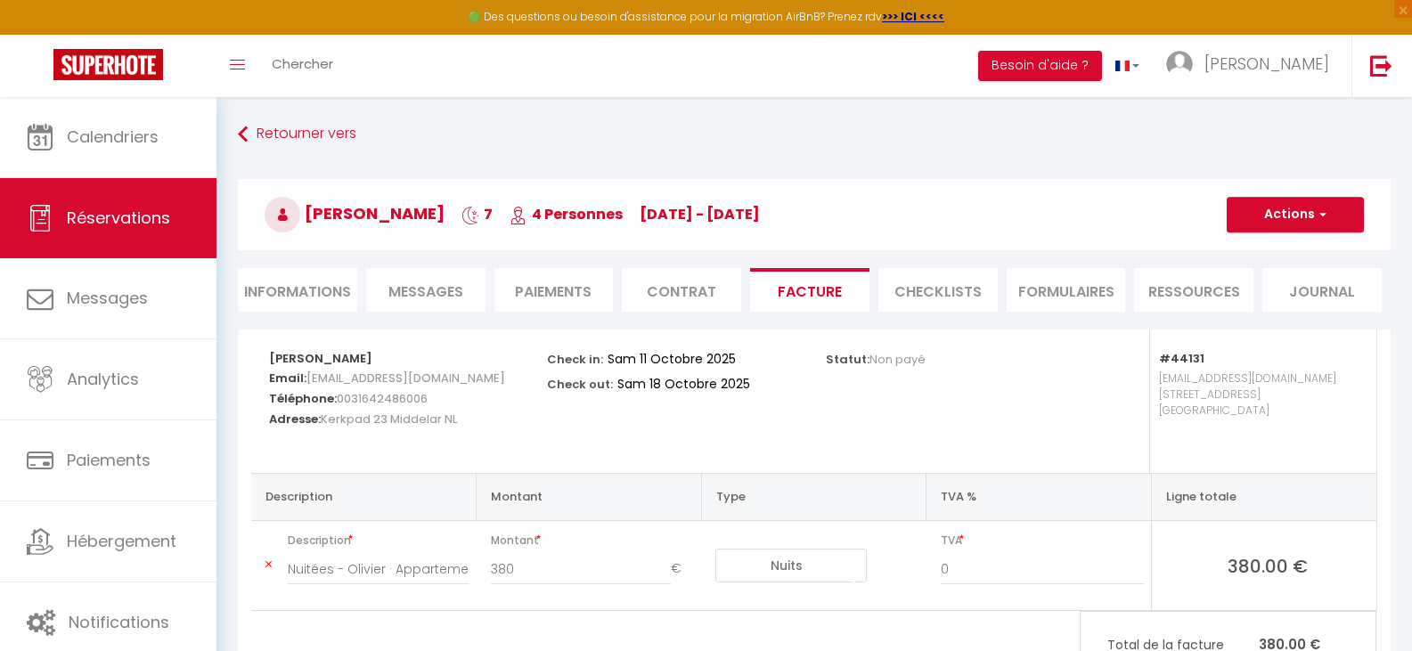
scroll to position [97, 0]
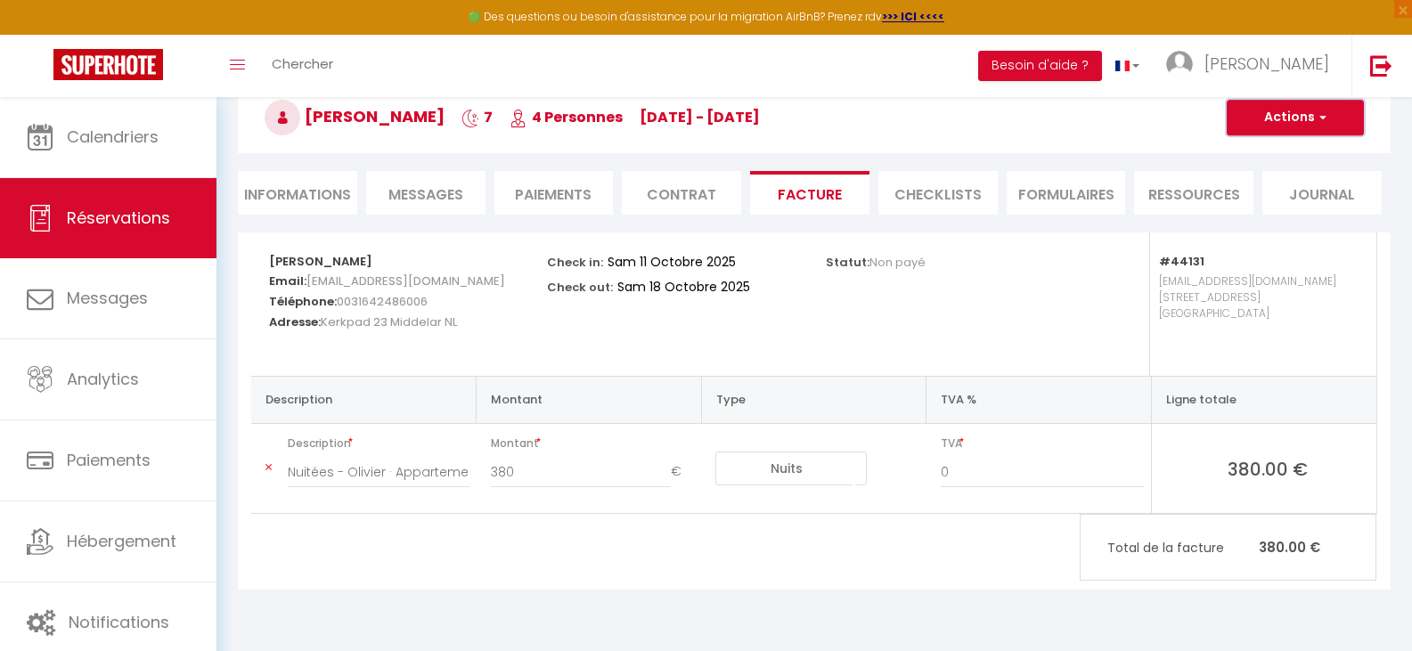
click at [1281, 118] on button "Actions" at bounding box center [1295, 118] width 137 height 36
click at [893, 63] on div "Toggle menubar Chercher BUTTON Besoin d'aide ? Sabine Paramètres Équipe" at bounding box center [763, 66] width 1269 height 62
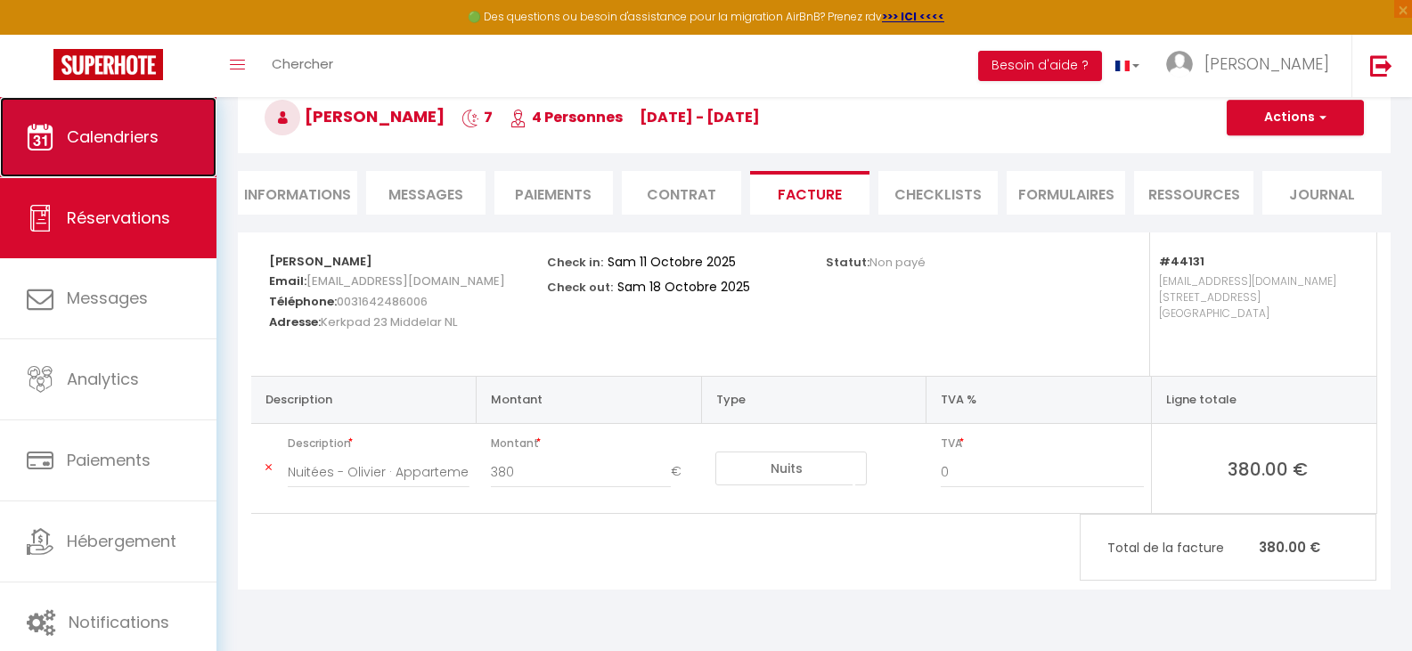
click at [61, 127] on link "Calendriers" at bounding box center [108, 137] width 216 height 80
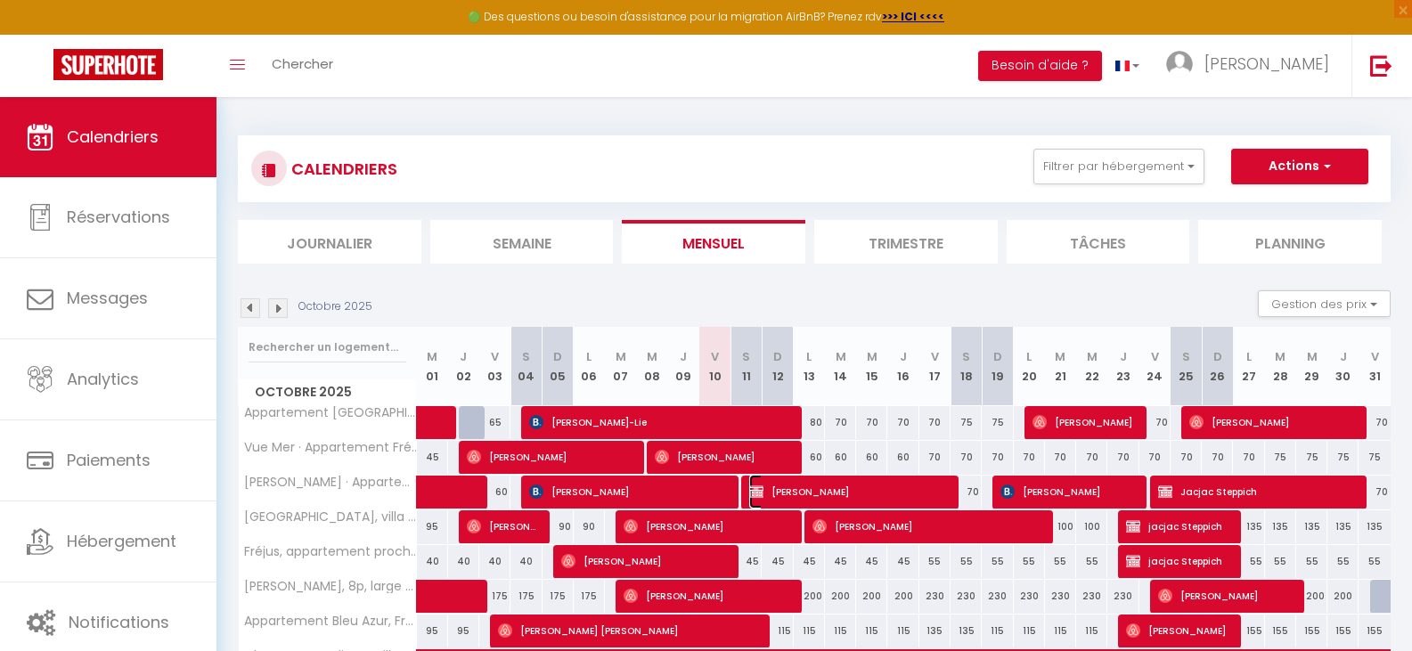
click at [819, 485] on span "John Troost" at bounding box center [848, 492] width 198 height 34
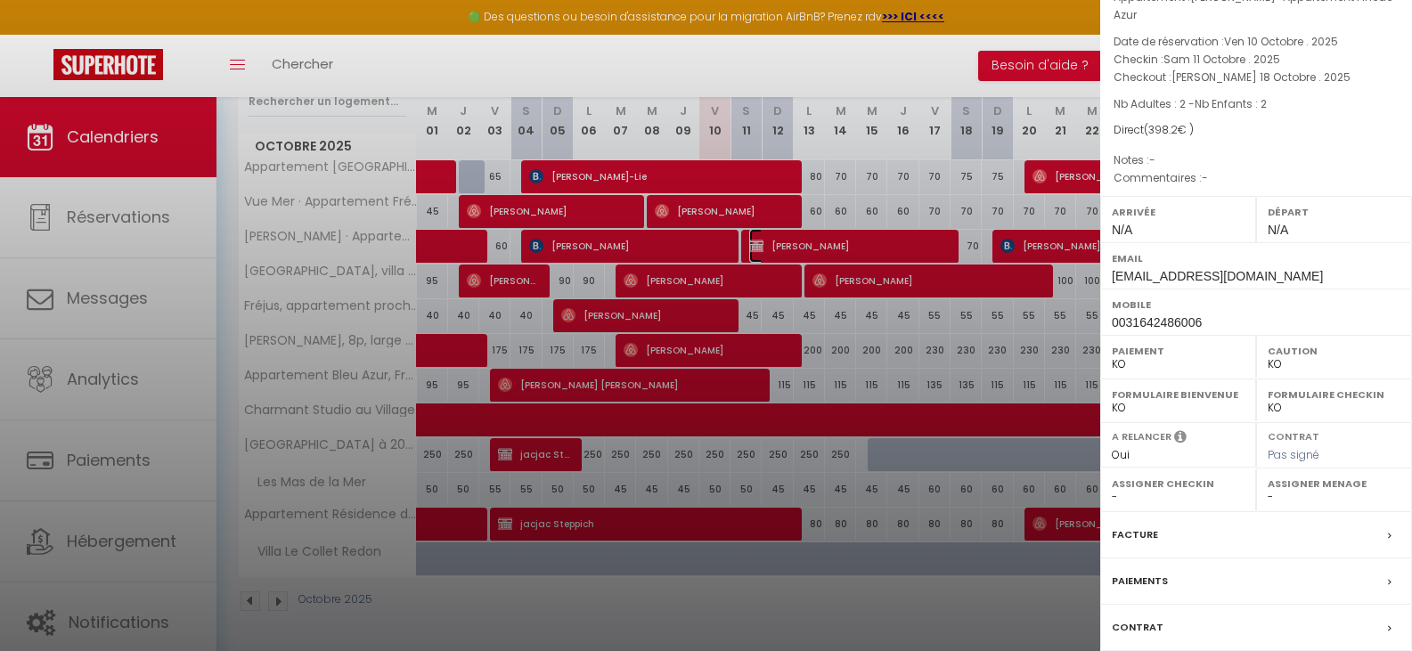
scroll to position [179, 0]
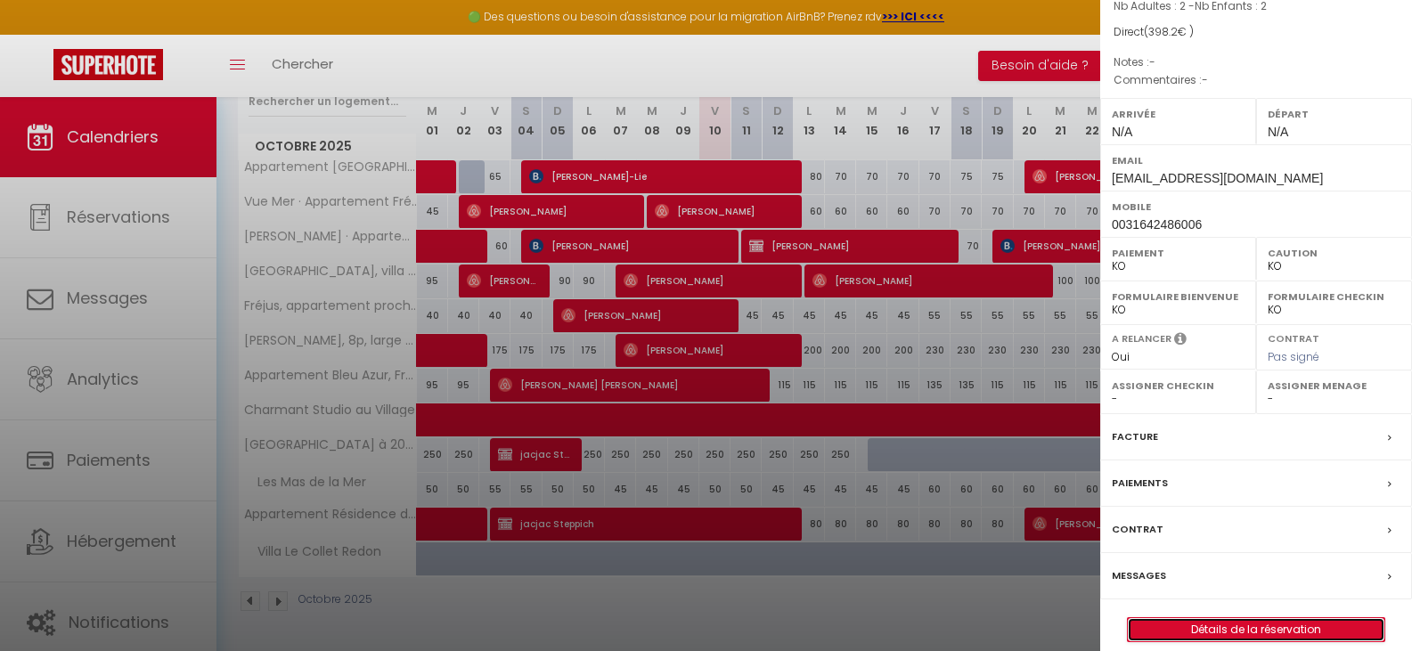
click at [1256, 618] on link "Détails de la réservation" at bounding box center [1256, 629] width 257 height 23
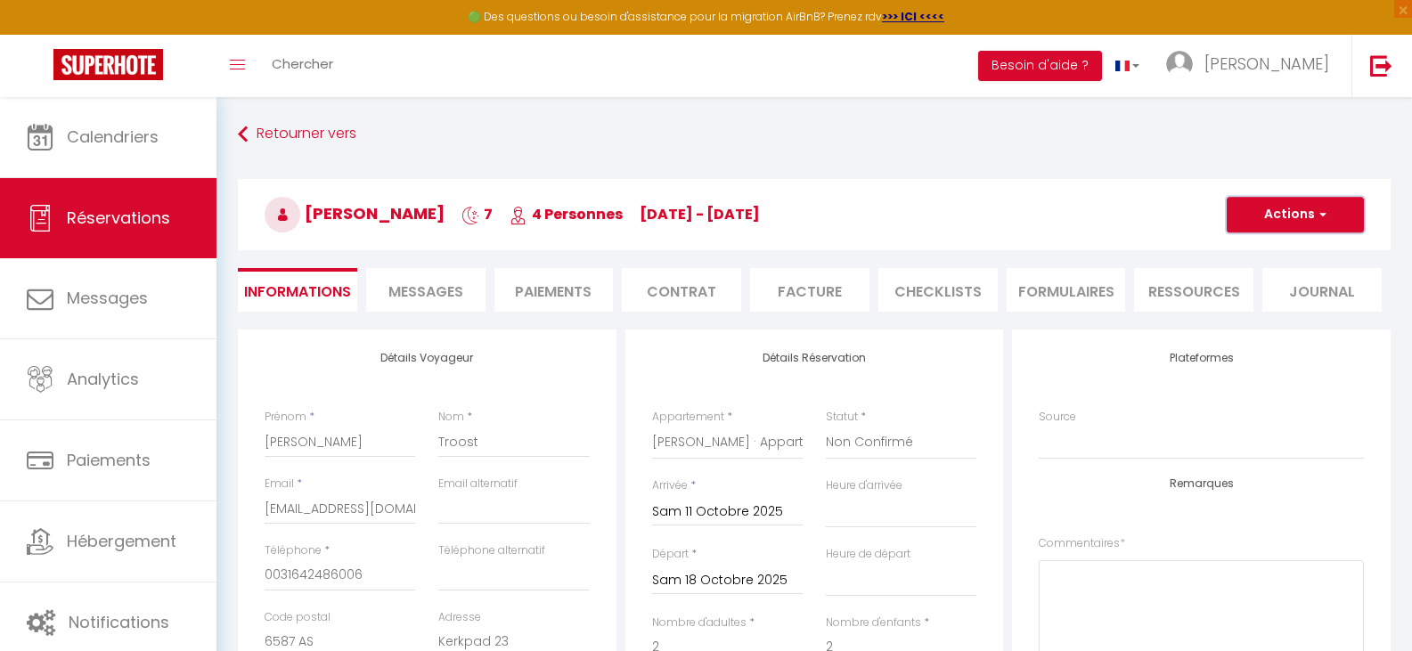
click at [1285, 202] on button "Actions" at bounding box center [1295, 215] width 137 height 36
click at [1282, 291] on link "Supprimer" at bounding box center [1277, 300] width 141 height 23
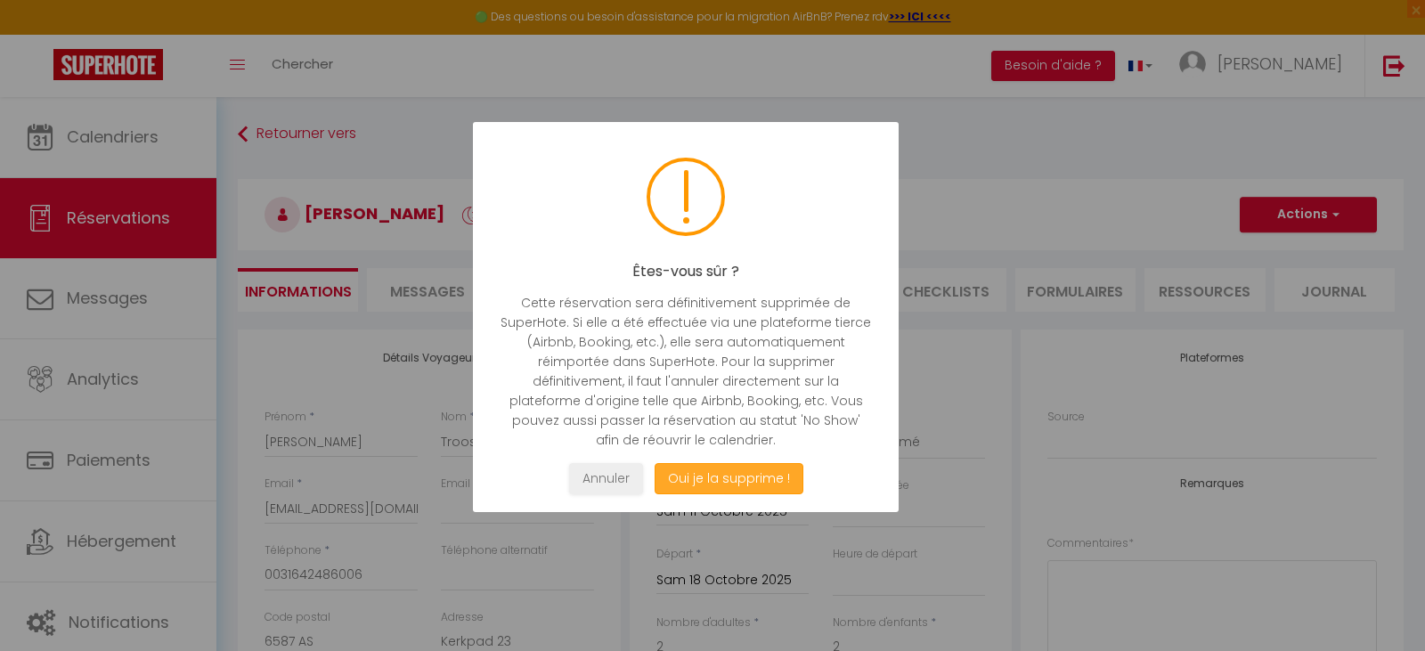
click at [755, 476] on button "Oui je la supprime !" at bounding box center [729, 478] width 149 height 31
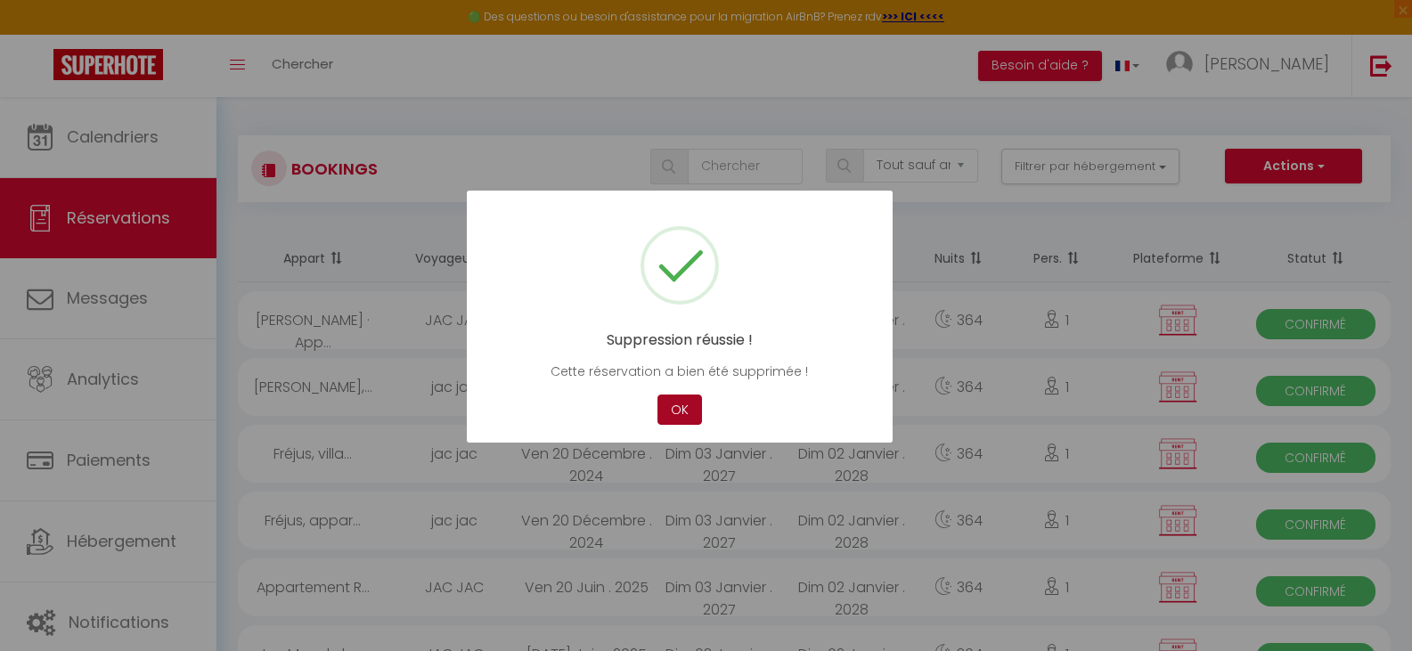
click at [678, 406] on button "OK" at bounding box center [679, 410] width 45 height 31
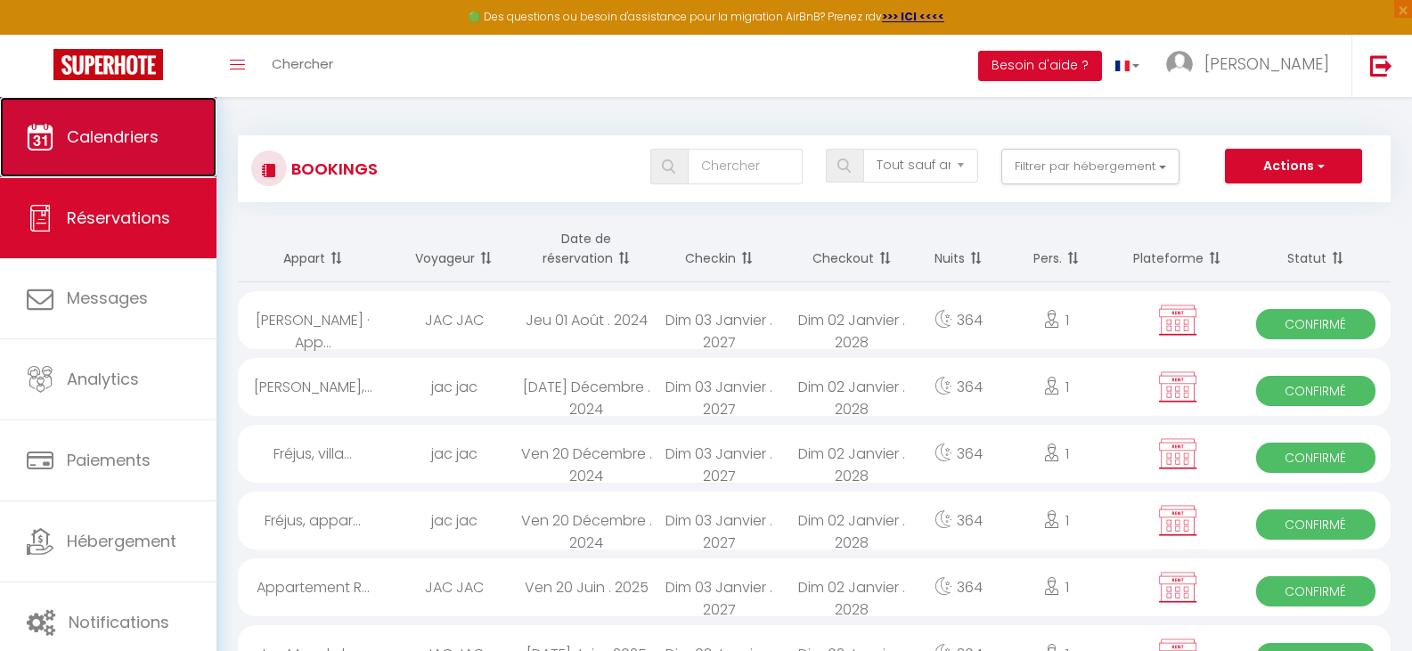
click at [97, 133] on span "Calendriers" at bounding box center [113, 137] width 92 height 22
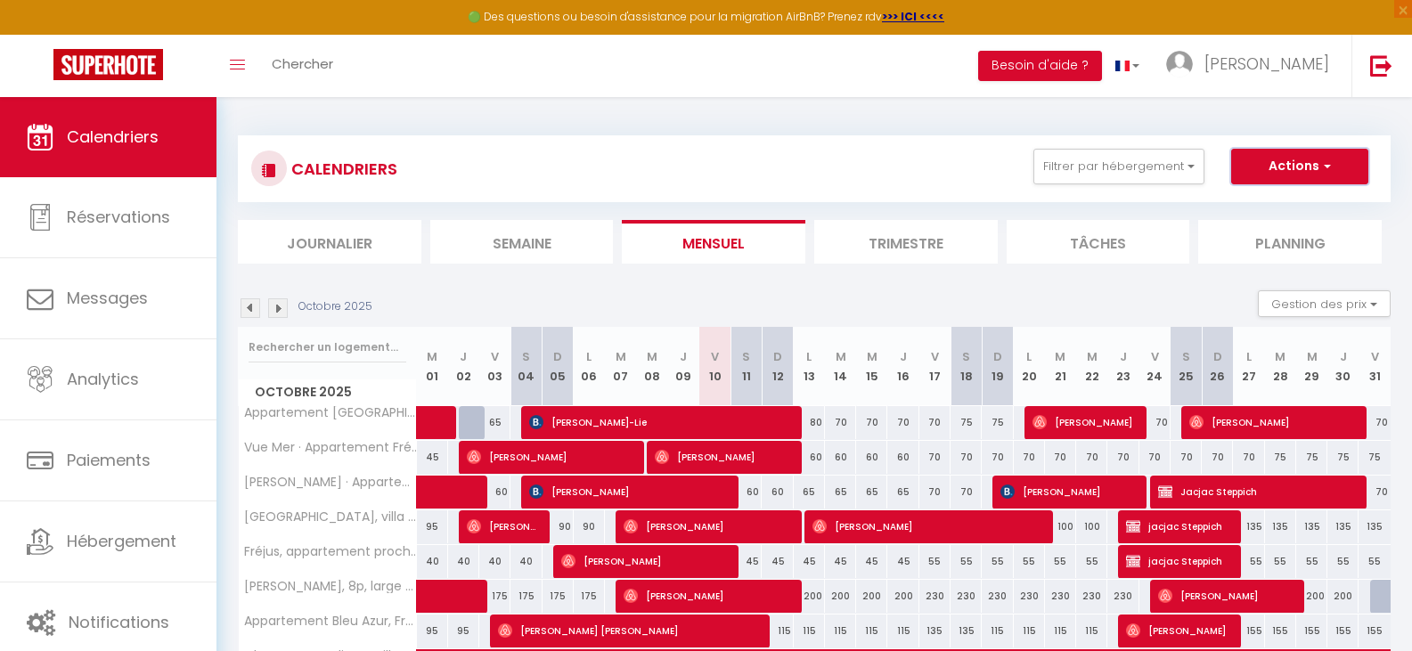
click at [1297, 157] on button "Actions" at bounding box center [1299, 167] width 137 height 36
click at [1271, 200] on link "Nouvelle réservation" at bounding box center [1280, 207] width 155 height 27
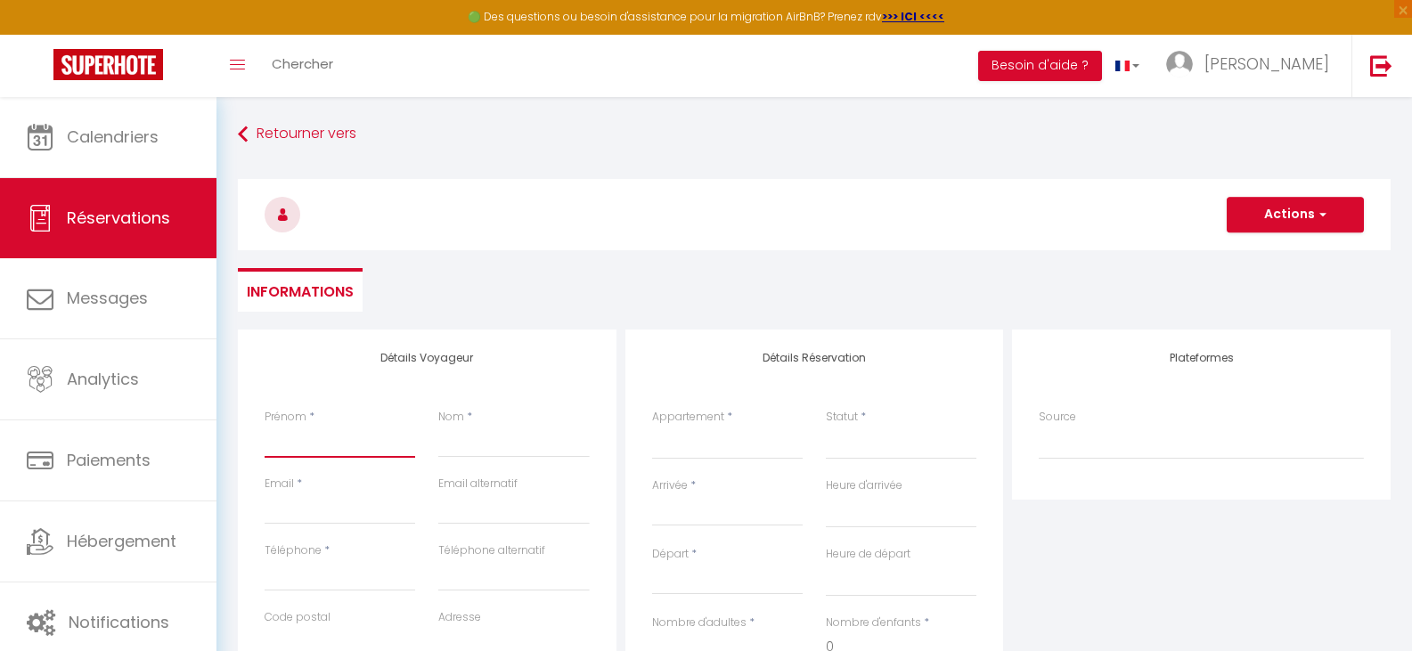
drag, startPoint x: 355, startPoint y: 452, endPoint x: 335, endPoint y: 434, distance: 27.1
click at [349, 447] on input "Prénom" at bounding box center [340, 442] width 151 height 32
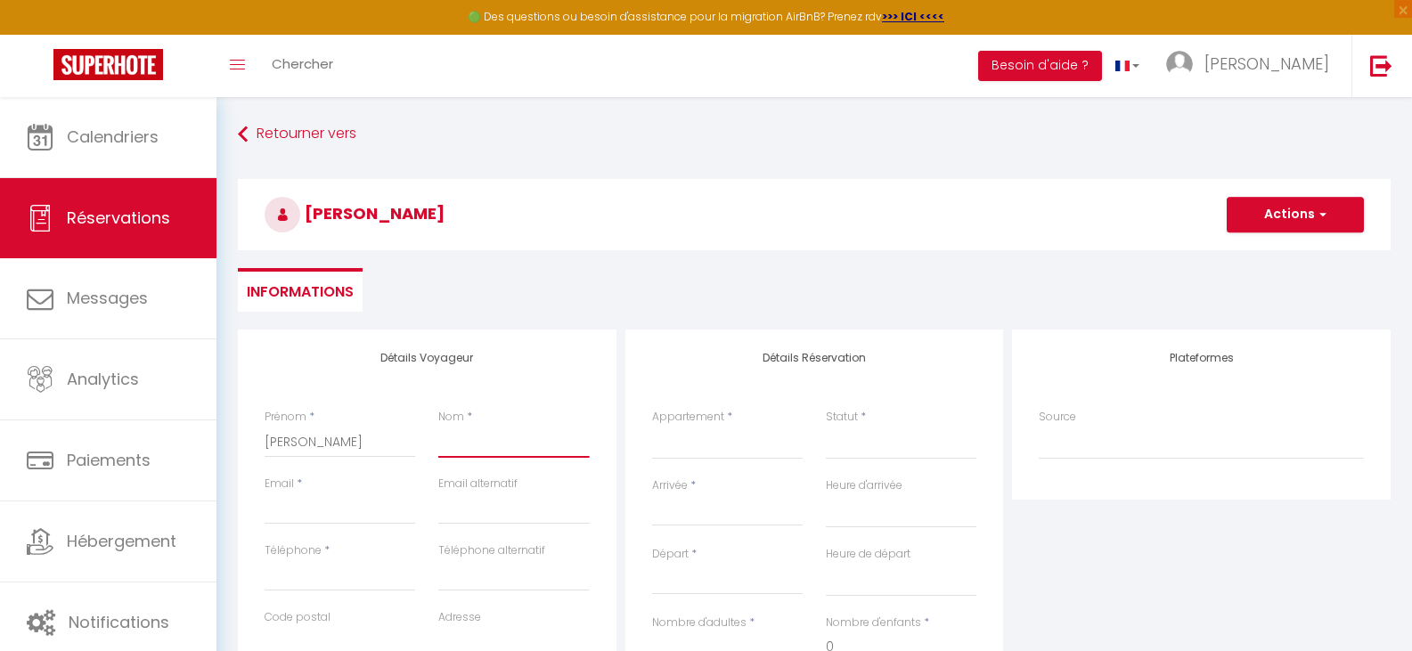
click at [468, 444] on input "Nom" at bounding box center [513, 442] width 151 height 32
drag, startPoint x: 336, startPoint y: 512, endPoint x: 366, endPoint y: 507, distance: 30.8
click at [336, 512] on input "Email client" at bounding box center [340, 509] width 151 height 32
click at [312, 584] on input "Téléphone" at bounding box center [340, 575] width 151 height 32
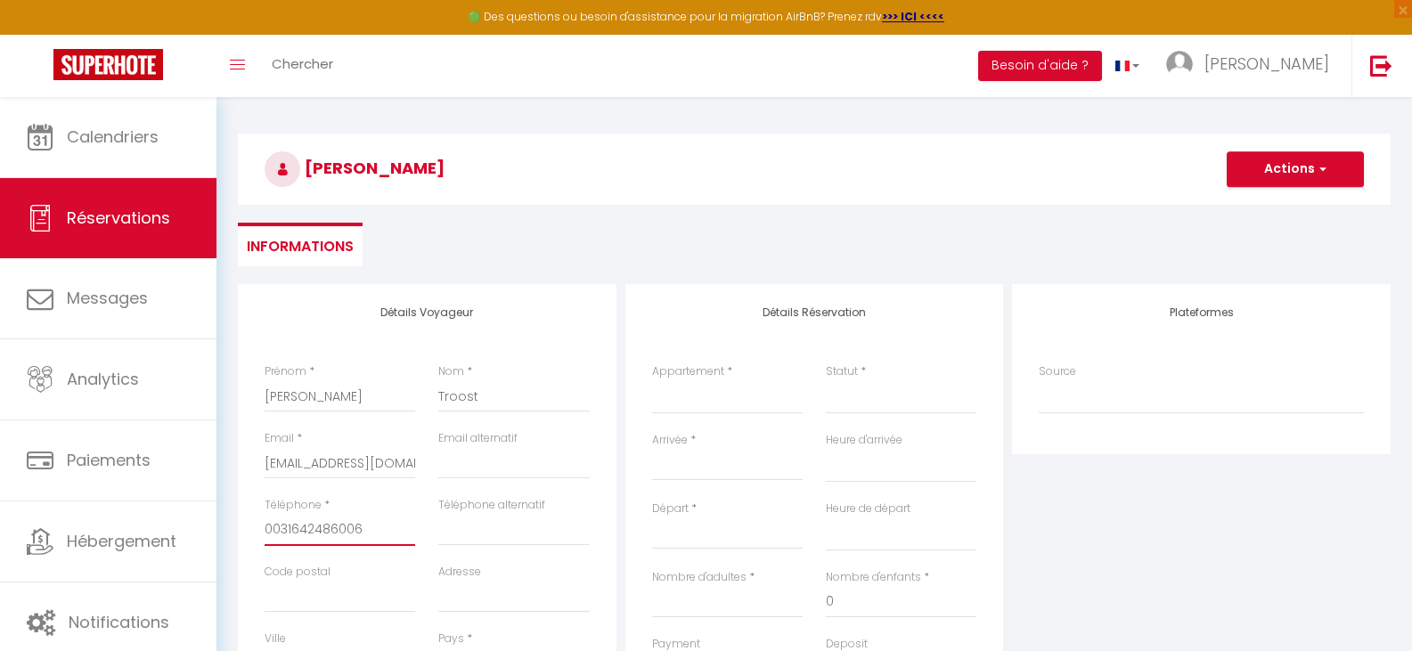
scroll to position [89, 0]
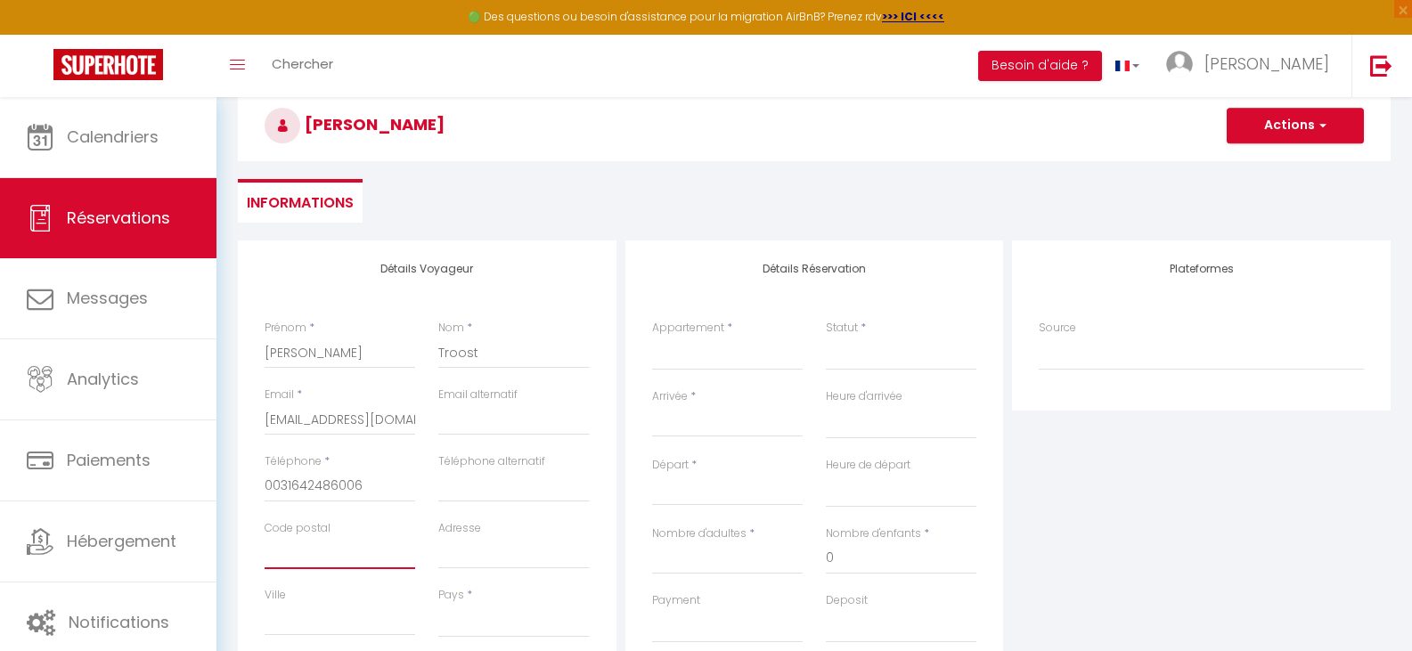
click at [309, 555] on input "Code postal" at bounding box center [340, 553] width 151 height 32
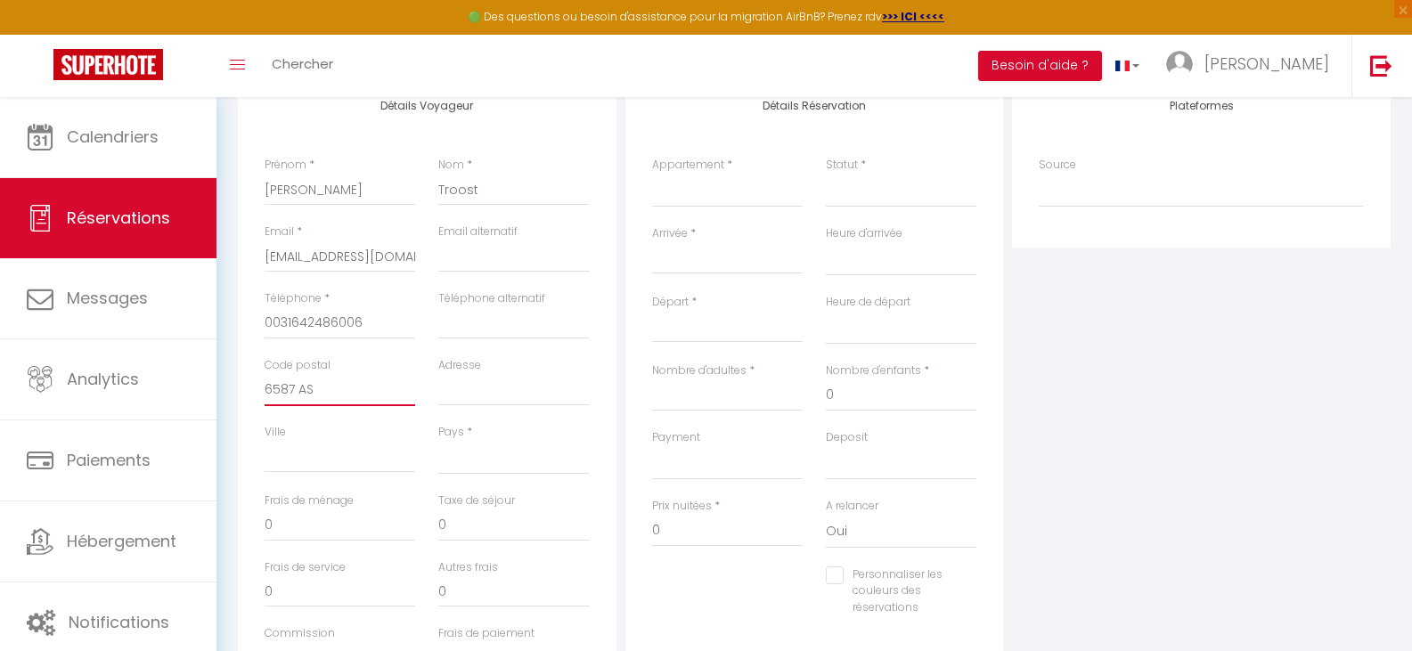
scroll to position [267, 0]
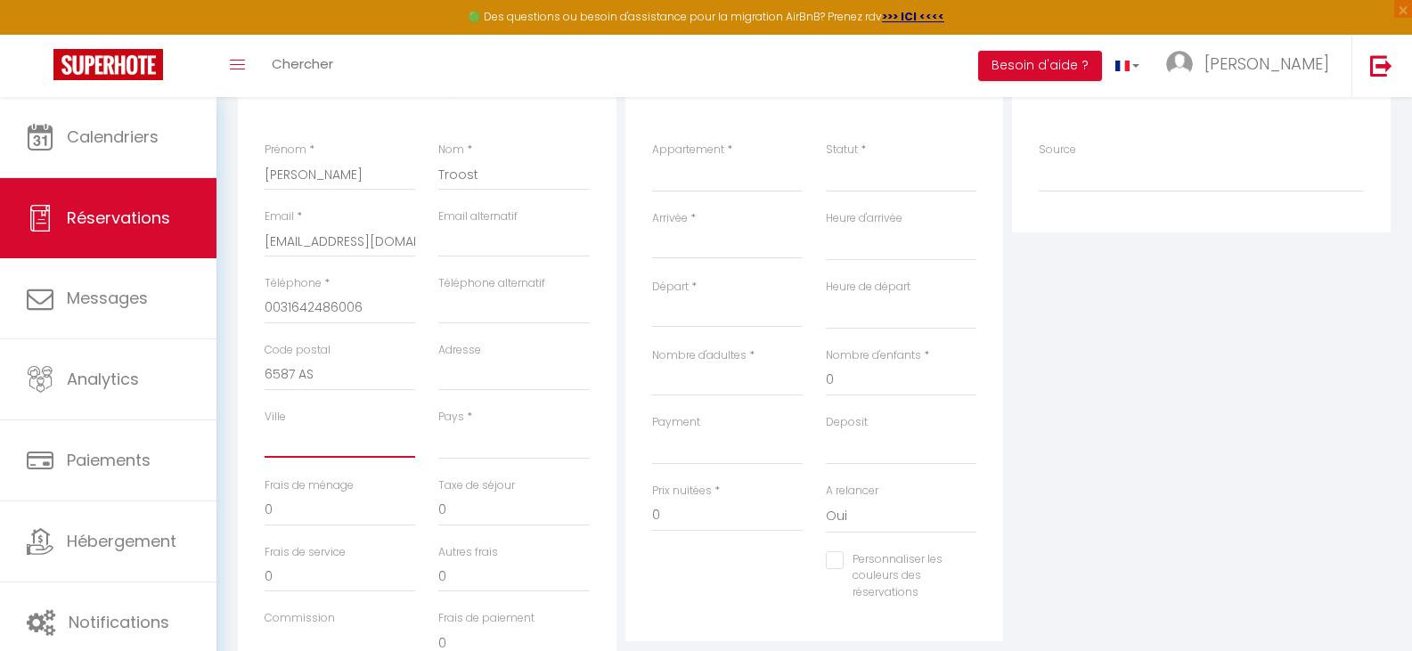
click at [279, 441] on input "Ville" at bounding box center [340, 442] width 151 height 32
click at [469, 454] on select "France Portugal Afghanistan Albania Algeria American Samoa Andorra Angola Angui…" at bounding box center [513, 443] width 151 height 34
click at [438, 426] on select "France Portugal Afghanistan Albania Algeria American Samoa Andorra Angola Angui…" at bounding box center [513, 443] width 151 height 34
click at [452, 380] on input "Adresse" at bounding box center [513, 375] width 151 height 32
click at [333, 516] on input "0" at bounding box center [340, 510] width 151 height 32
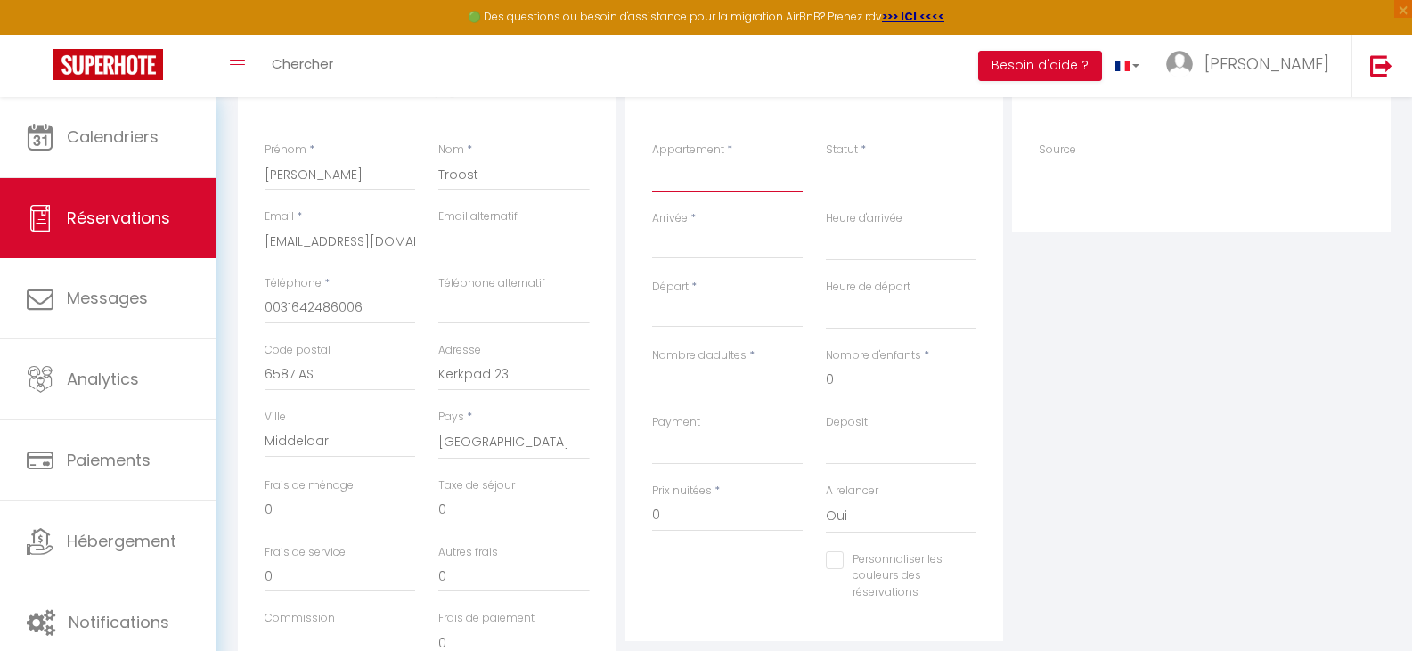
click at [742, 186] on select "Vue Mer · Appartement Fréjus Plage,1 Ch Appartement Bleu Azur, Fréjus Plage, ne…" at bounding box center [727, 176] width 151 height 34
click at [652, 159] on select "Vue Mer · Appartement Fréjus Plage,1 Ch Appartement Bleu Azur, Fréjus Plage, ne…" at bounding box center [727, 176] width 151 height 34
click at [674, 245] on input "Arrivée" at bounding box center [727, 244] width 151 height 23
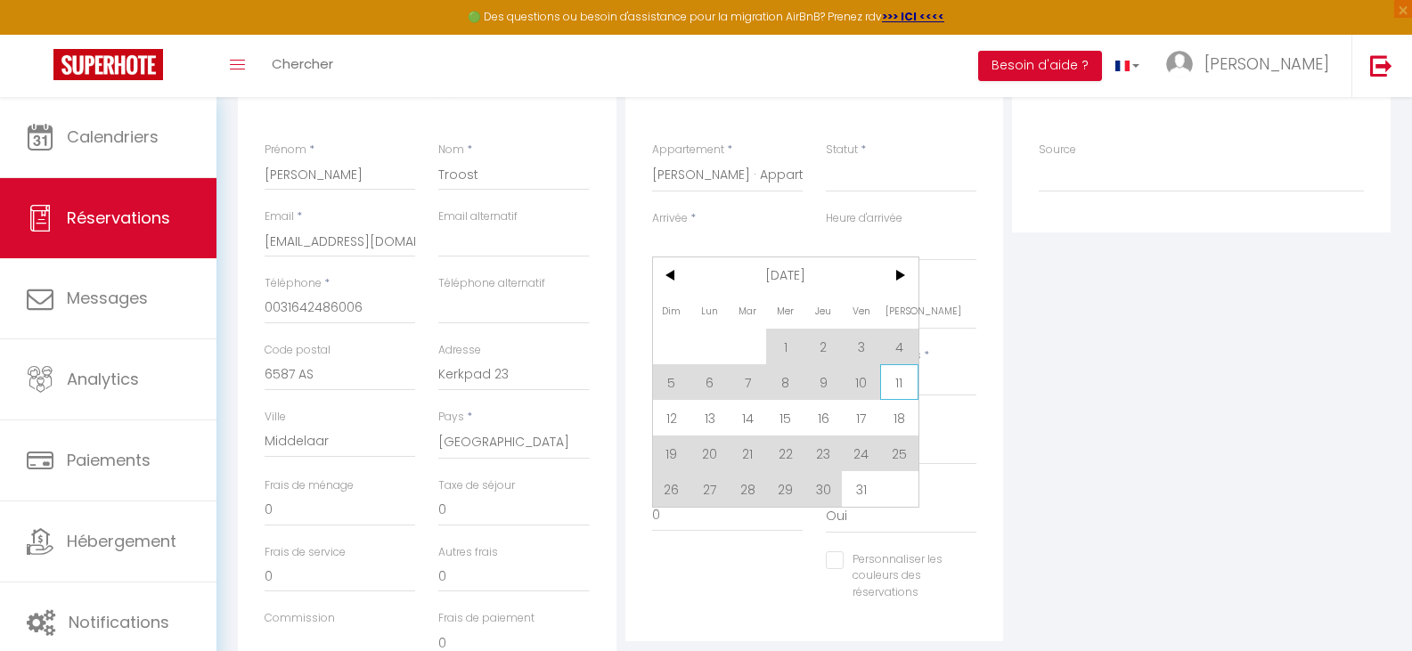
click at [895, 375] on span "11" at bounding box center [899, 382] width 38 height 36
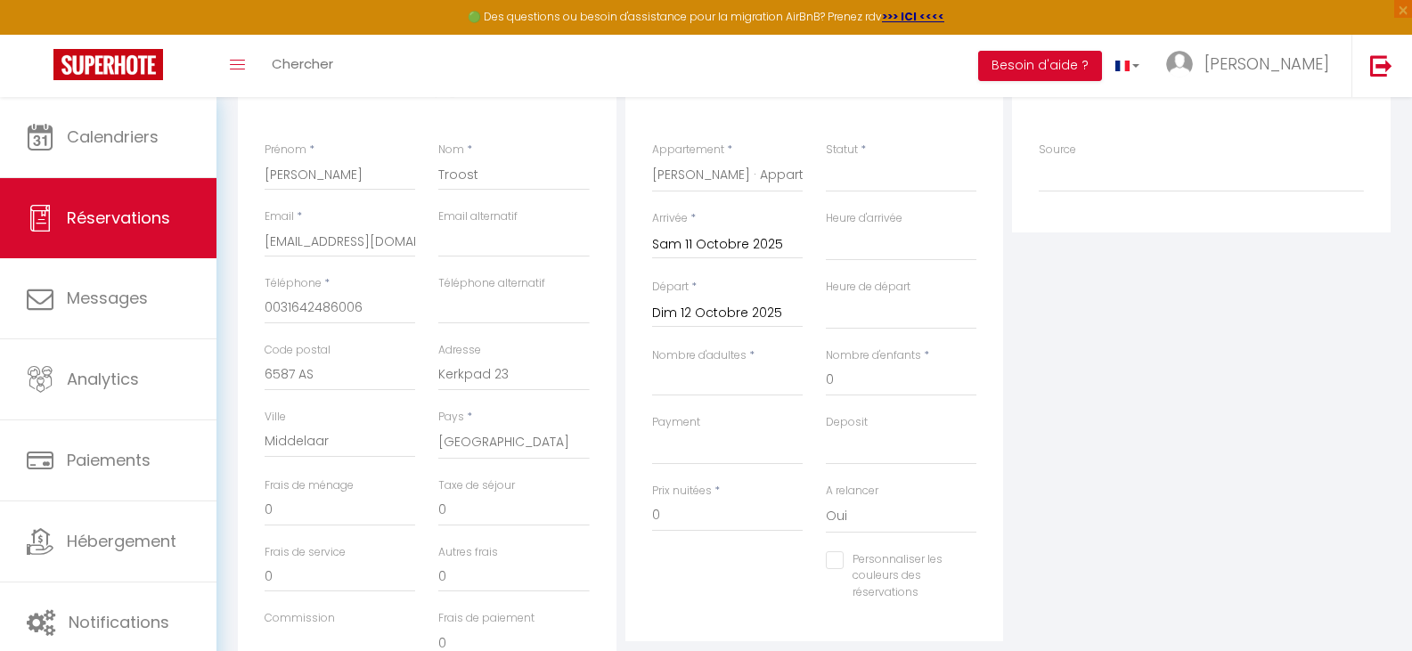
click at [706, 307] on input "Dim 12 Octobre 2025" at bounding box center [727, 313] width 151 height 23
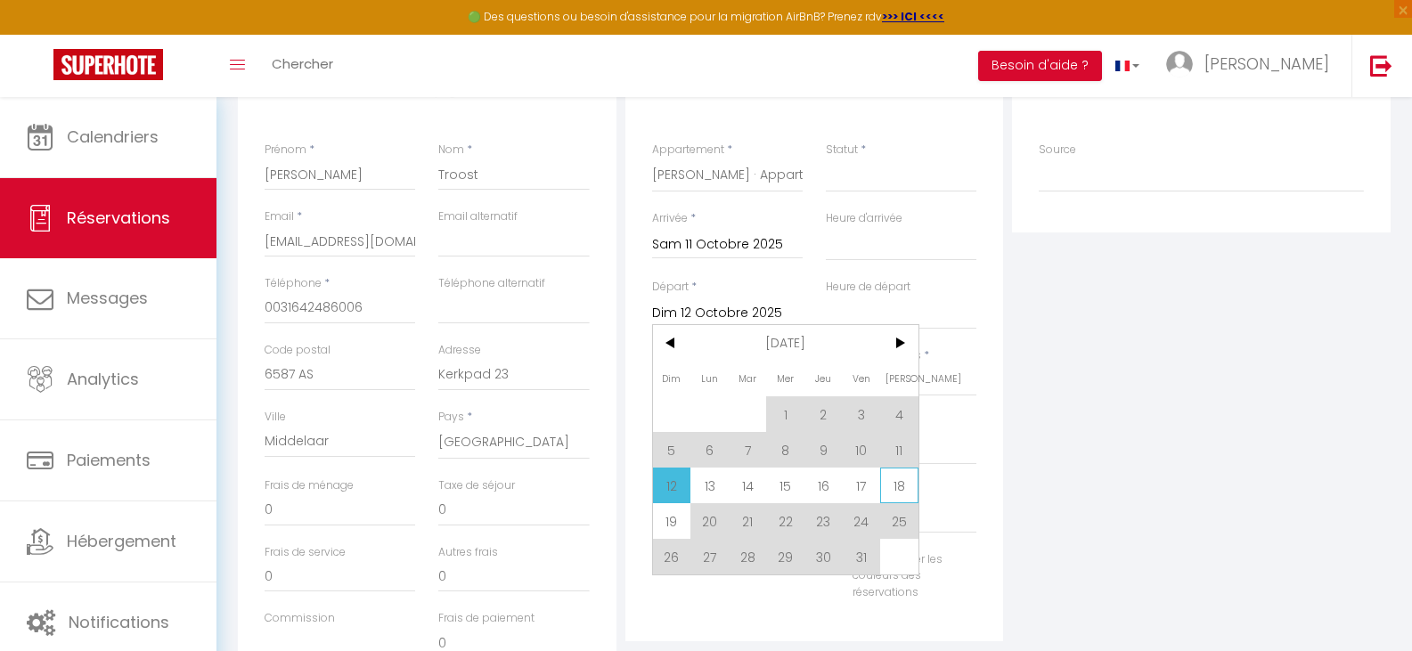
click at [899, 480] on span "18" at bounding box center [899, 486] width 38 height 36
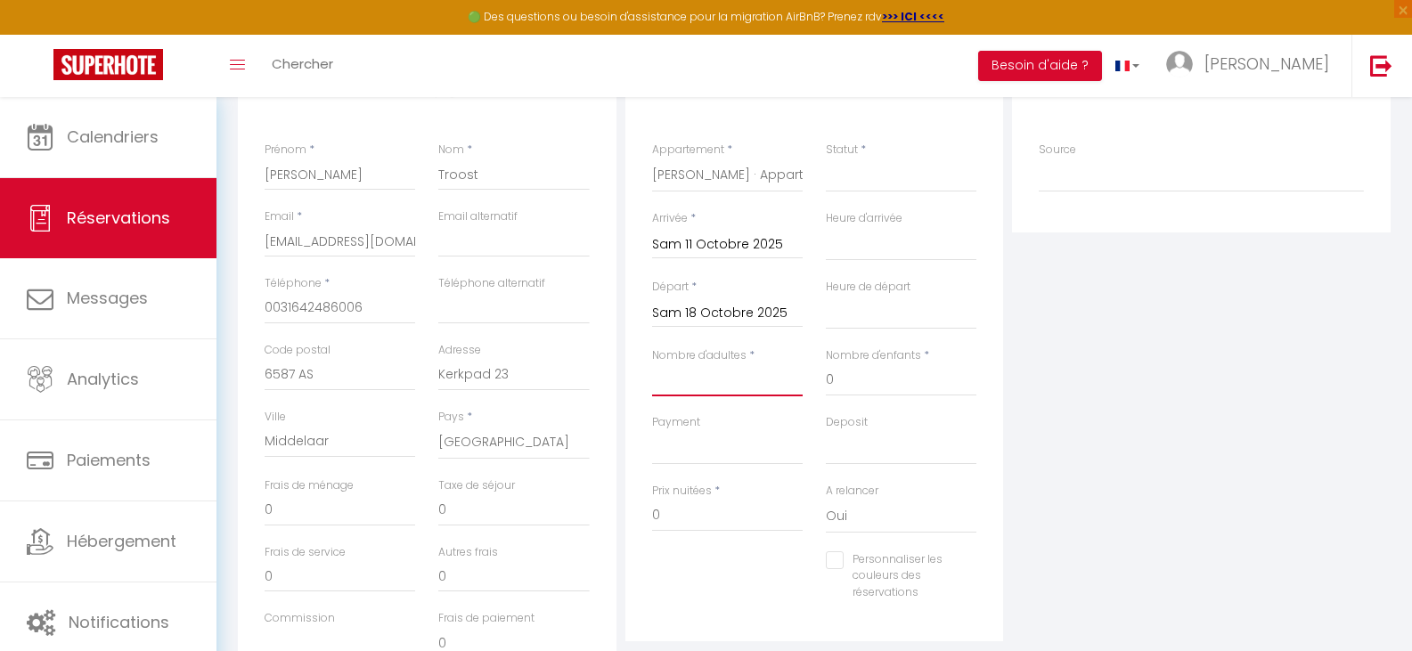
click at [731, 389] on input "Nombre d'adultes" at bounding box center [727, 380] width 151 height 32
drag, startPoint x: 840, startPoint y: 376, endPoint x: 825, endPoint y: 380, distance: 15.8
click at [825, 380] on div "Nombre d'enfants * 0" at bounding box center [901, 380] width 174 height 67
drag, startPoint x: 283, startPoint y: 511, endPoint x: 262, endPoint y: 511, distance: 21.4
click at [262, 511] on div "Frais de ménage 85" at bounding box center [340, 510] width 174 height 67
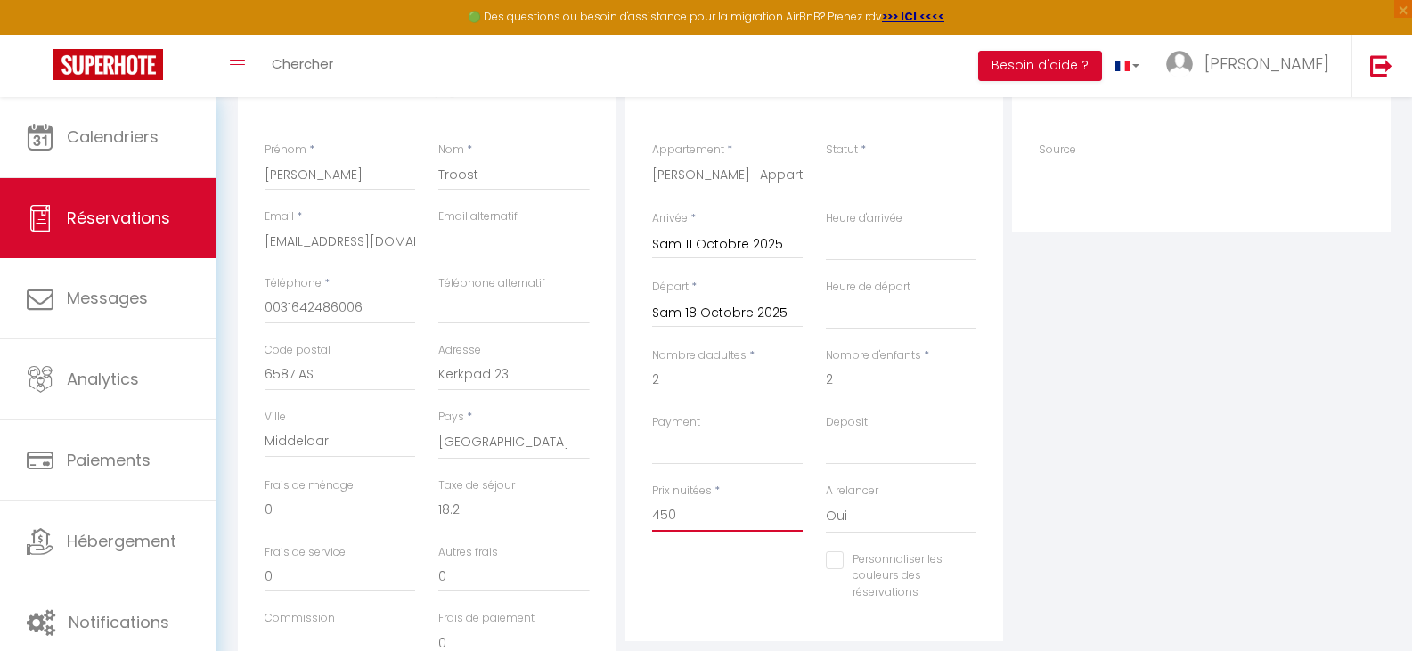
click at [678, 516] on input "450" at bounding box center [727, 516] width 151 height 32
drag, startPoint x: 678, startPoint y: 516, endPoint x: 645, endPoint y: 515, distance: 33.0
click at [642, 518] on div "Prix nuitées * 450" at bounding box center [727, 517] width 174 height 69
click at [851, 183] on select "Confirmé Non Confirmé Annulé Annulé par le voyageur No Show Request" at bounding box center [901, 176] width 151 height 34
click at [826, 159] on select "Confirmé Non Confirmé Annulé Annulé par le voyageur No Show Request" at bounding box center [901, 176] width 151 height 34
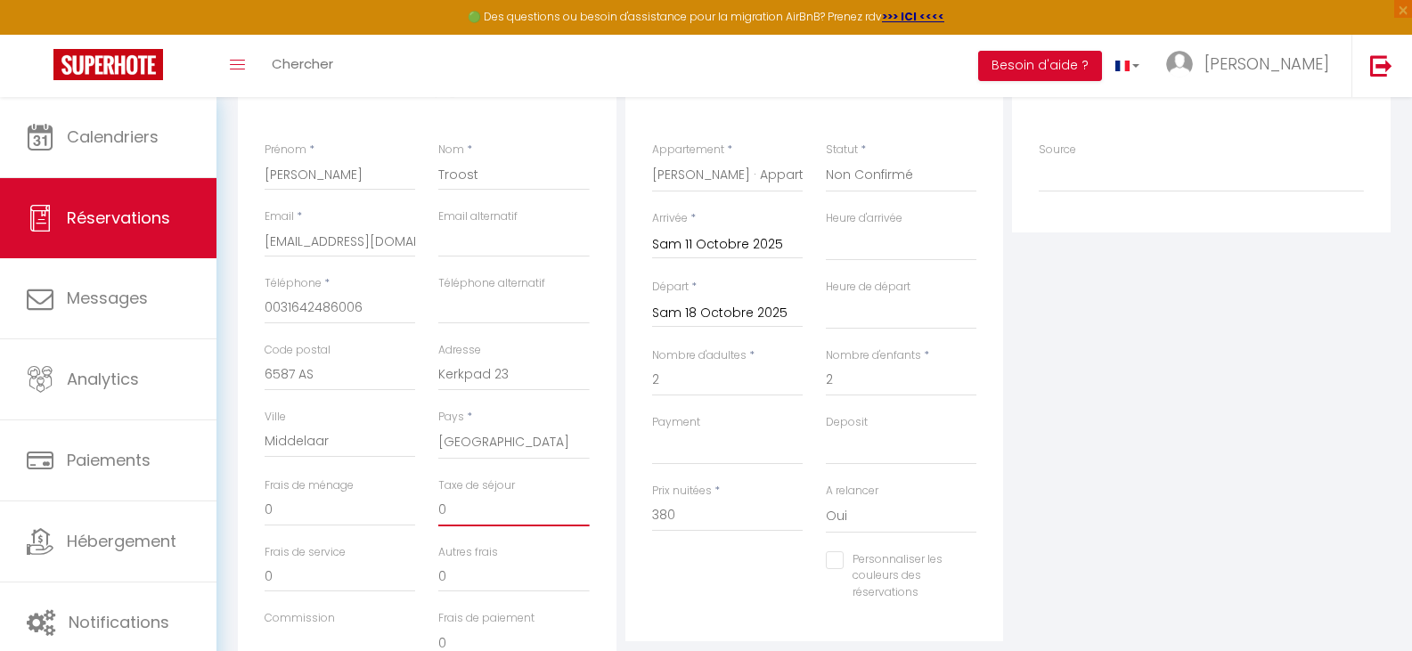
drag, startPoint x: 450, startPoint y: 507, endPoint x: 432, endPoint y: 508, distance: 17.8
click at [432, 508] on div "Taxe de séjour 0" at bounding box center [514, 510] width 174 height 67
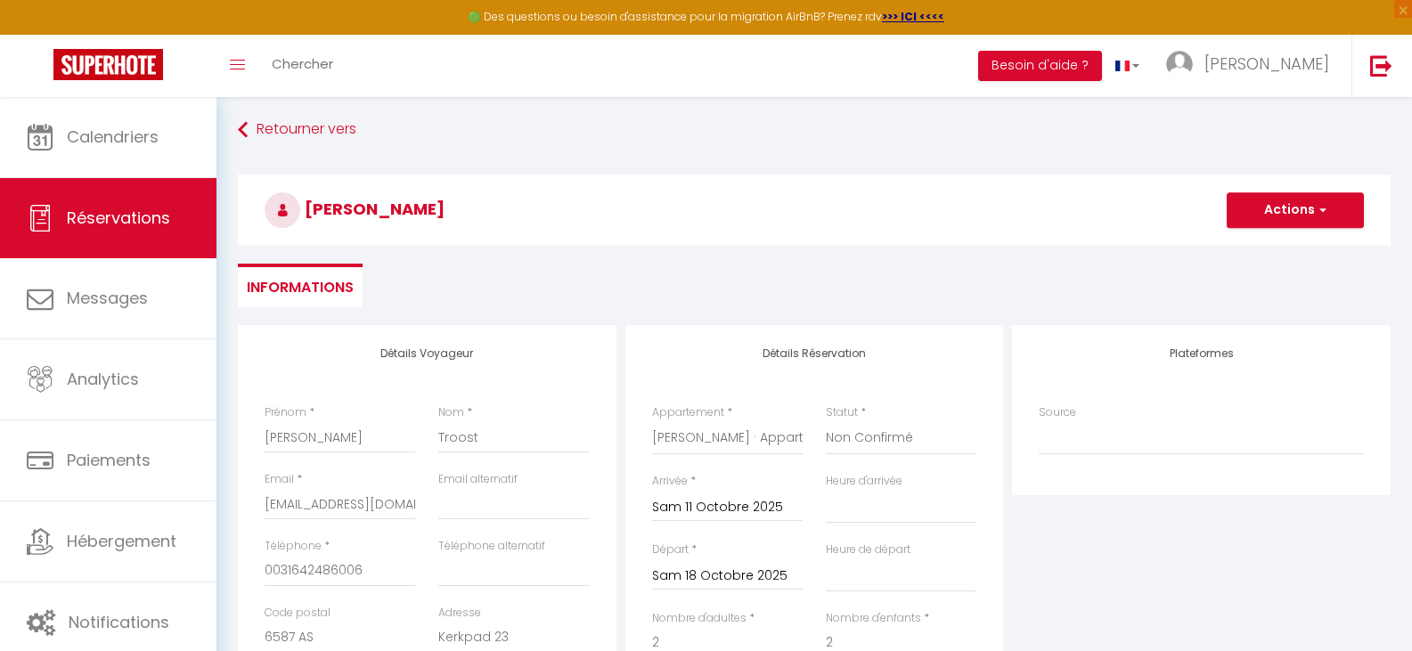
scroll to position [0, 0]
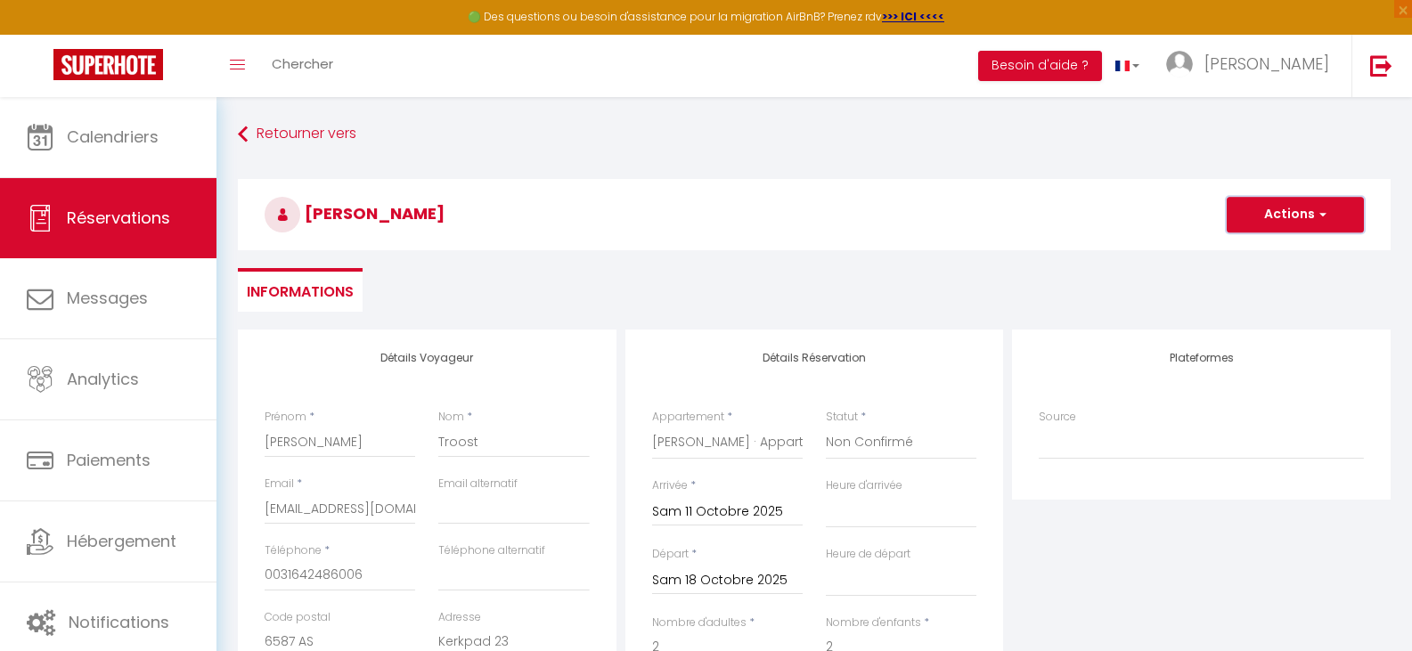
click at [1276, 203] on button "Actions" at bounding box center [1295, 215] width 137 height 36
click at [1259, 251] on link "Enregistrer" at bounding box center [1277, 253] width 141 height 23
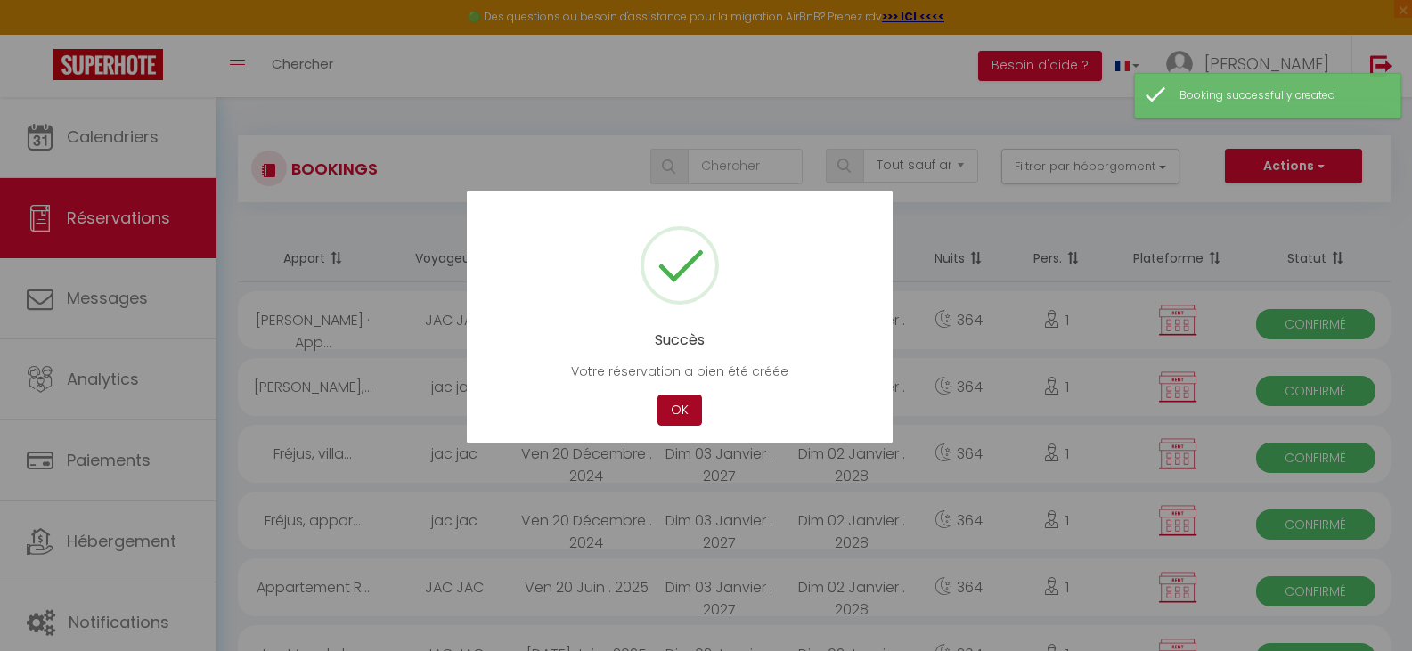
click at [677, 409] on button "OK" at bounding box center [679, 410] width 45 height 31
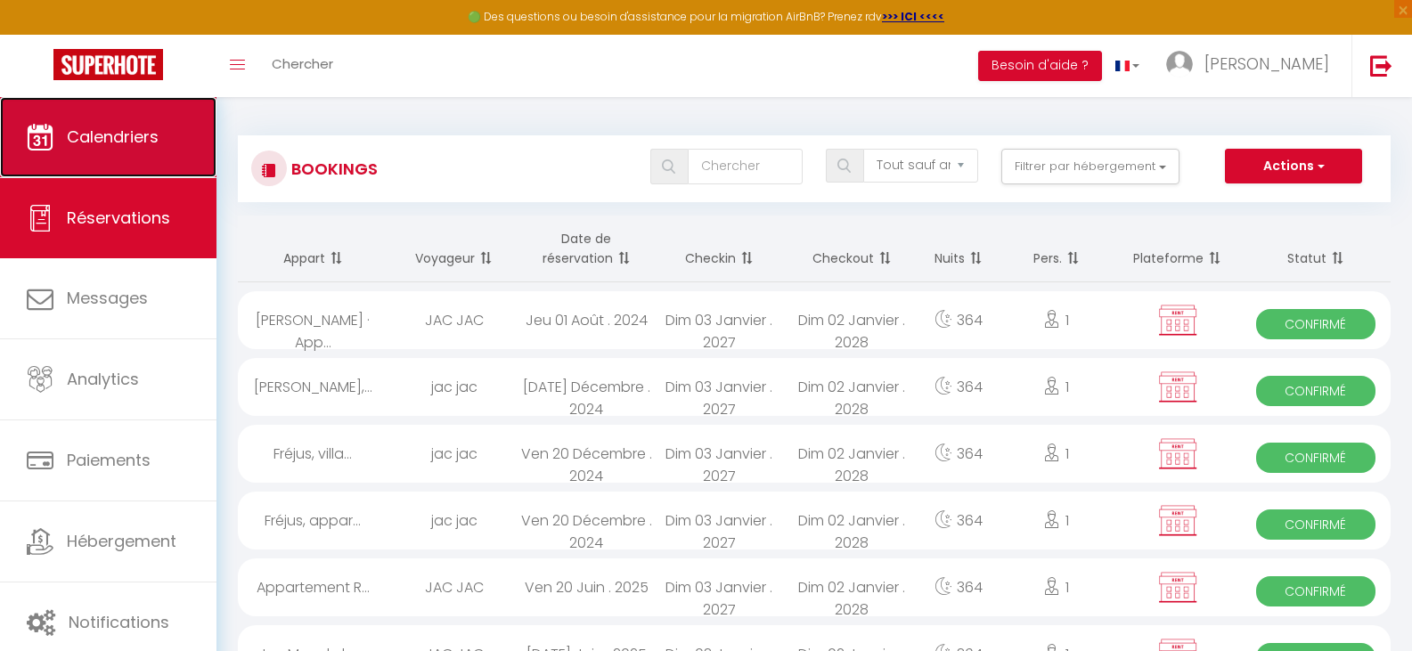
click at [112, 131] on span "Calendriers" at bounding box center [113, 137] width 92 height 22
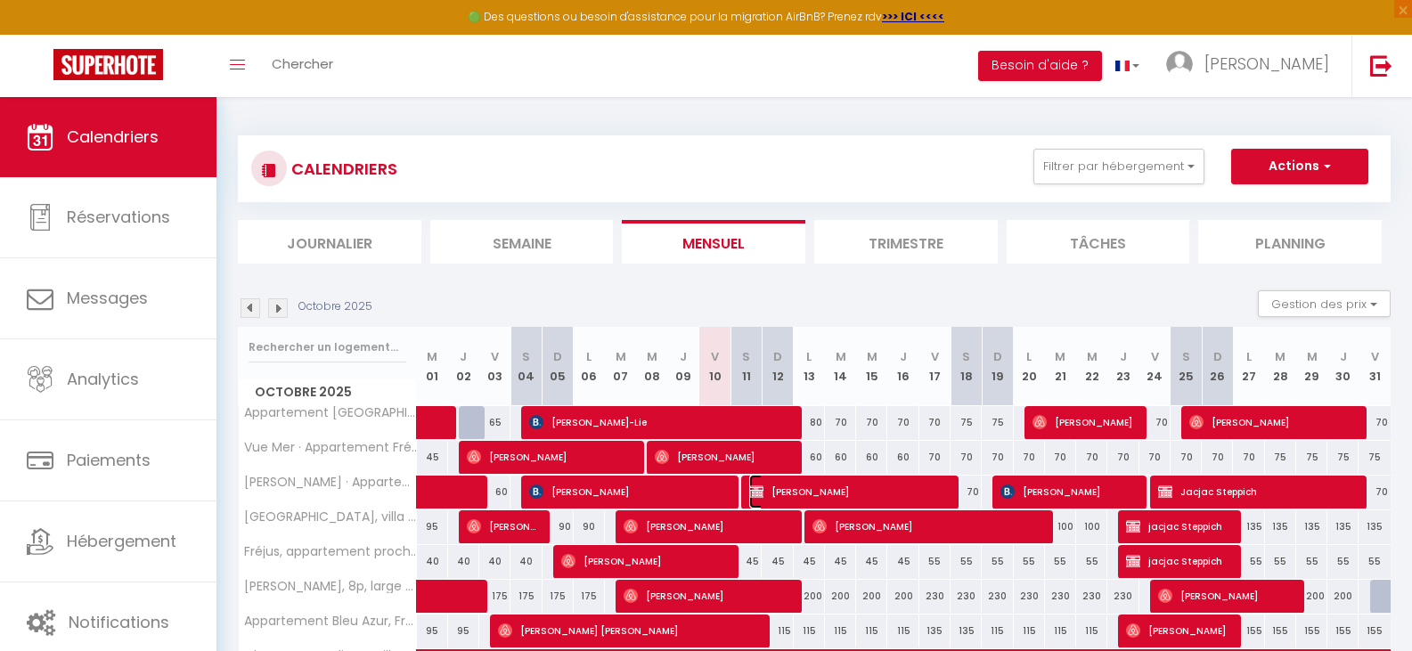
click at [857, 486] on span "John Troost" at bounding box center [848, 492] width 198 height 34
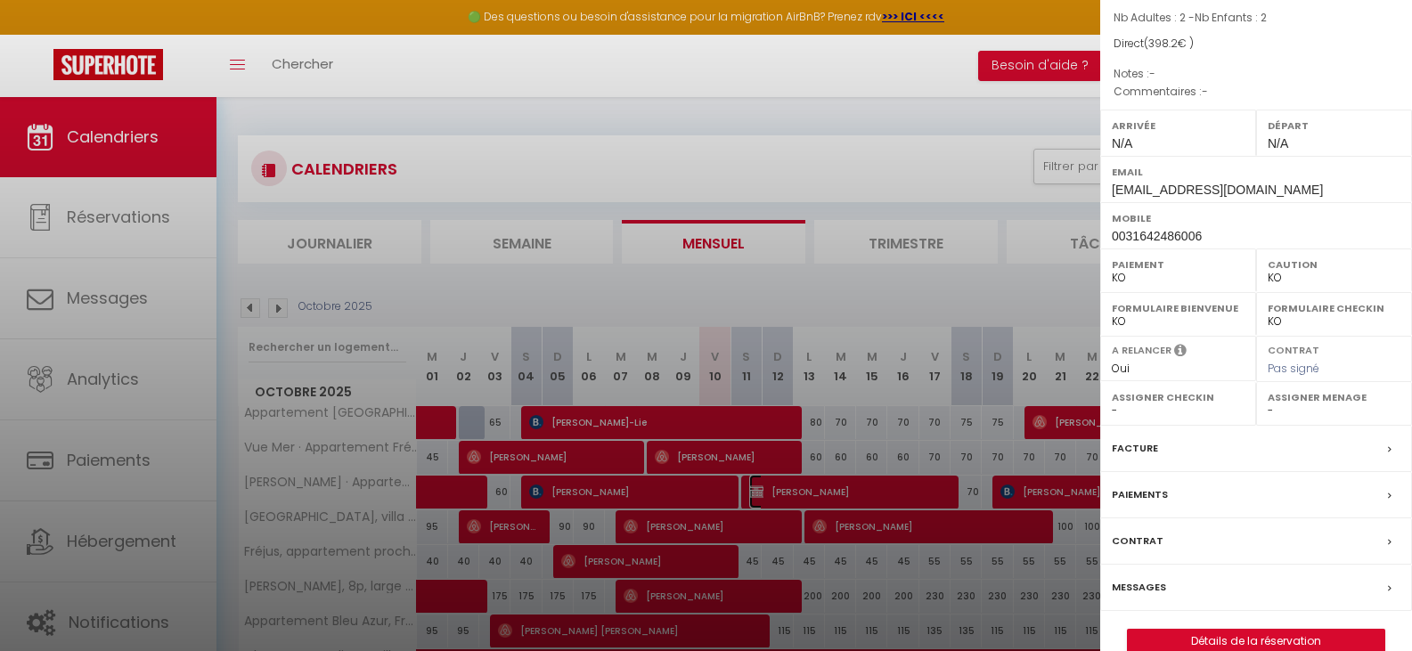
scroll to position [179, 0]
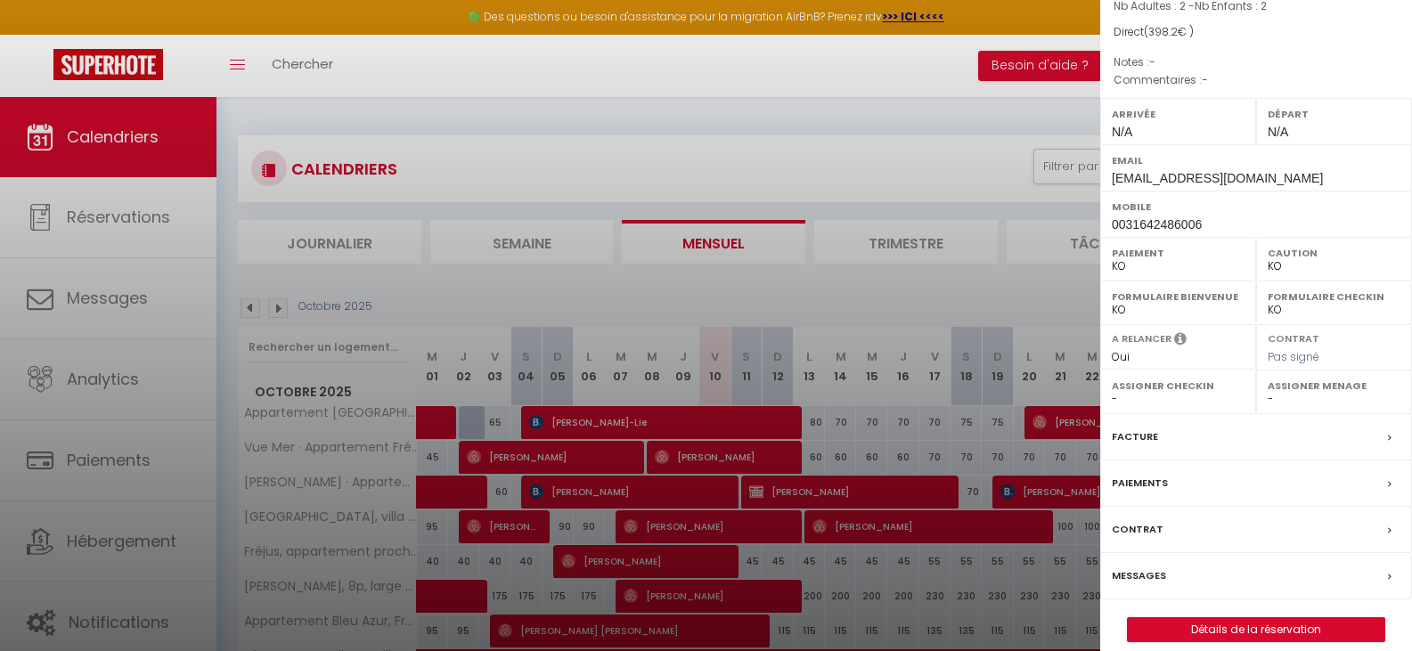
click at [1128, 428] on label "Facture" at bounding box center [1135, 437] width 46 height 19
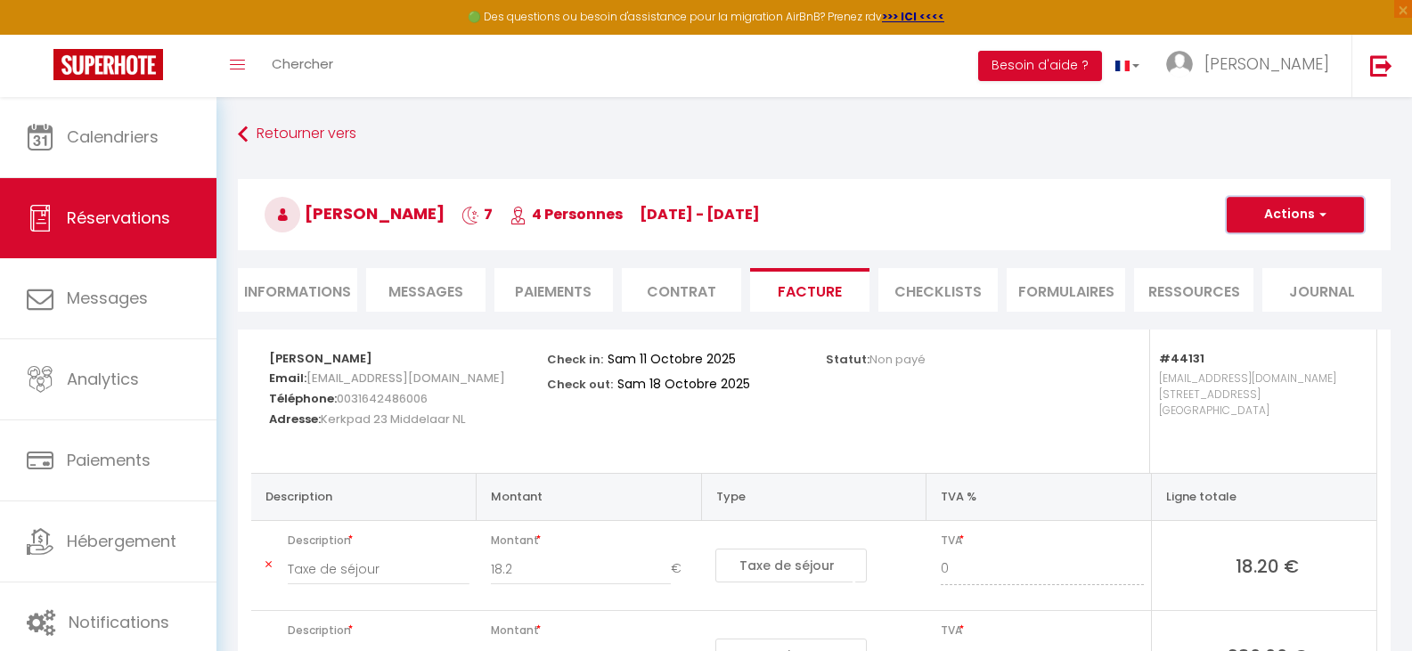
click at [1291, 213] on button "Actions" at bounding box center [1295, 215] width 137 height 36
click at [1300, 273] on link "Aperçu et éditer" at bounding box center [1282, 276] width 150 height 23
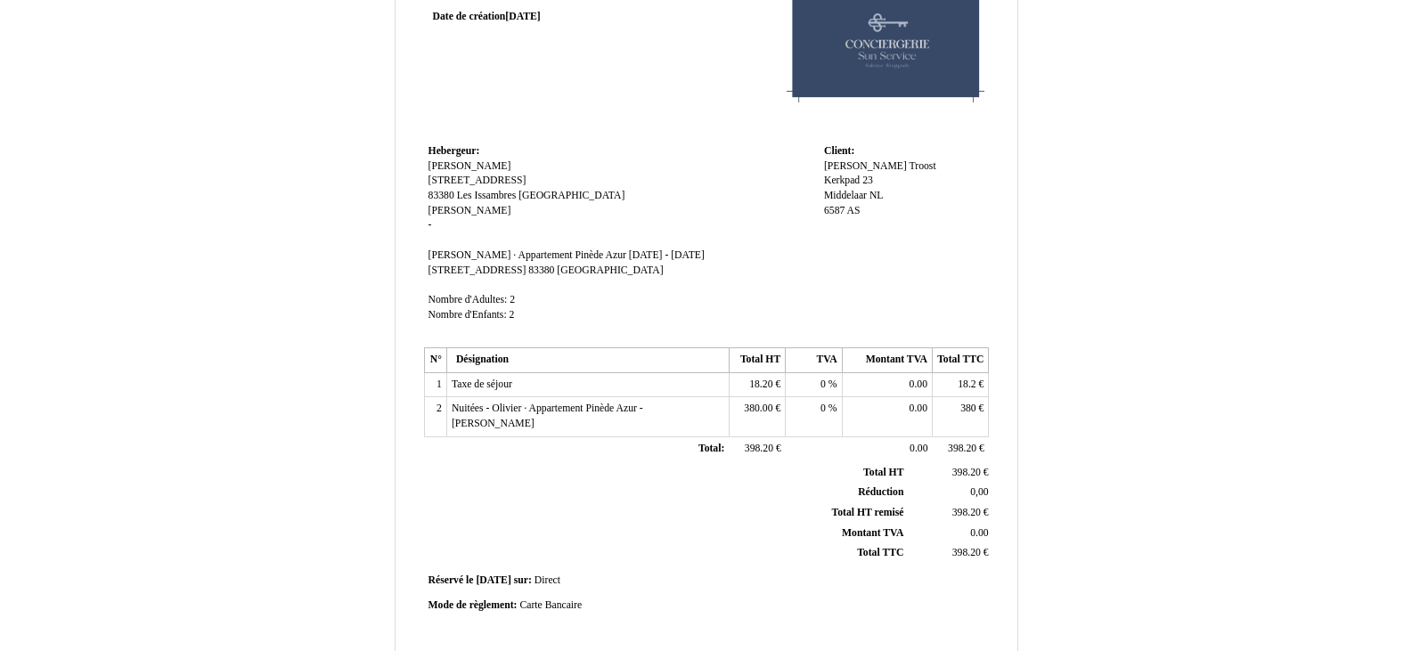
scroll to position [424, 0]
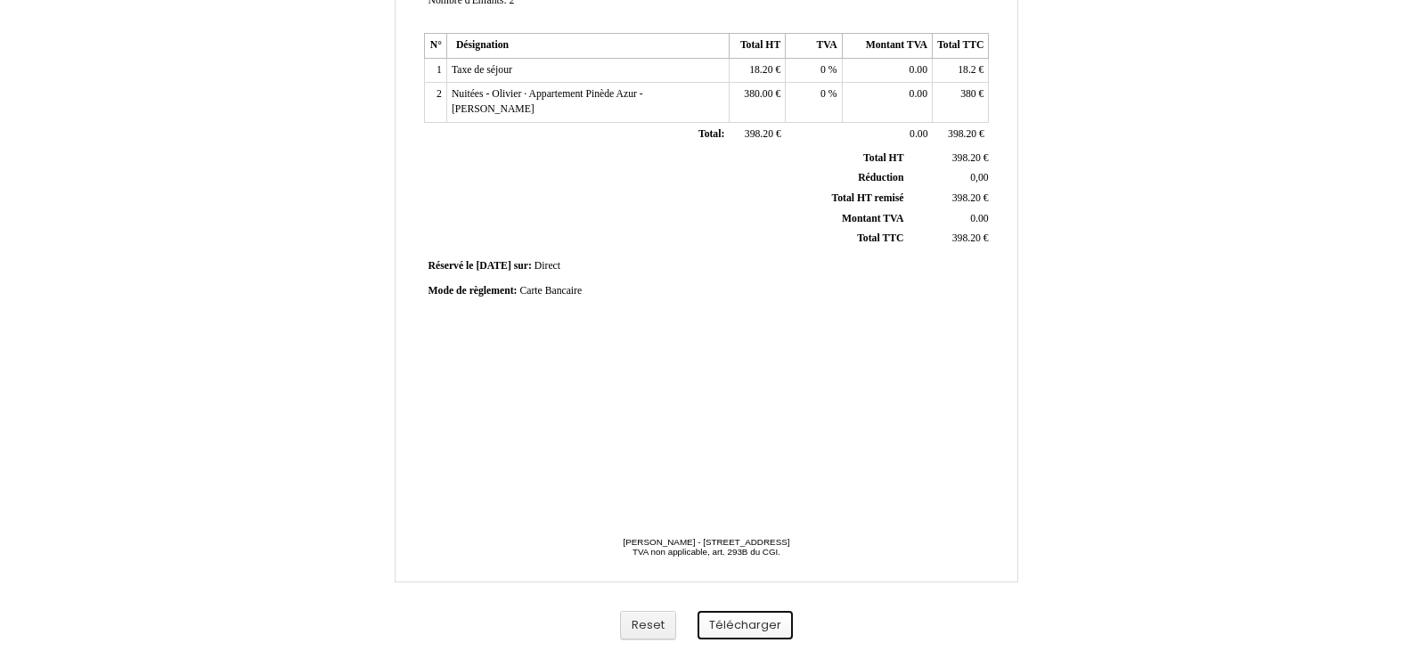
click at [738, 614] on button "Télécharger" at bounding box center [744, 625] width 95 height 29
click at [738, 613] on button "Télécharger" at bounding box center [744, 625] width 95 height 29
